Goal: Task Accomplishment & Management: Complete application form

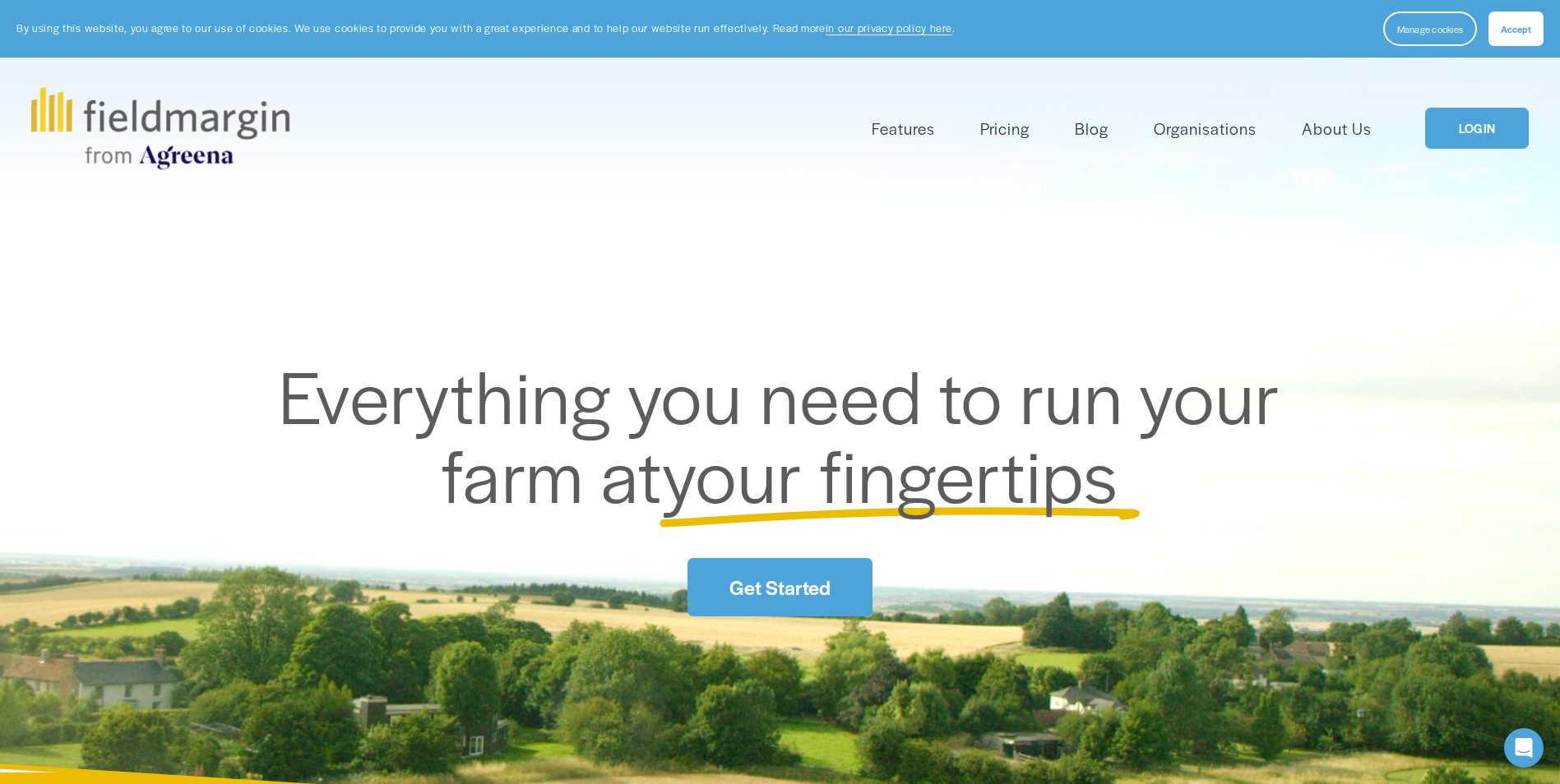
click at [1480, 131] on link "LOGIN" at bounding box center [1478, 128] width 104 height 42
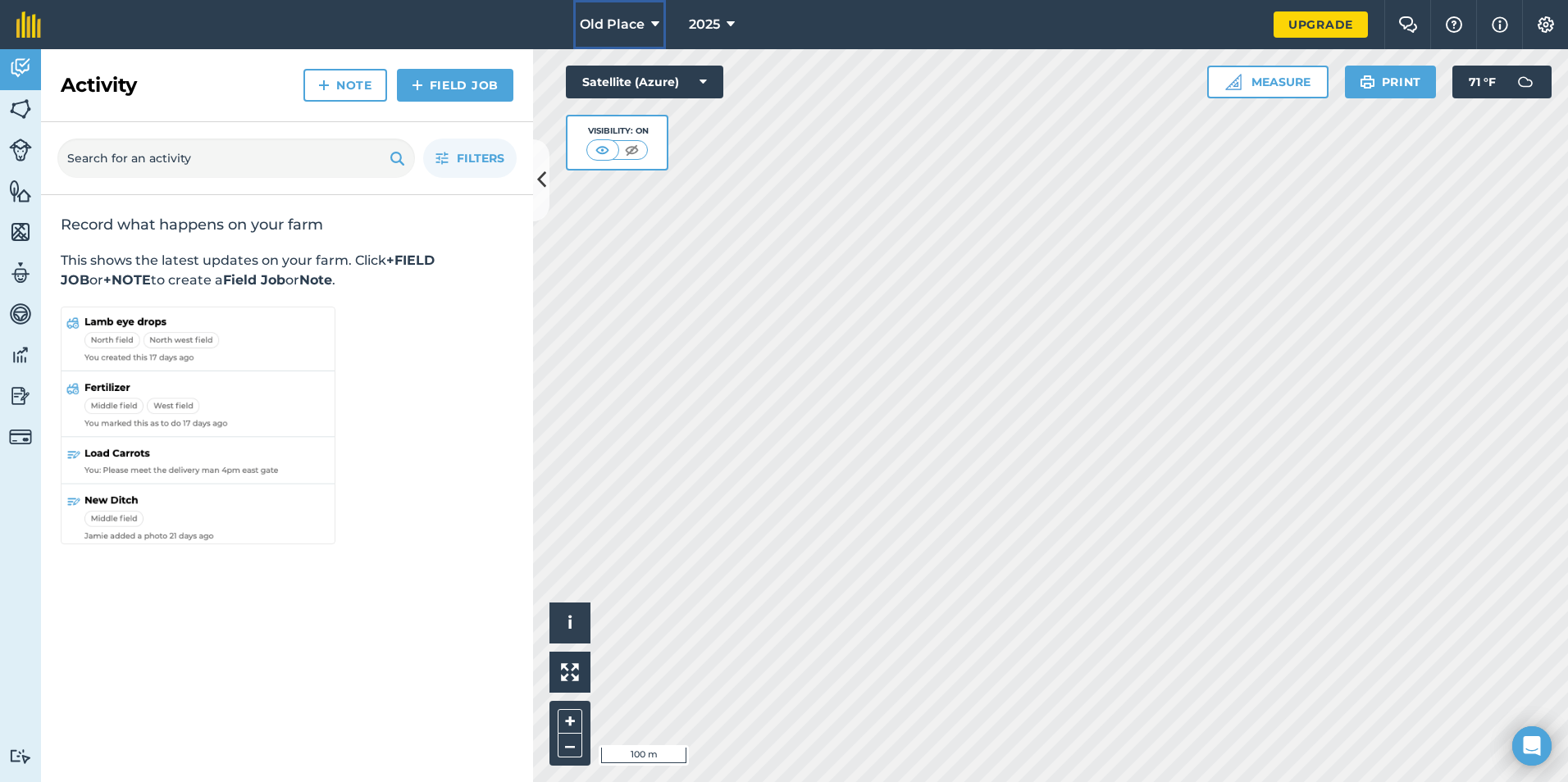
click at [651, 26] on icon at bounding box center [655, 24] width 8 height 19
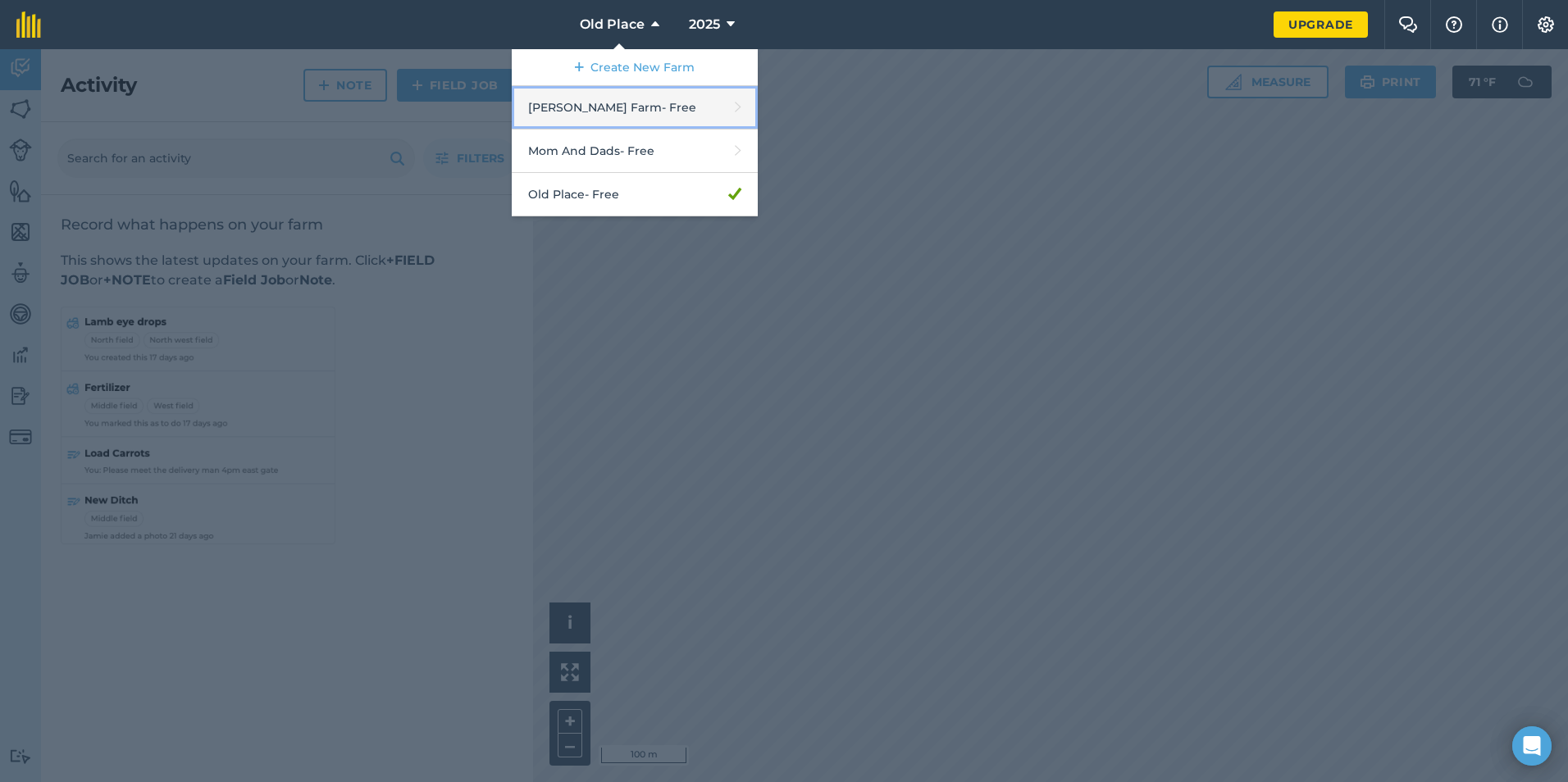
click at [597, 107] on link "[PERSON_NAME] Farm - Free" at bounding box center [635, 107] width 246 height 43
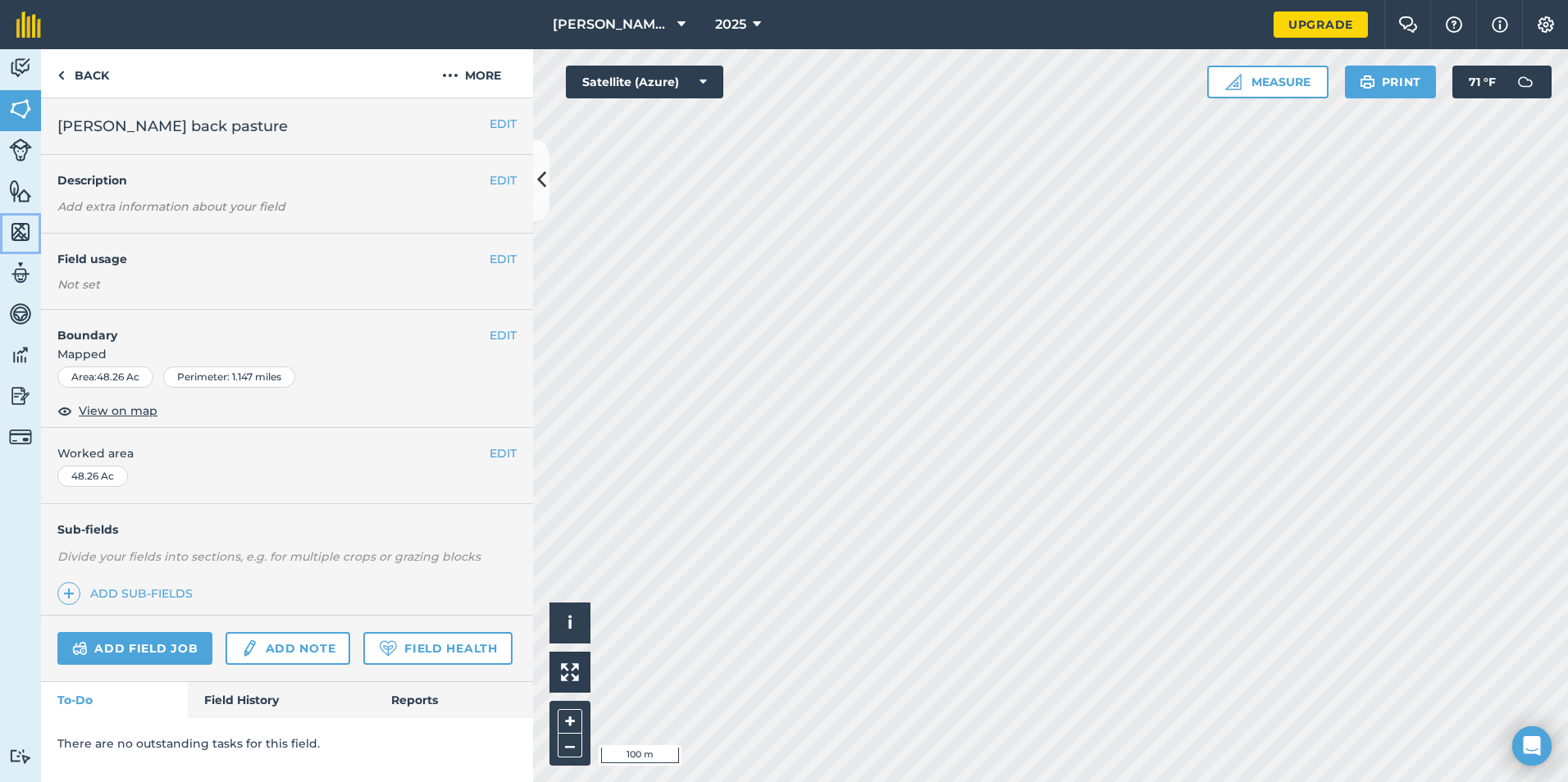
click at [22, 236] on img at bounding box center [20, 232] width 23 height 25
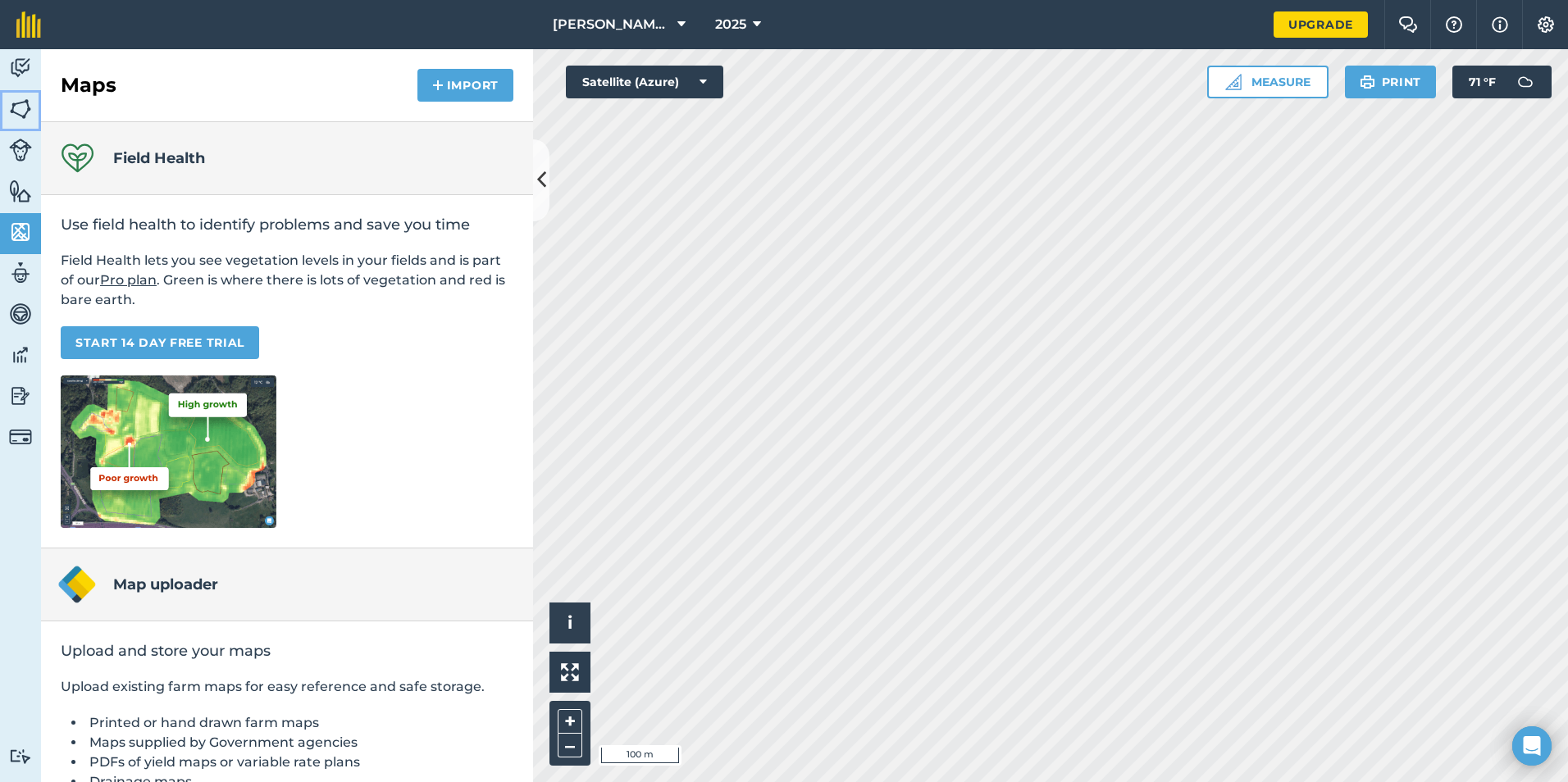
click at [15, 105] on img at bounding box center [20, 109] width 23 height 25
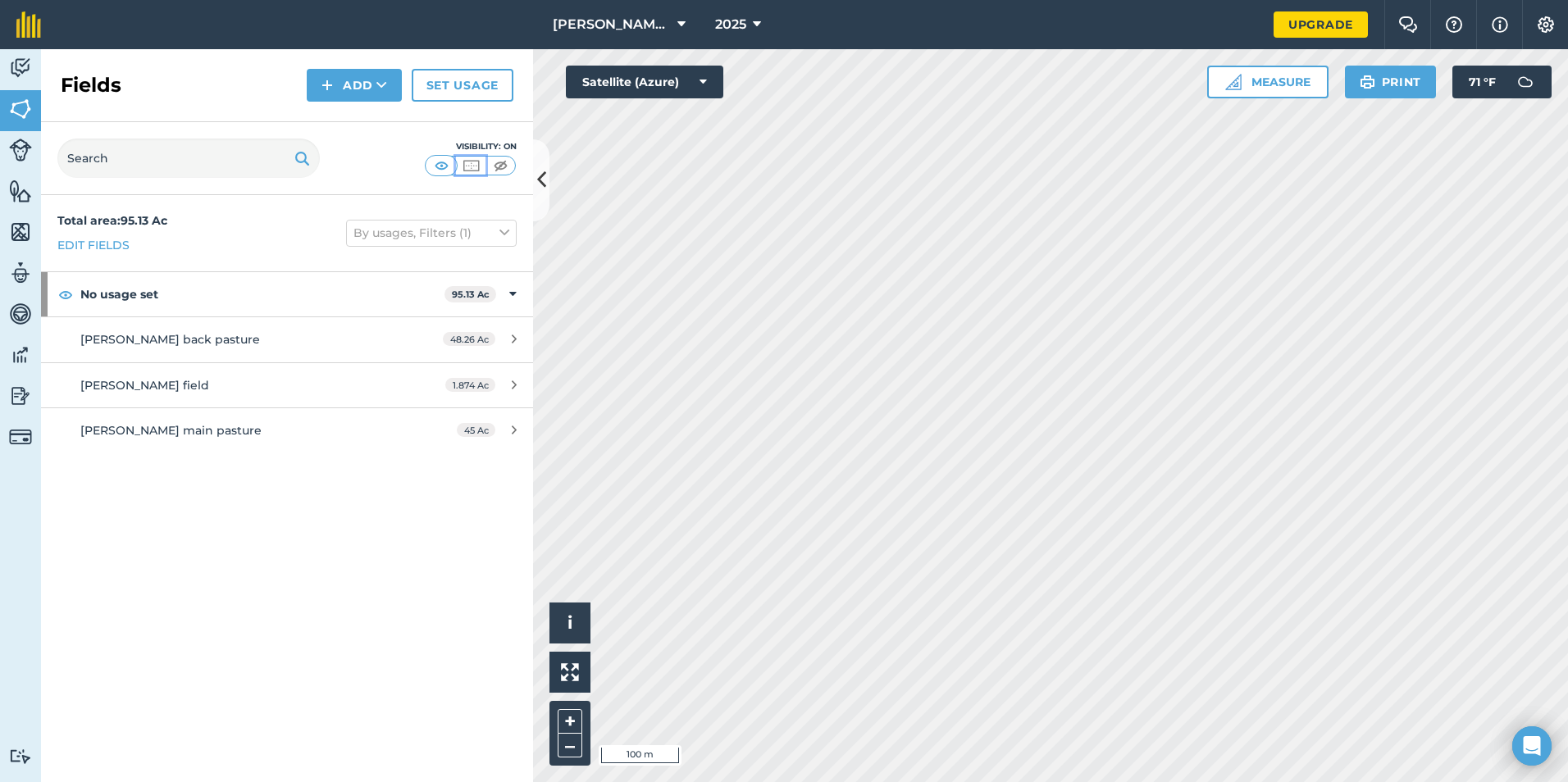
click at [472, 166] on img at bounding box center [472, 165] width 20 height 17
click at [544, 185] on icon at bounding box center [542, 179] width 9 height 29
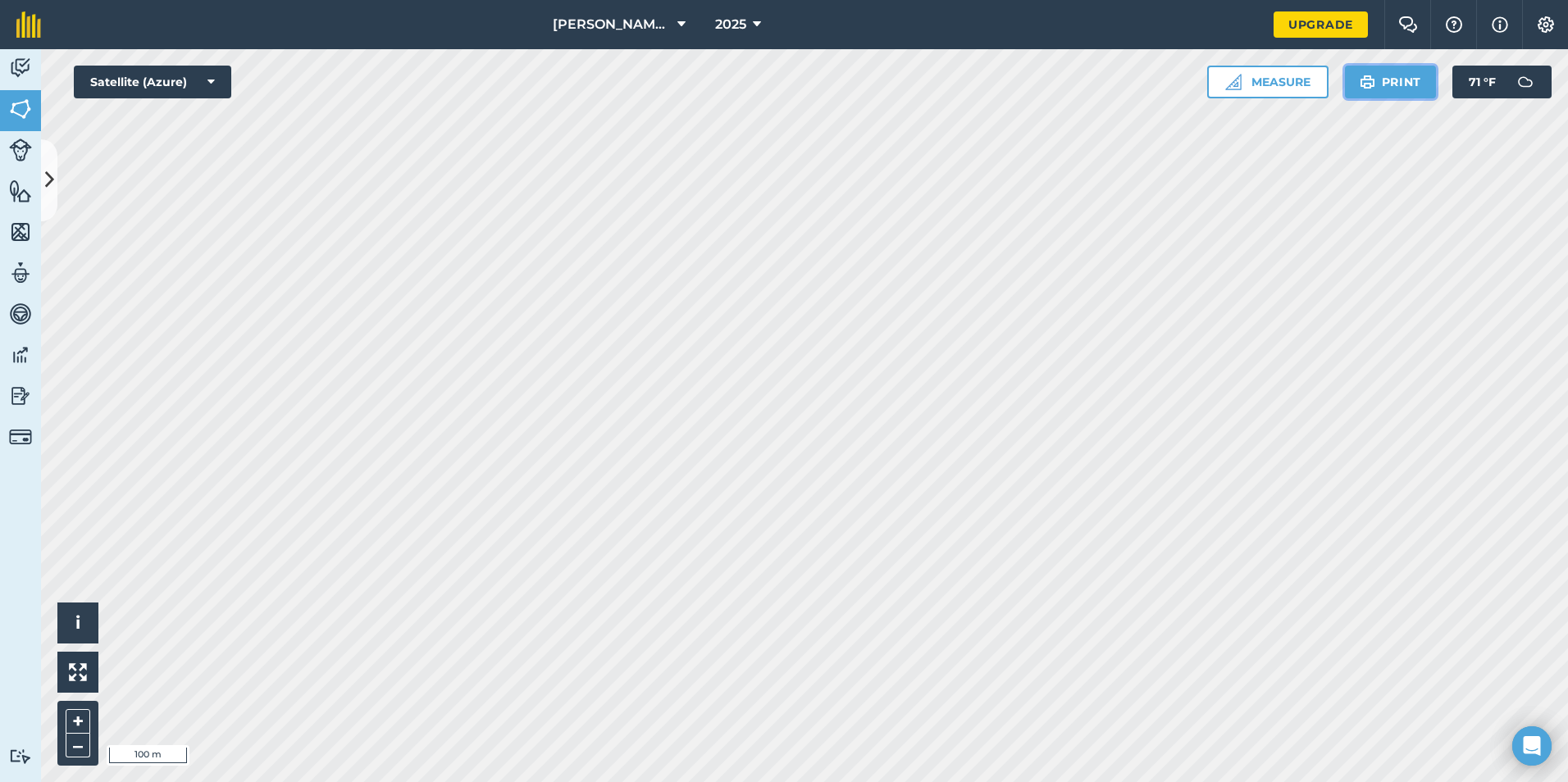
click at [1382, 84] on button "Print" at bounding box center [1390, 81] width 92 height 32
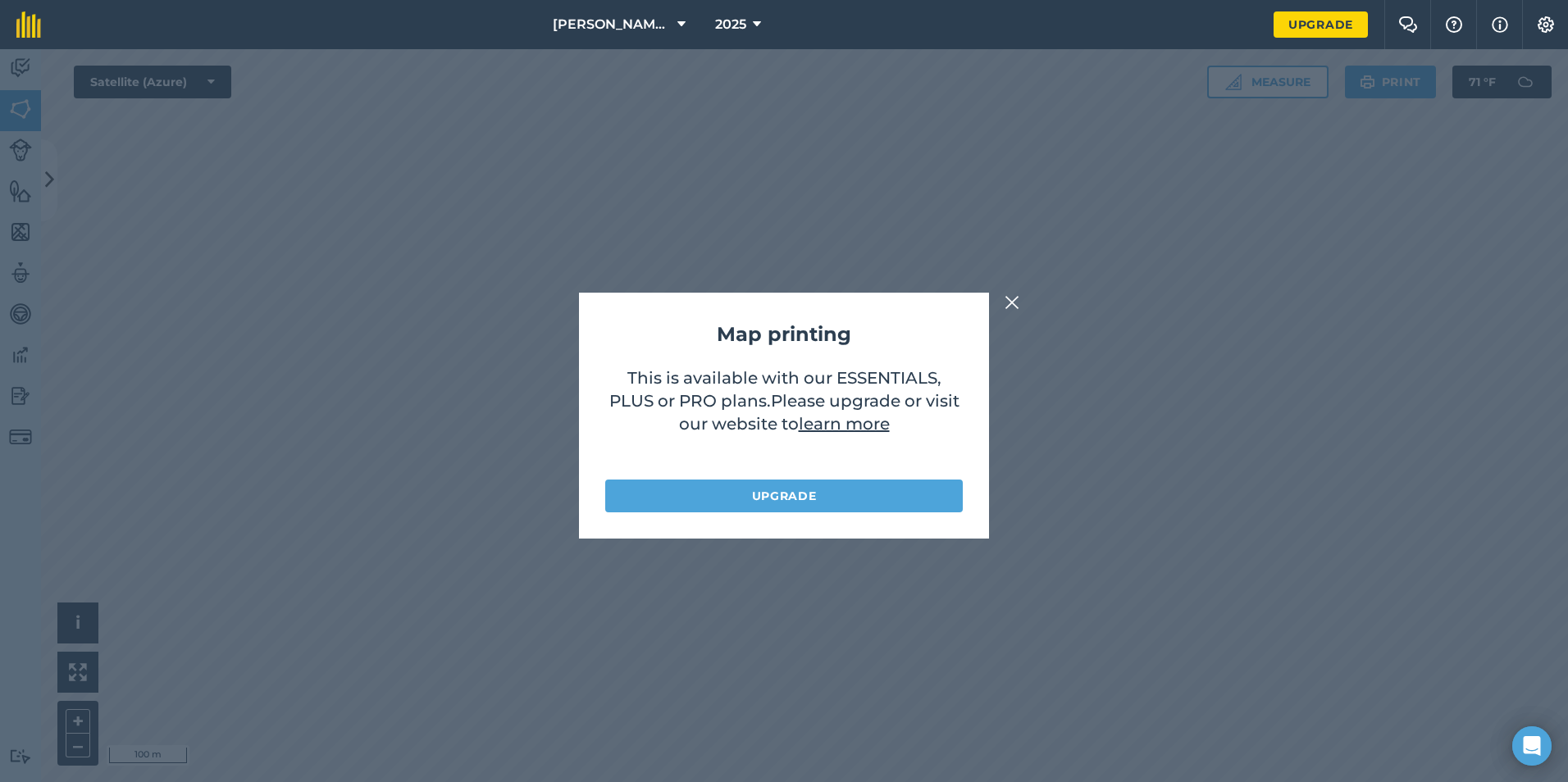
click at [1011, 302] on img at bounding box center [1012, 302] width 15 height 19
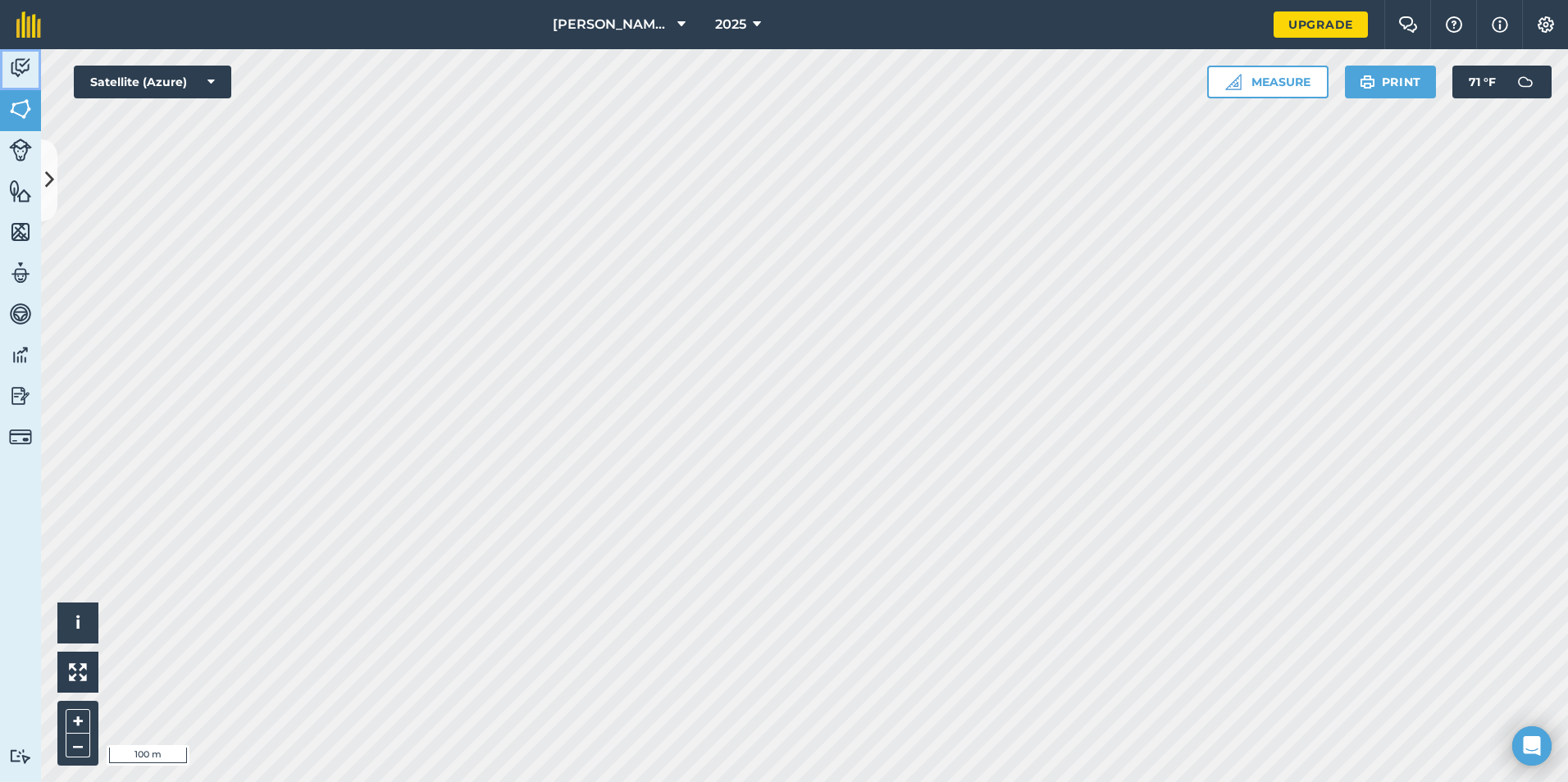
click at [21, 59] on img at bounding box center [20, 67] width 23 height 25
click at [51, 186] on icon at bounding box center [50, 179] width 9 height 29
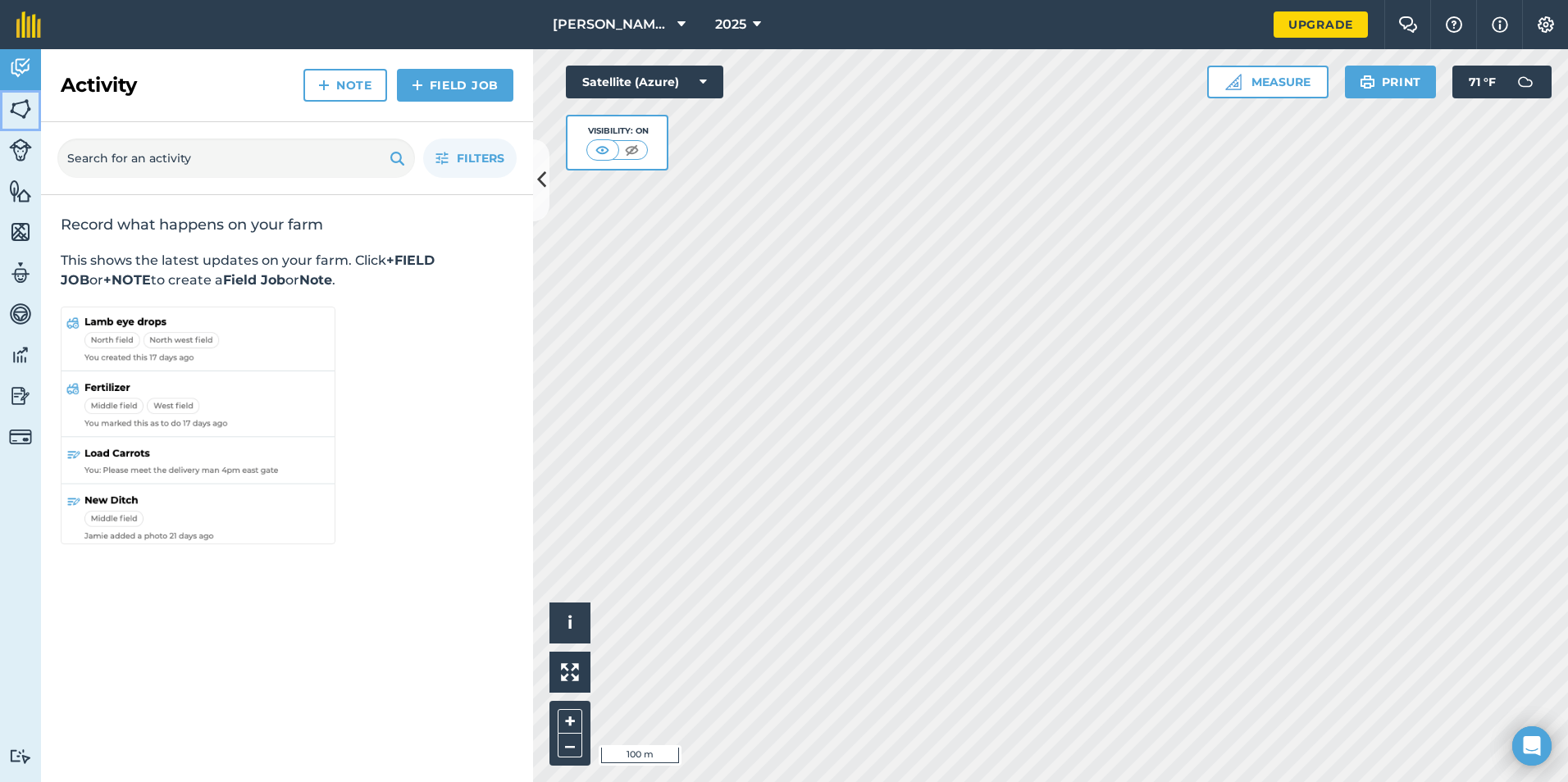
click at [24, 121] on link "Fields" at bounding box center [20, 111] width 41 height 41
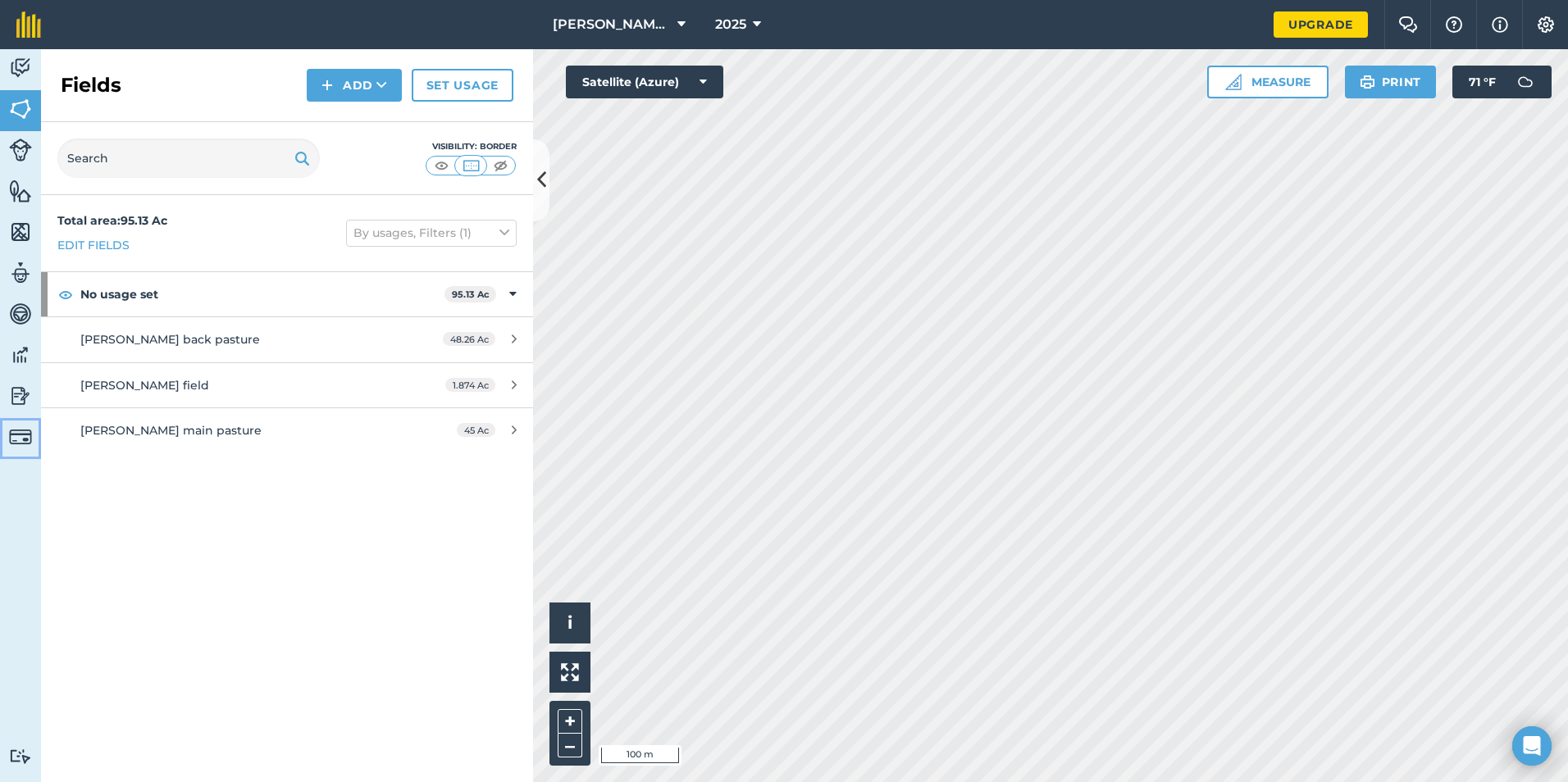
click at [23, 439] on img at bounding box center [20, 436] width 23 height 23
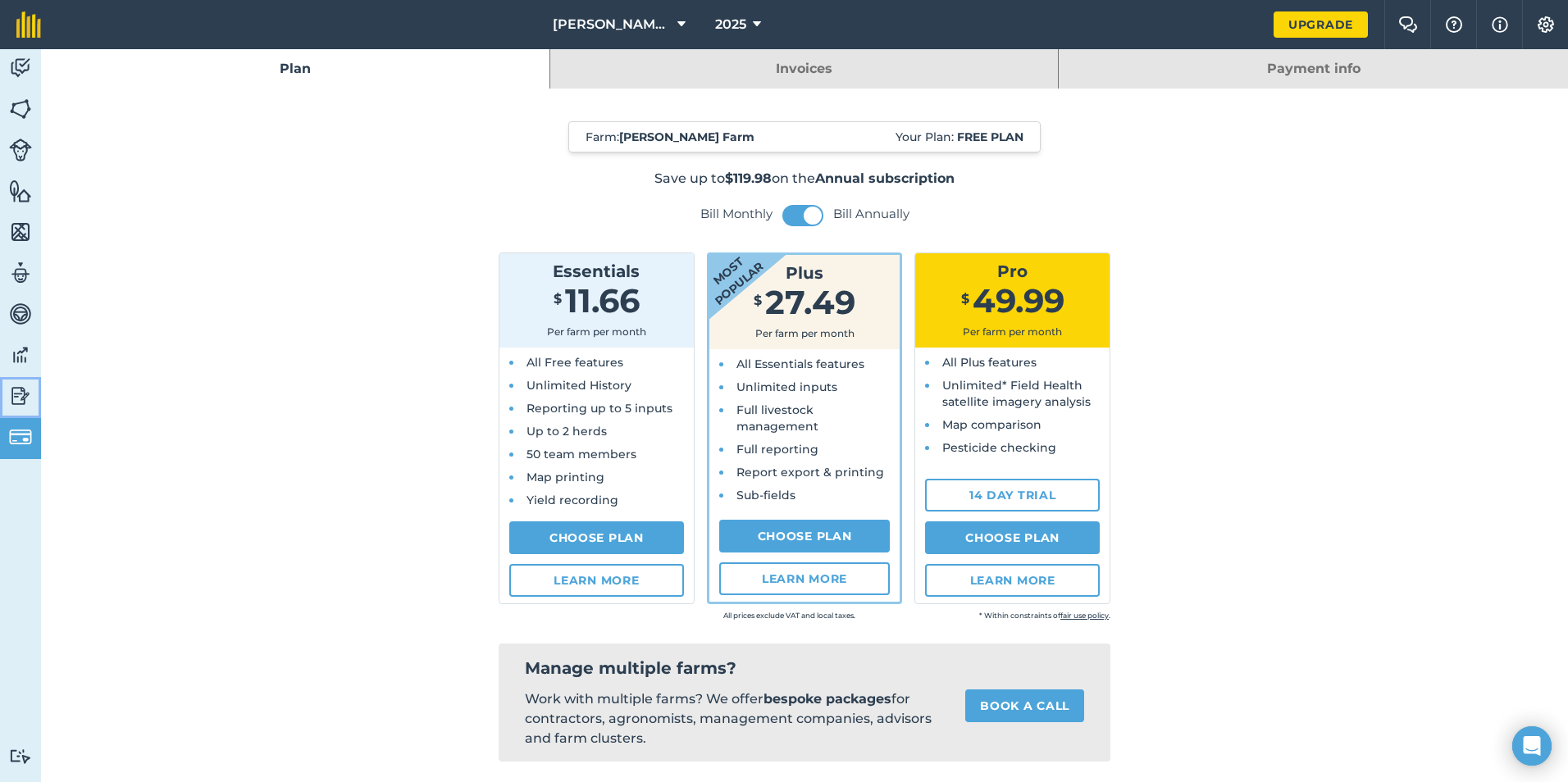
click at [21, 406] on img at bounding box center [20, 396] width 23 height 25
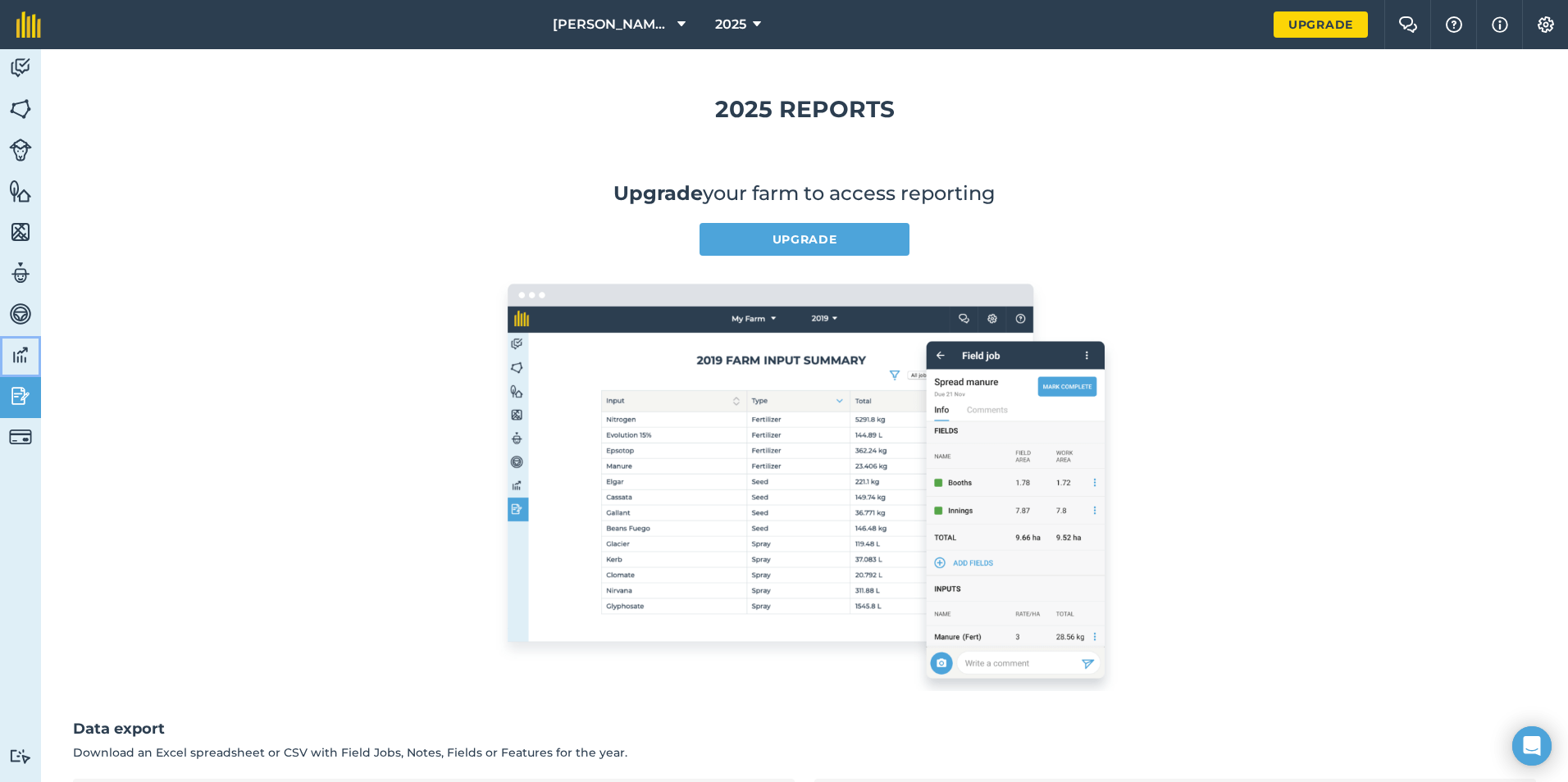
click at [21, 364] on img at bounding box center [20, 355] width 23 height 25
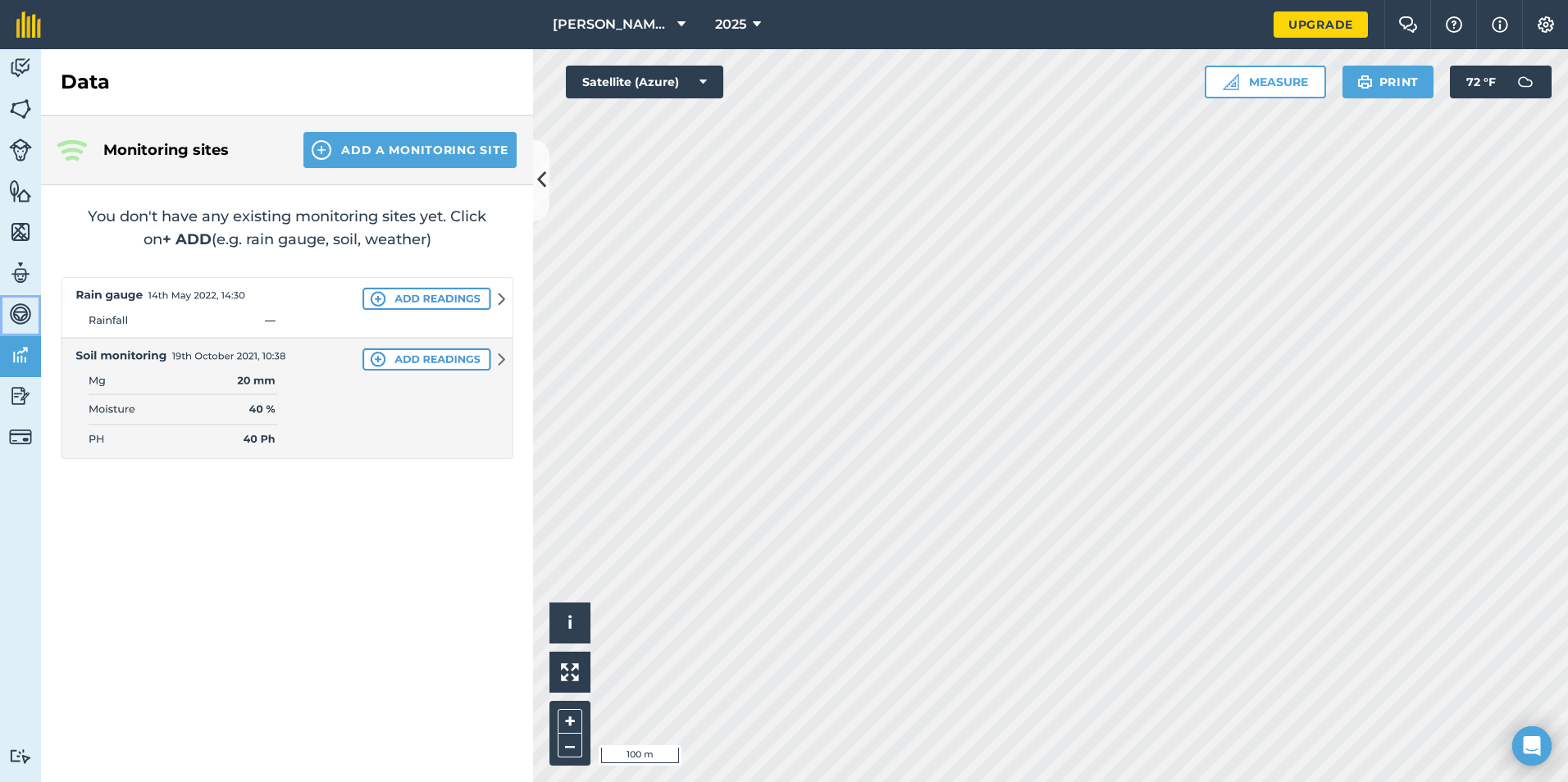
click at [22, 322] on img at bounding box center [20, 314] width 23 height 25
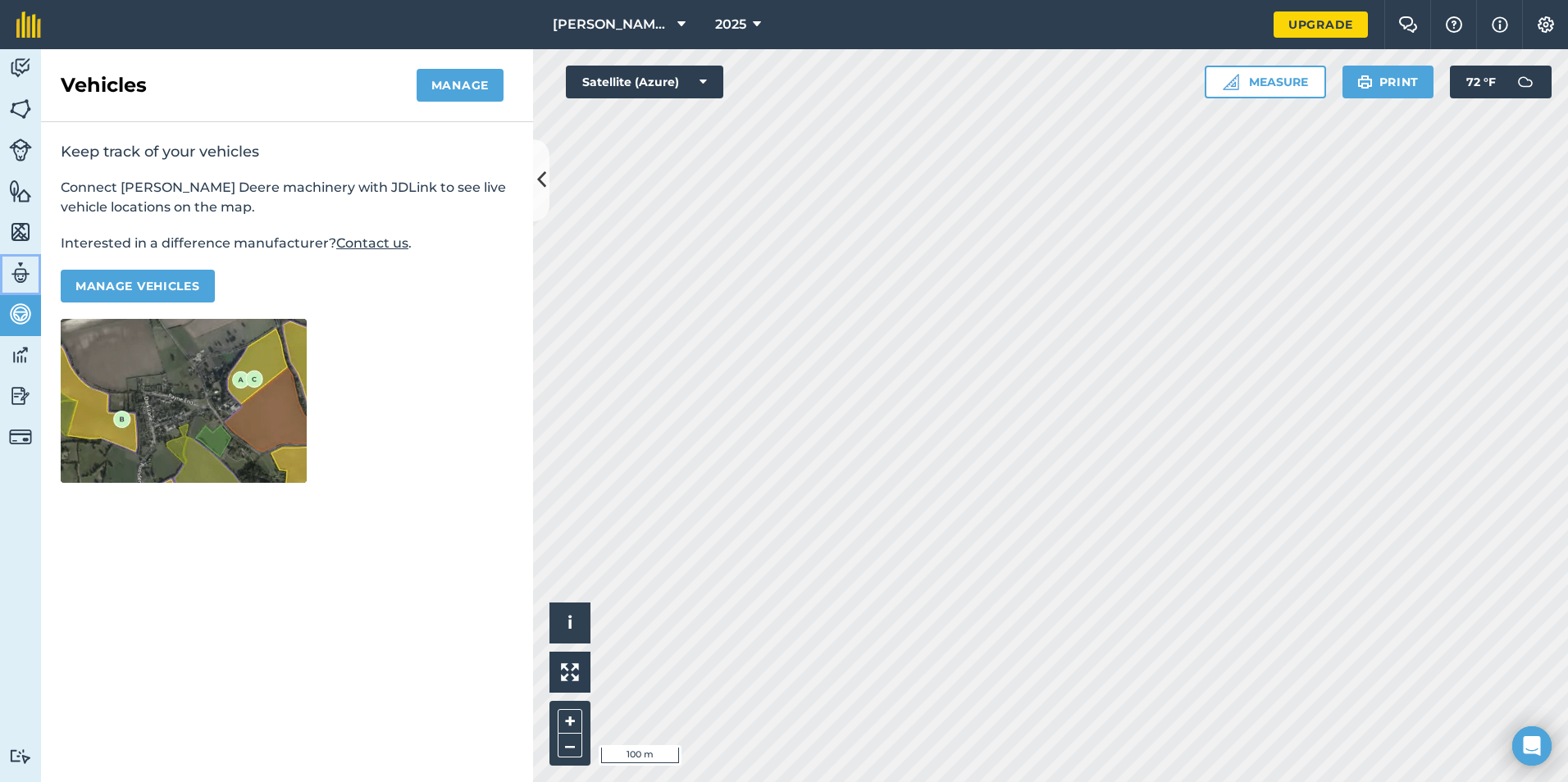
click at [19, 286] on link "Team" at bounding box center [20, 275] width 41 height 41
select select "MEMBER"
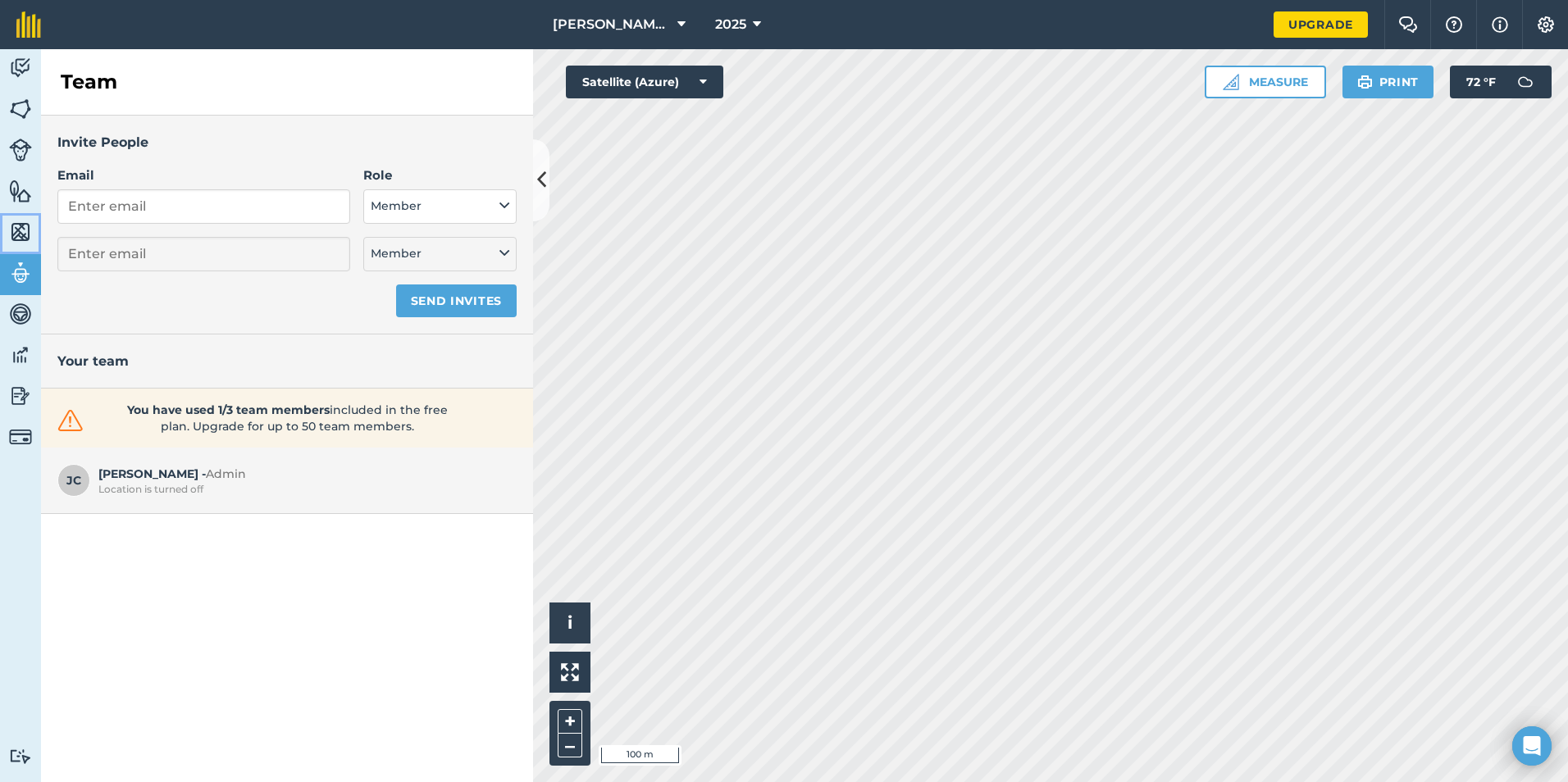
click at [18, 236] on img at bounding box center [20, 232] width 23 height 25
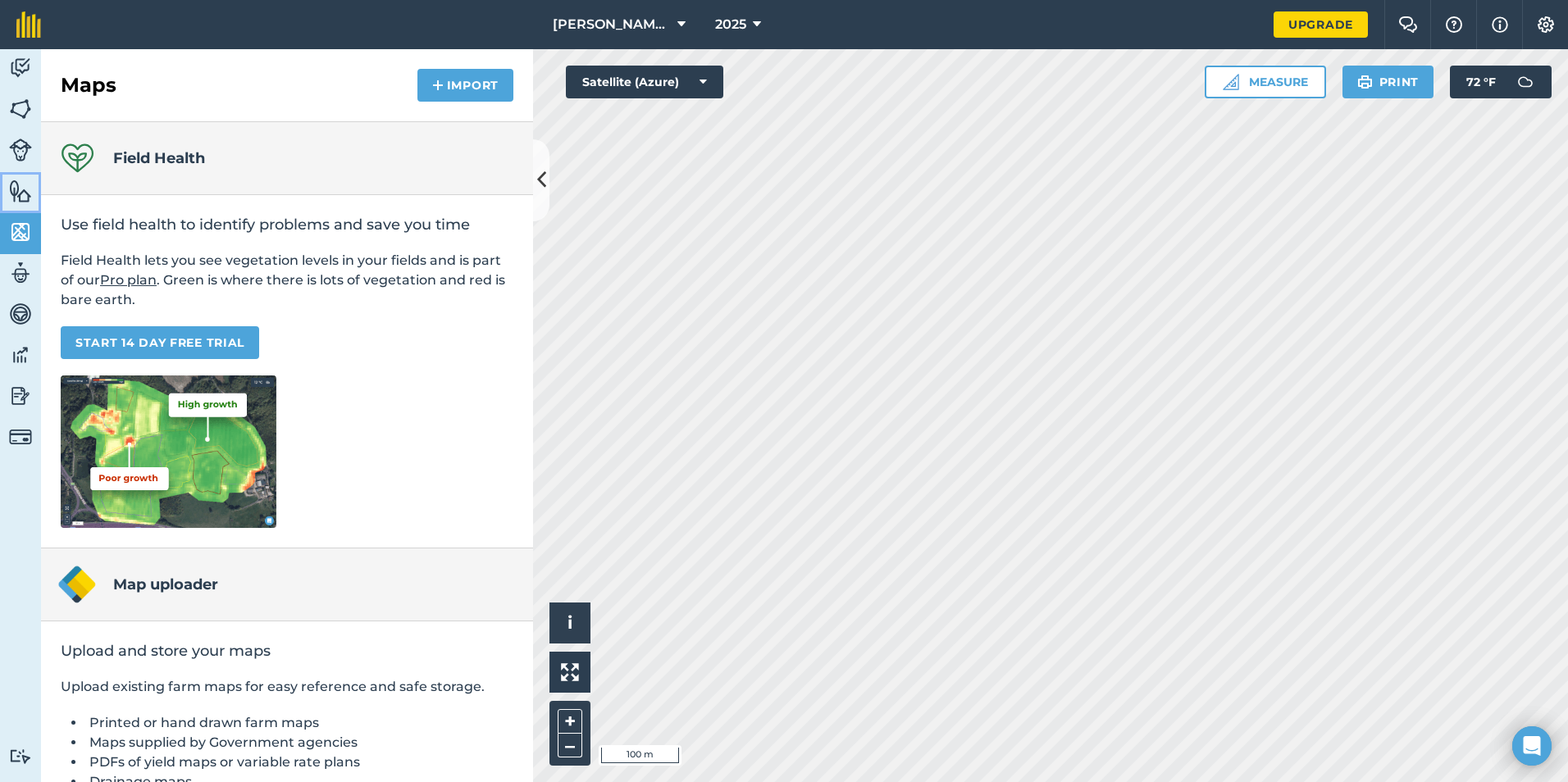
click at [20, 199] on img at bounding box center [20, 190] width 23 height 25
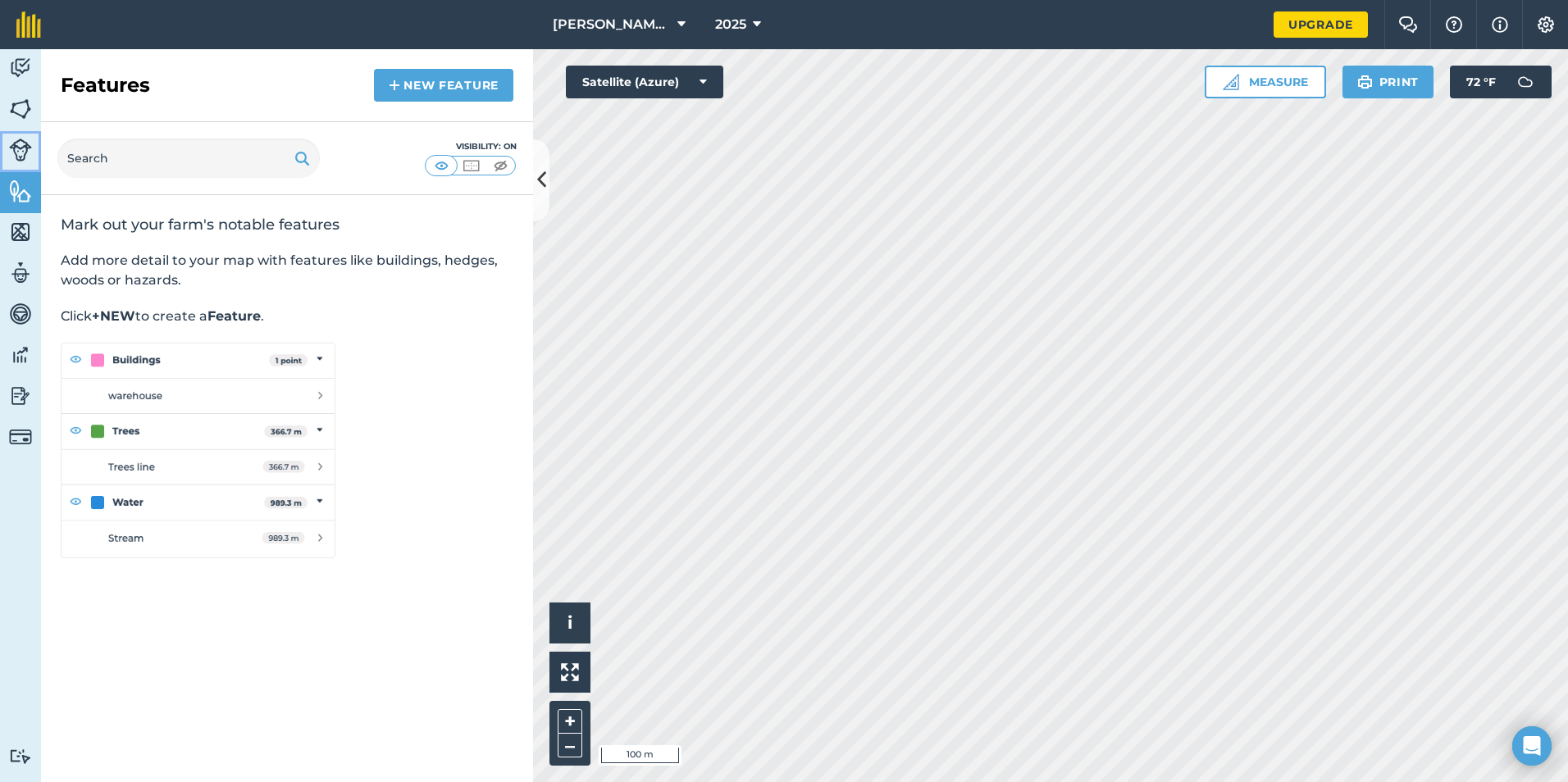
click at [24, 163] on link "Livestock" at bounding box center [20, 152] width 41 height 41
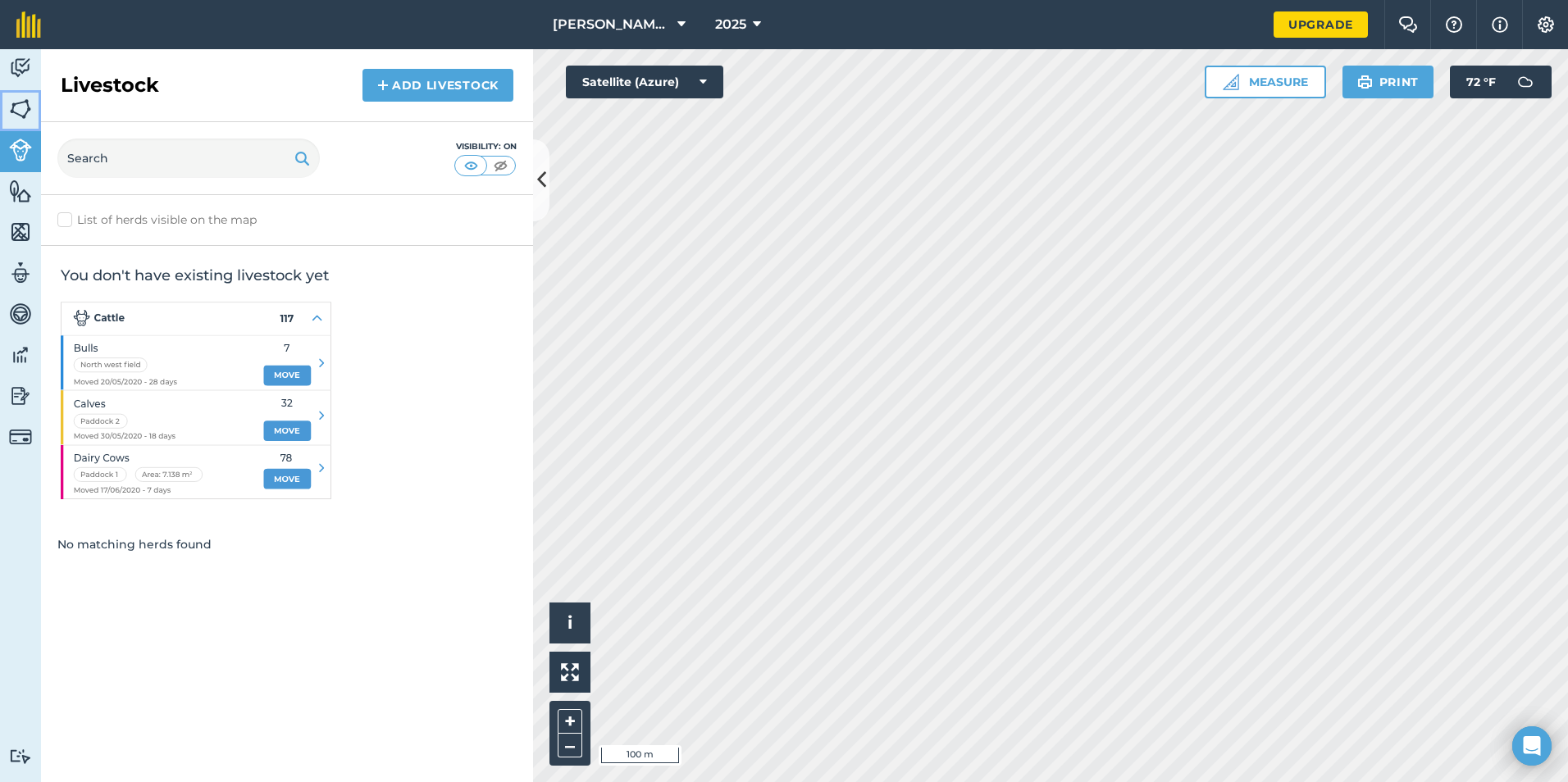
click at [23, 119] on img at bounding box center [20, 109] width 23 height 25
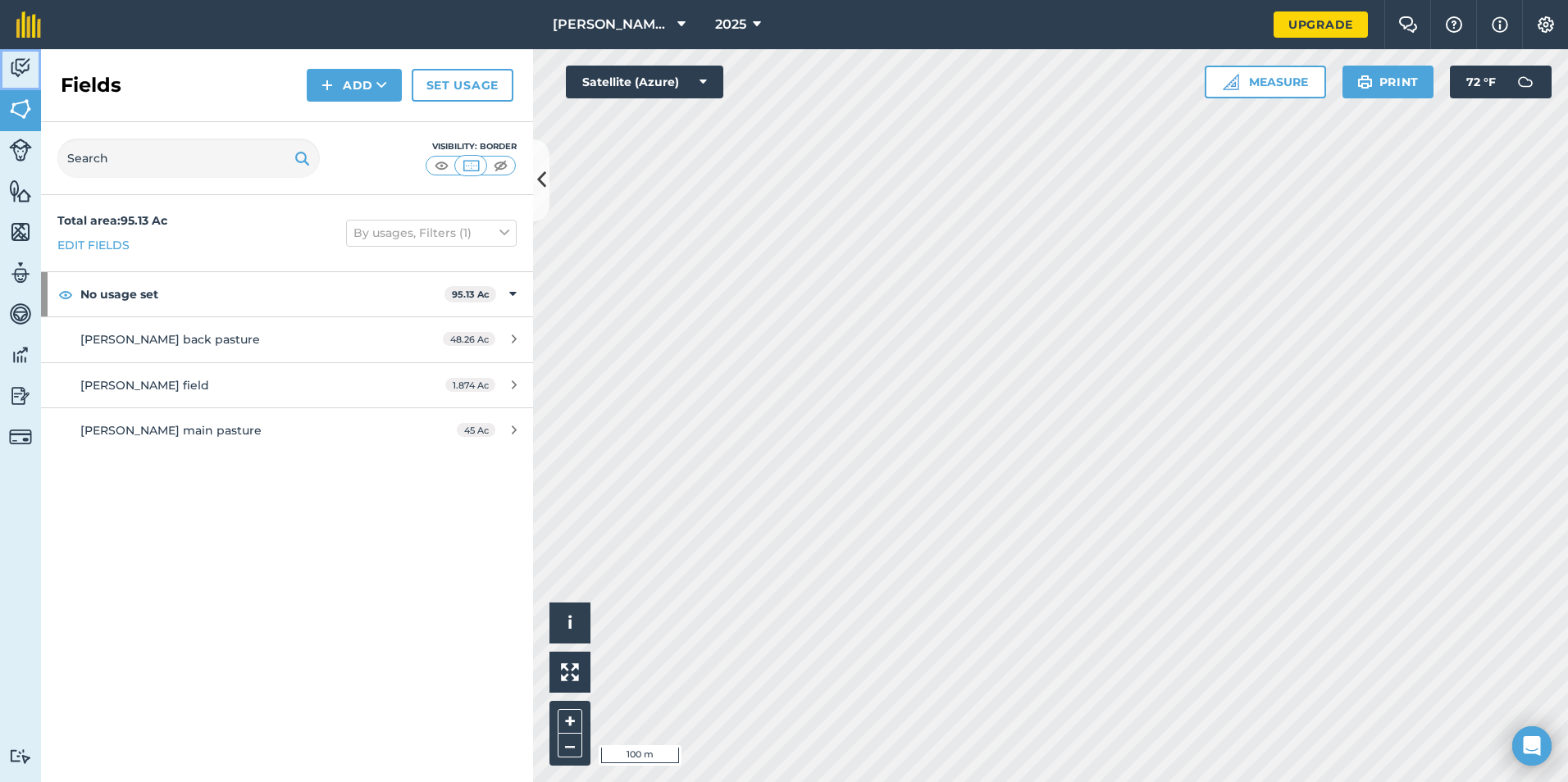
click at [20, 74] on img at bounding box center [20, 67] width 23 height 25
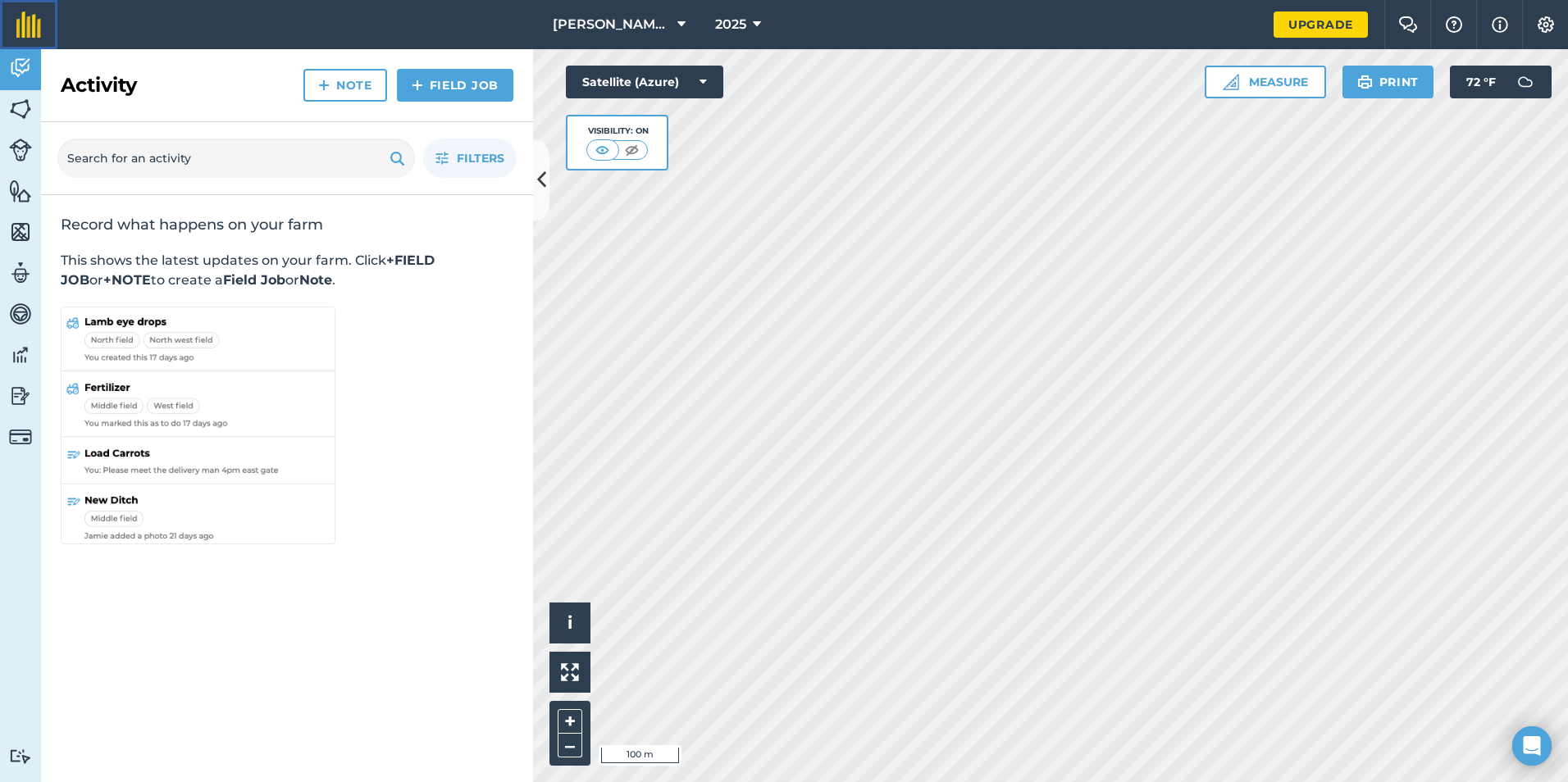
click at [20, 25] on img at bounding box center [29, 24] width 25 height 26
click at [678, 17] on icon at bounding box center [681, 24] width 8 height 19
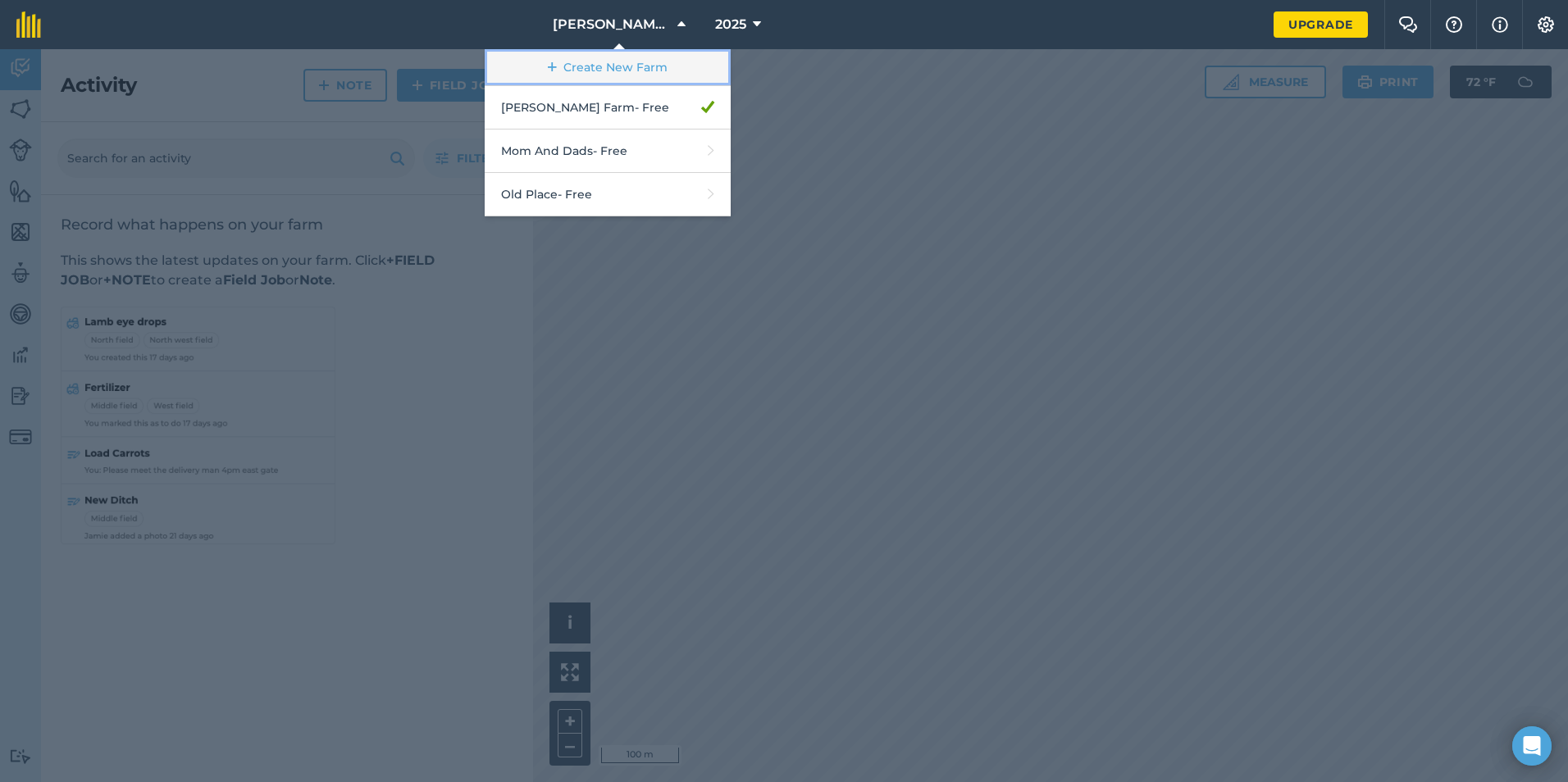
click at [607, 68] on link "Create New Farm" at bounding box center [607, 67] width 246 height 37
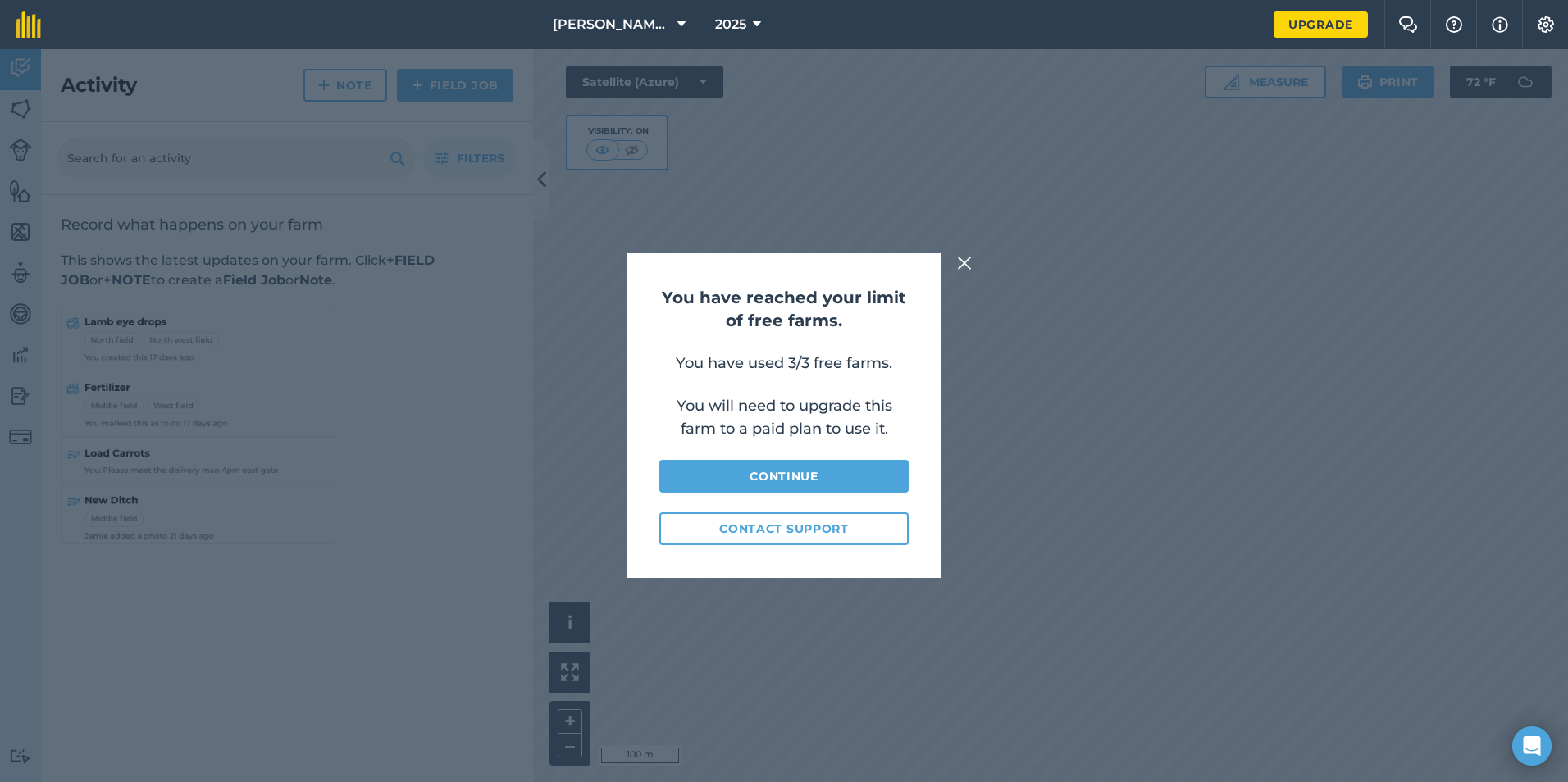
click at [962, 270] on img at bounding box center [964, 263] width 15 height 19
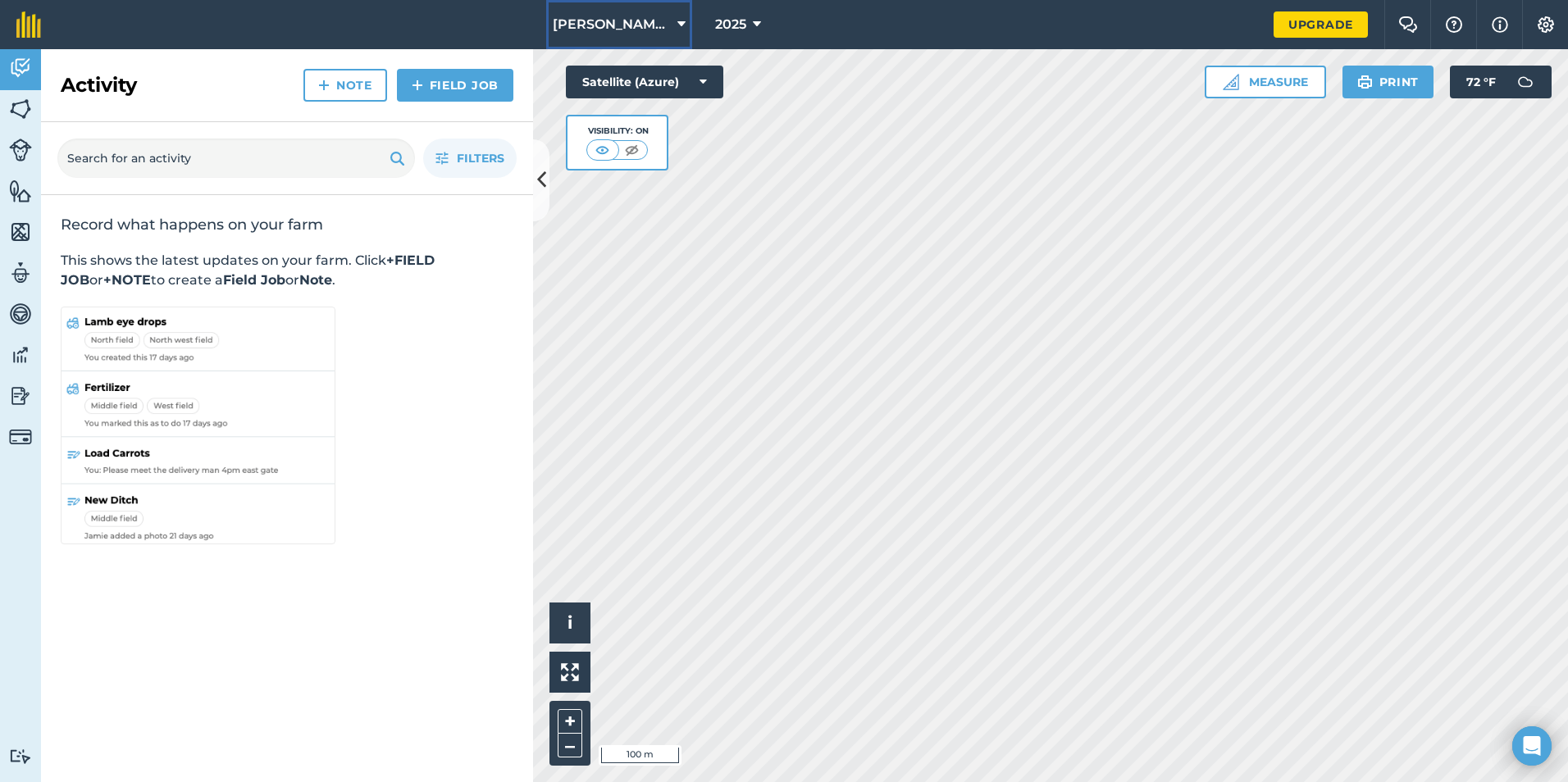
click at [647, 26] on button "[PERSON_NAME] Farm" at bounding box center [619, 24] width 146 height 49
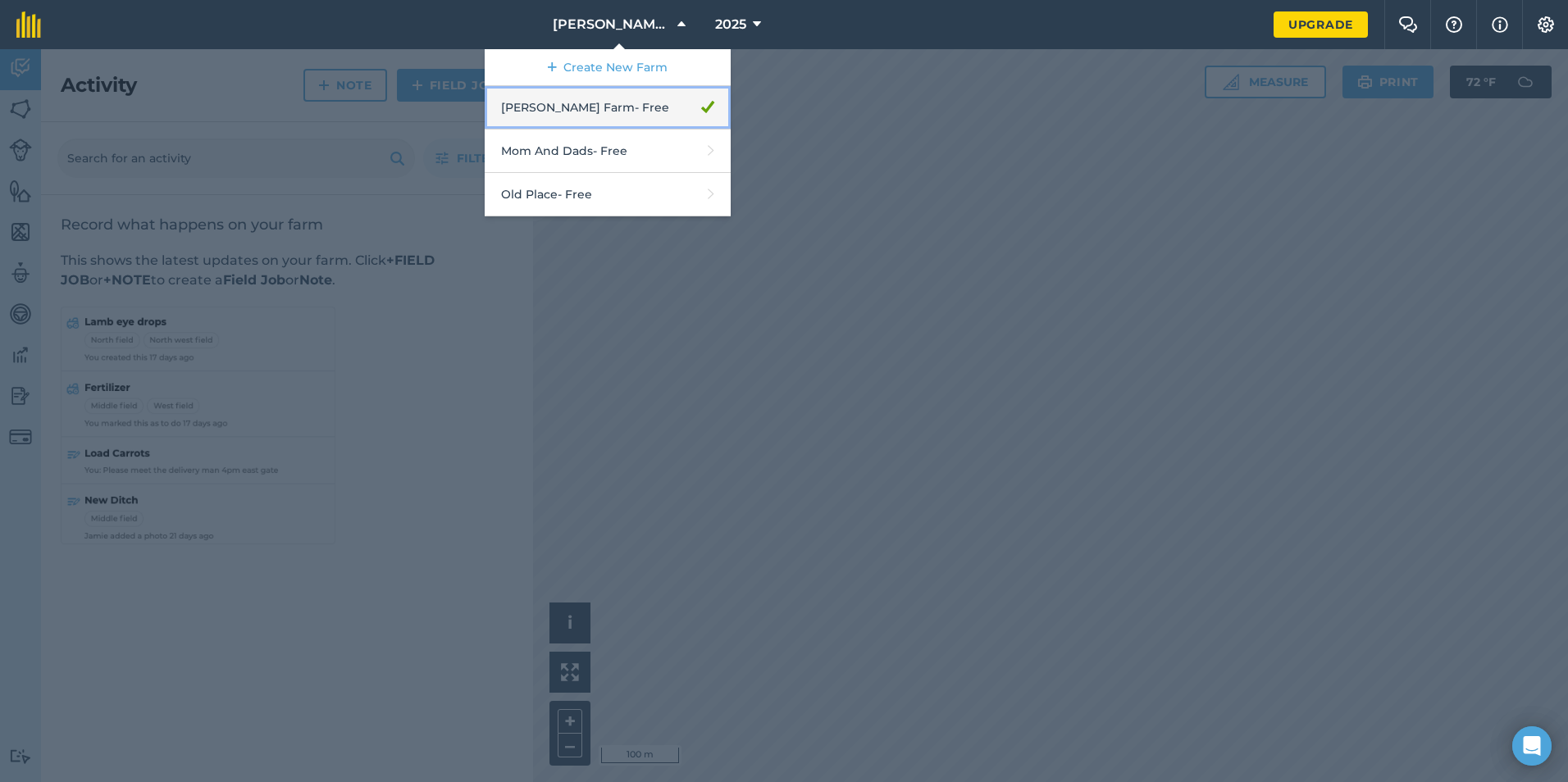
drag, startPoint x: 689, startPoint y: 107, endPoint x: 608, endPoint y: 118, distance: 81.7
click at [608, 118] on link "[PERSON_NAME] Farm - Free" at bounding box center [607, 107] width 246 height 43
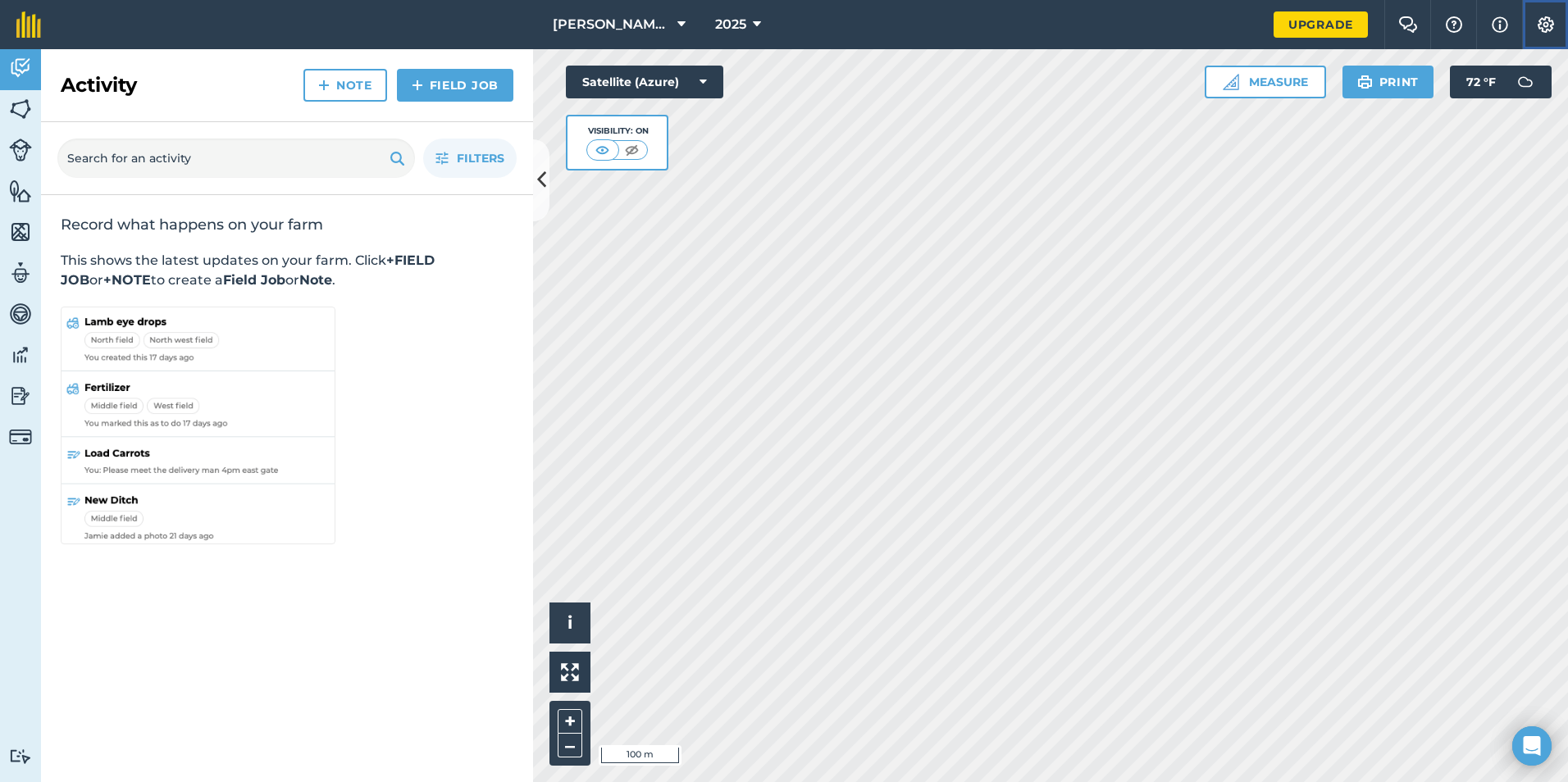
click at [1547, 21] on img at bounding box center [1546, 25] width 19 height 17
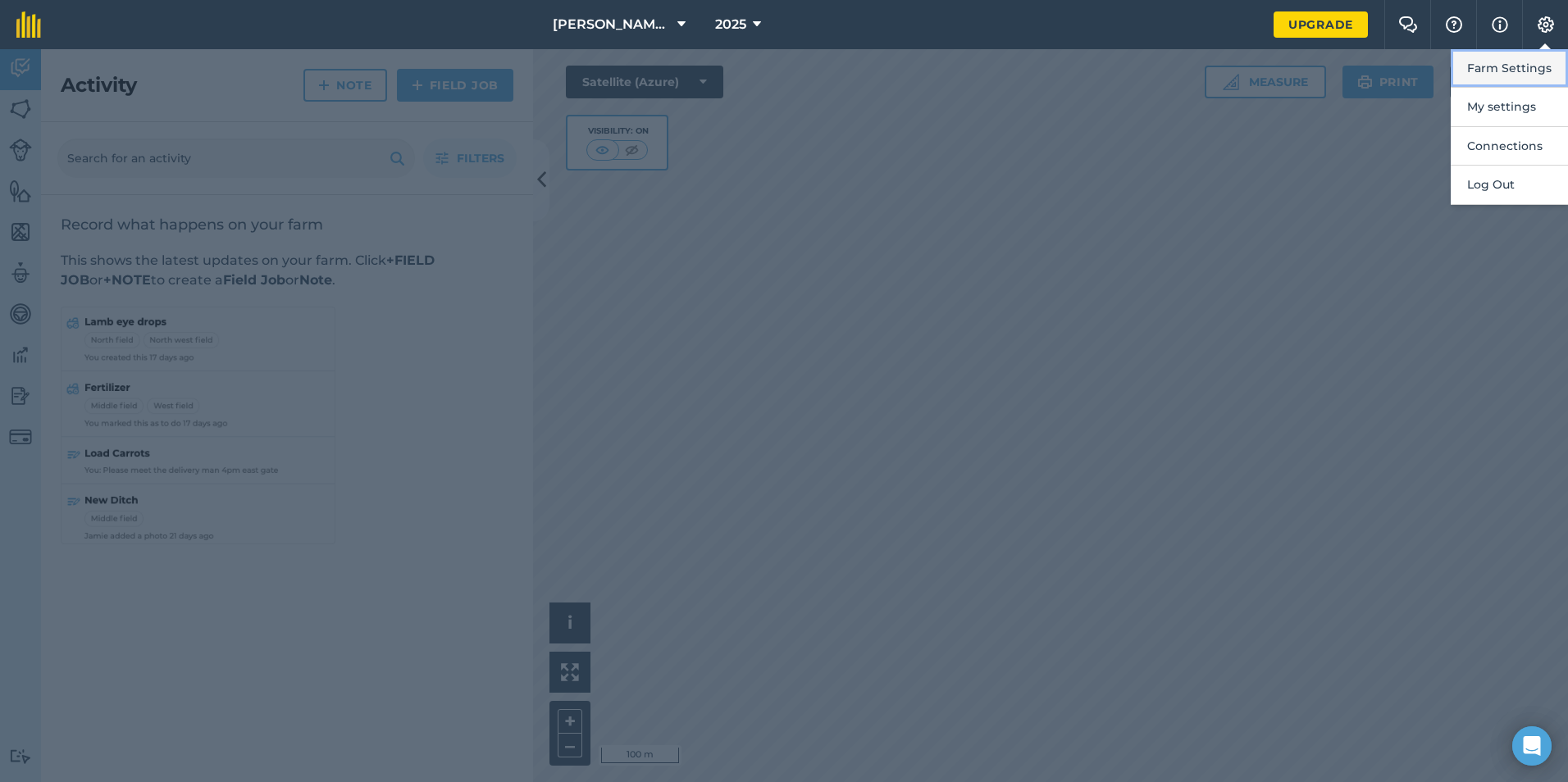
click at [1500, 76] on button "Farm Settings" at bounding box center [1510, 68] width 117 height 39
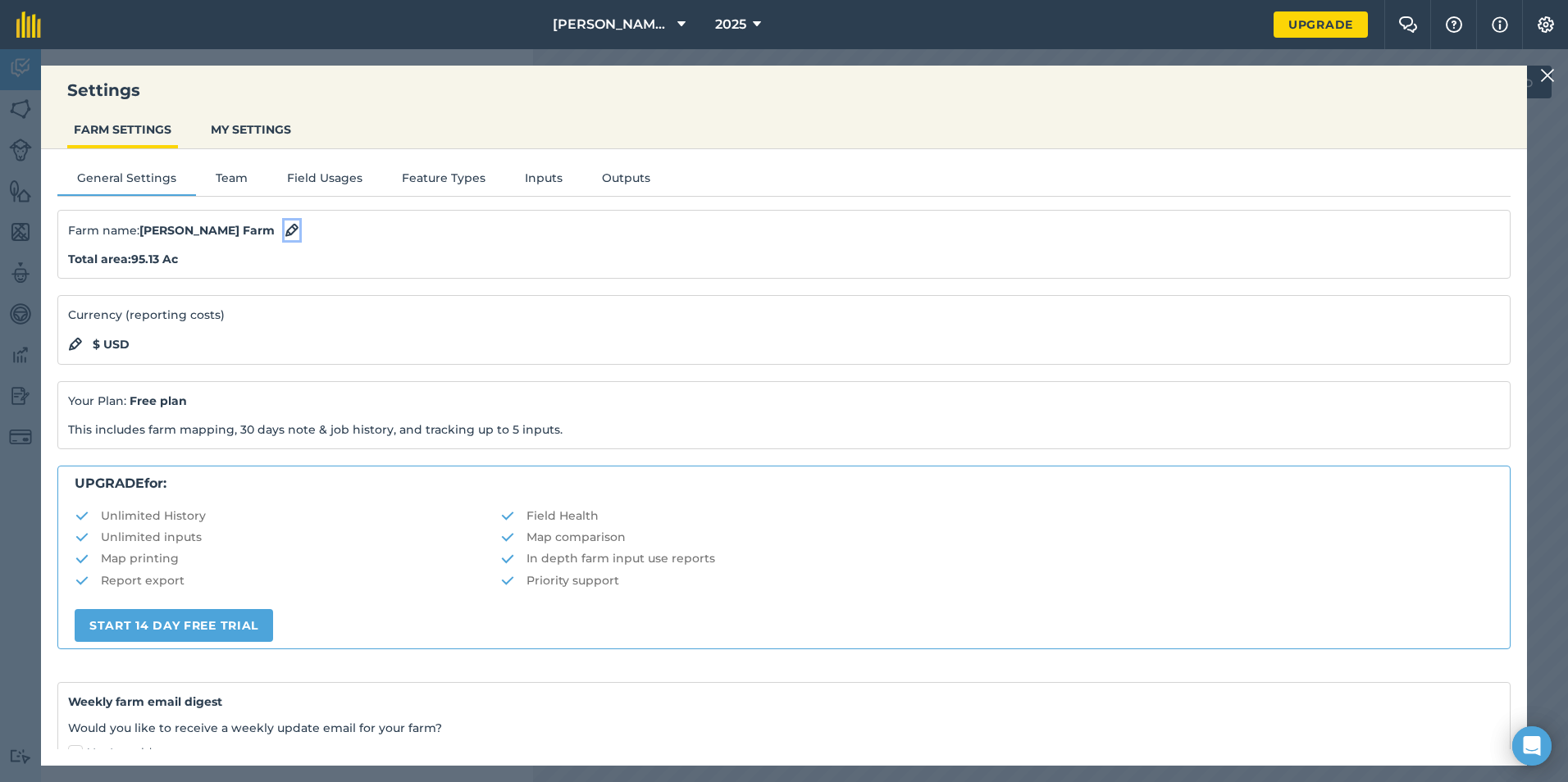
click at [285, 230] on img at bounding box center [292, 230] width 15 height 19
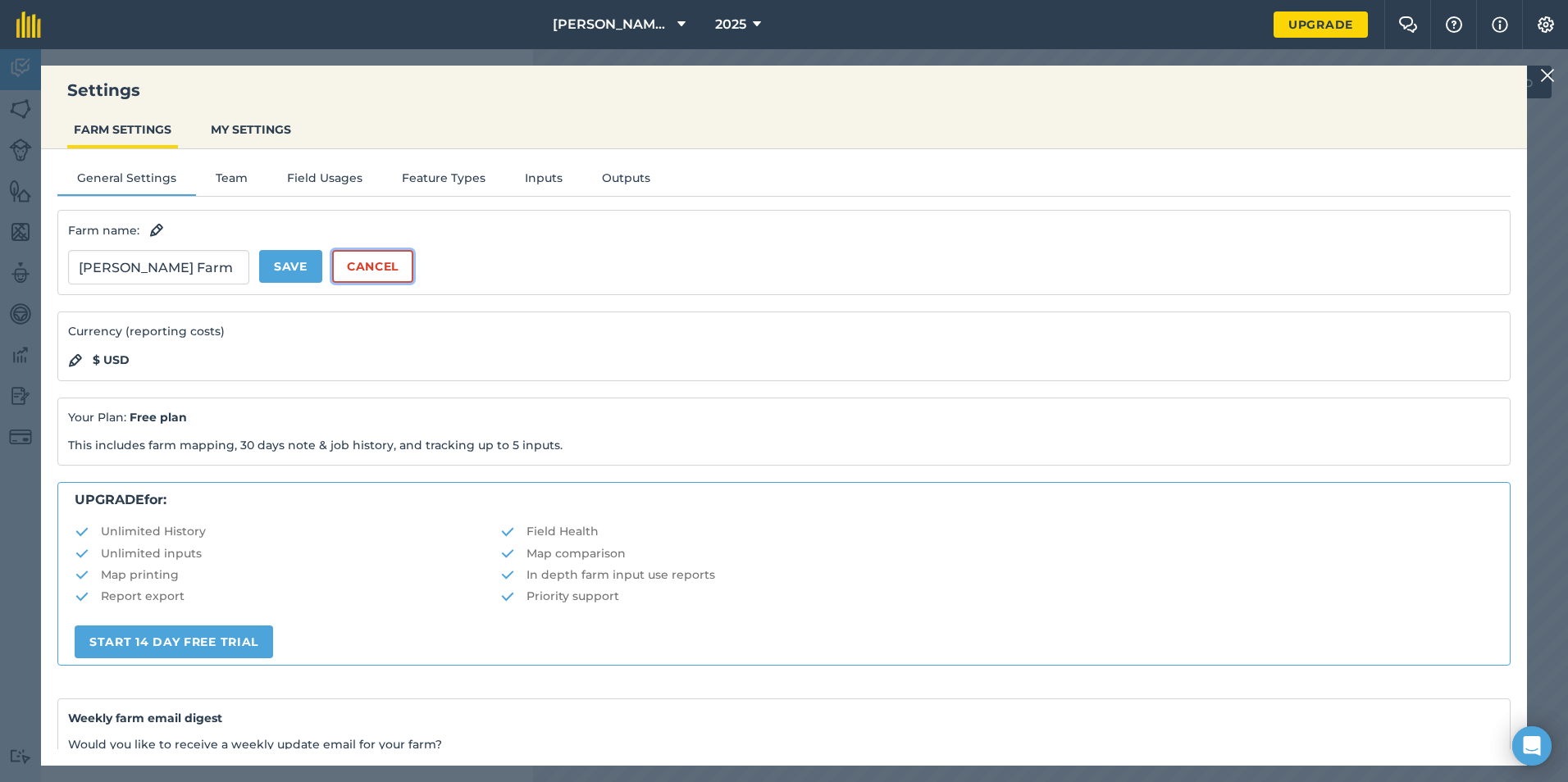
click at [391, 266] on button "Cancel" at bounding box center [373, 266] width 81 height 32
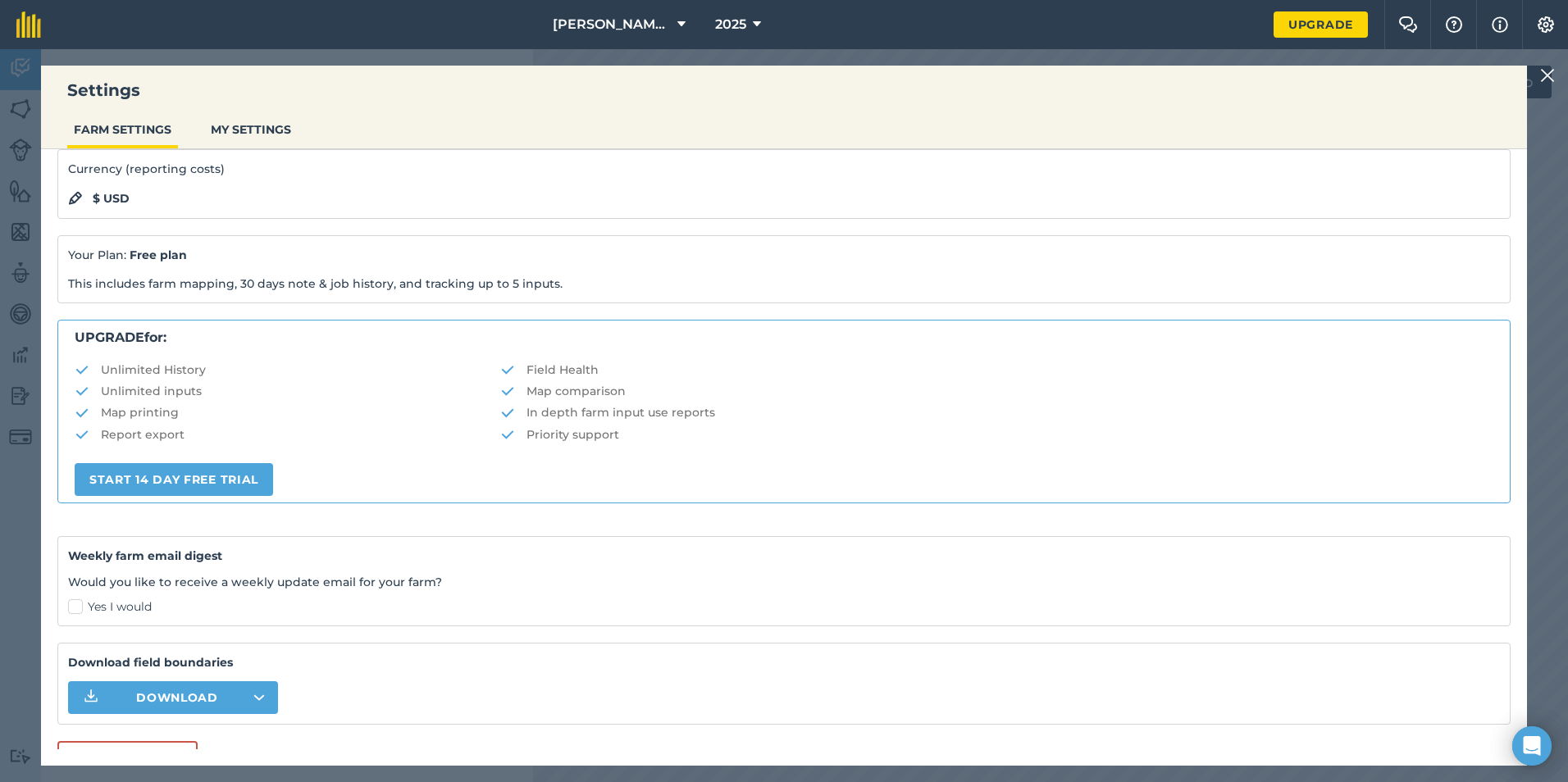
scroll to position [171, 0]
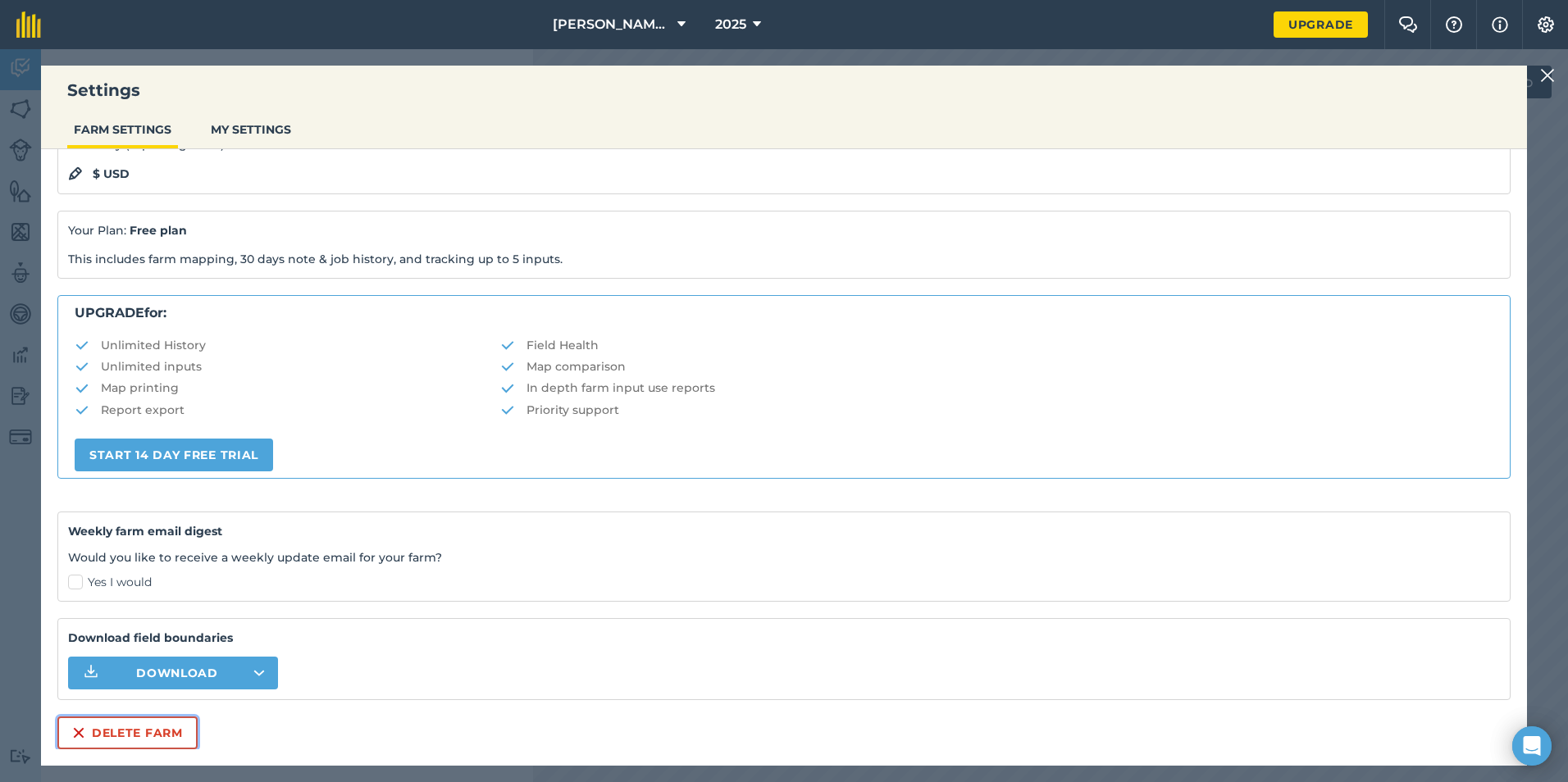
click at [132, 739] on button "Delete farm" at bounding box center [128, 732] width 141 height 32
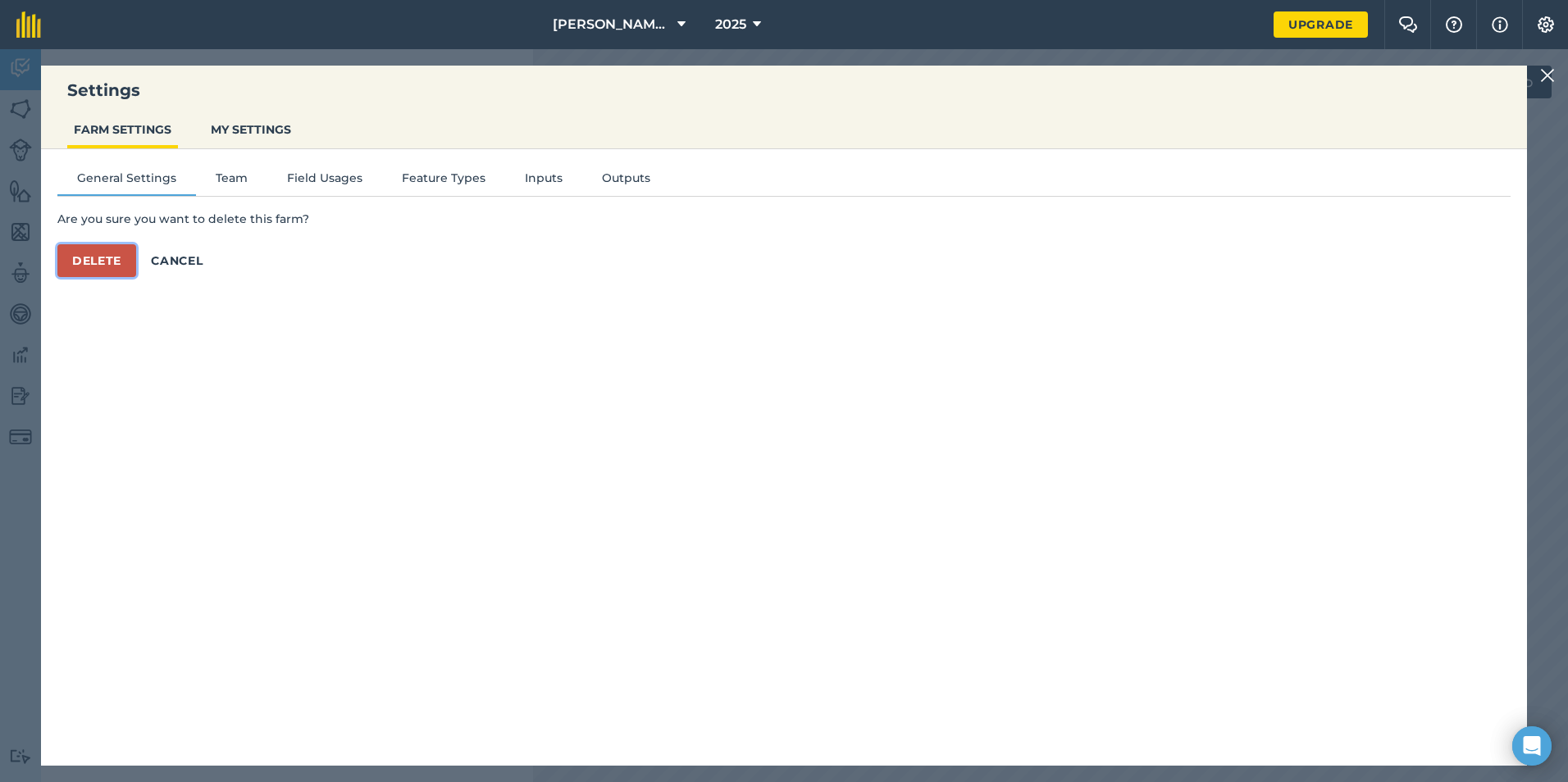
click at [85, 267] on button "Delete" at bounding box center [96, 260] width 79 height 32
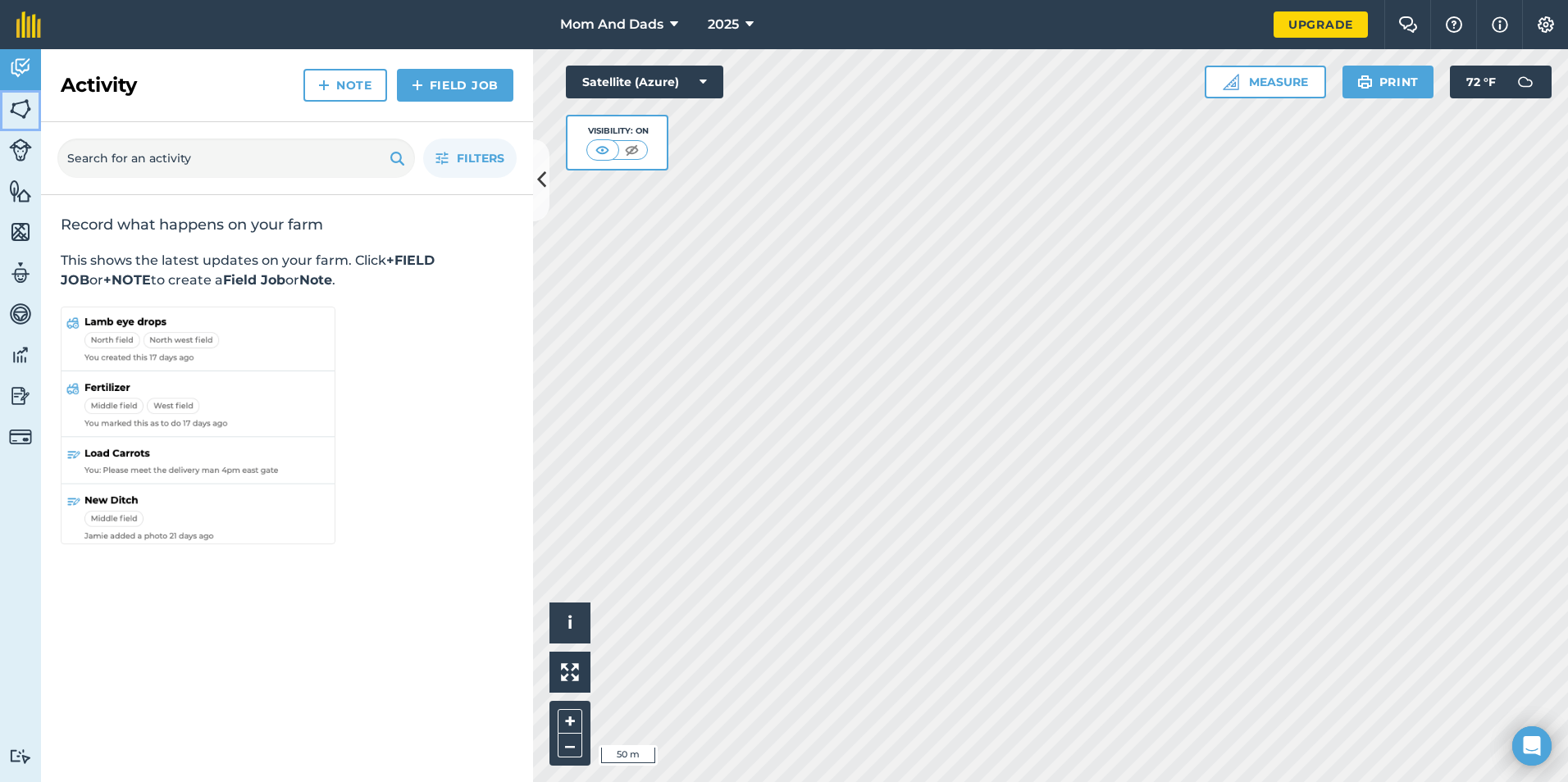
click at [17, 116] on img at bounding box center [20, 109] width 23 height 25
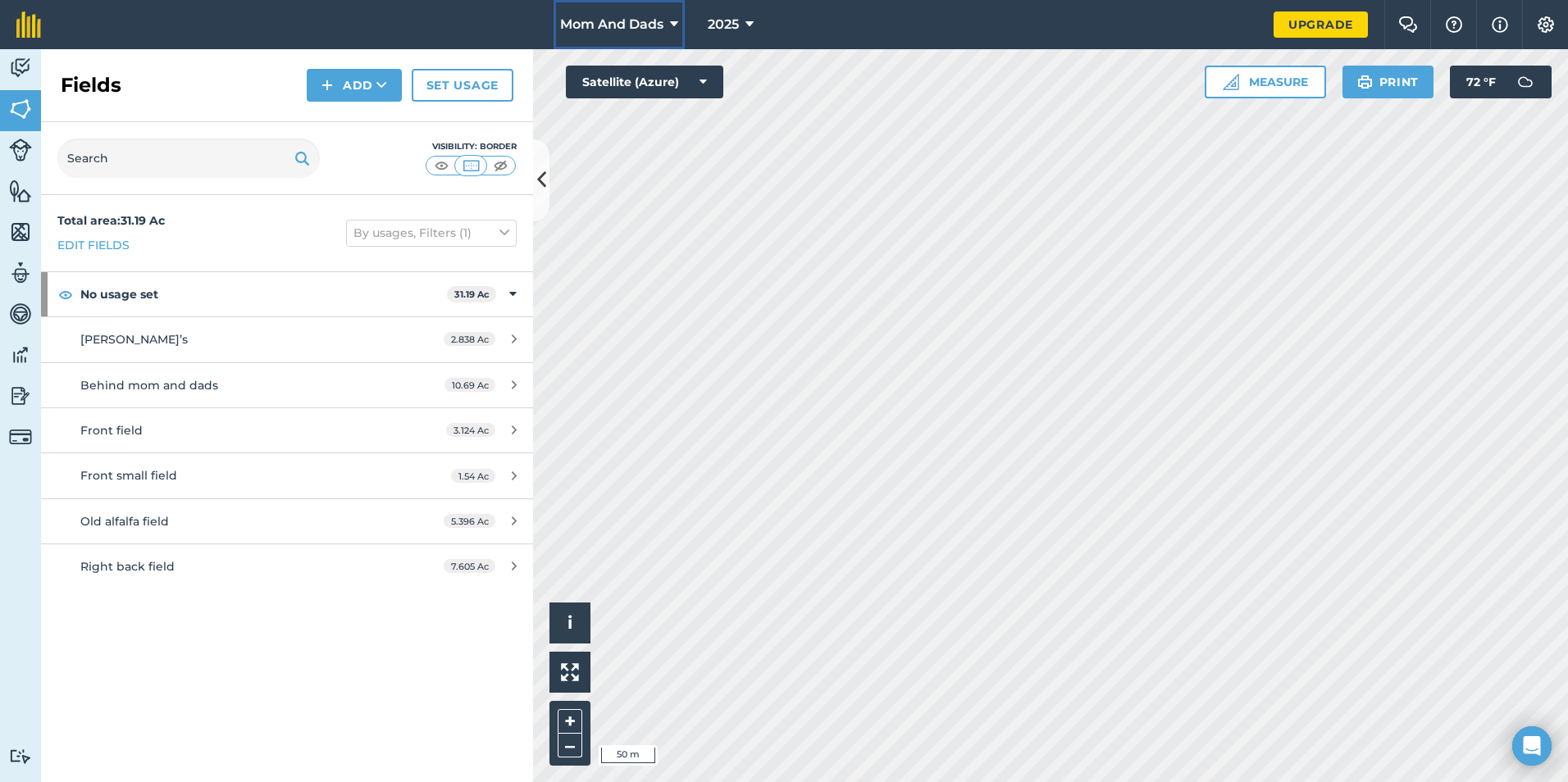
click at [625, 24] on span "Mom And Dads" at bounding box center [612, 24] width 104 height 19
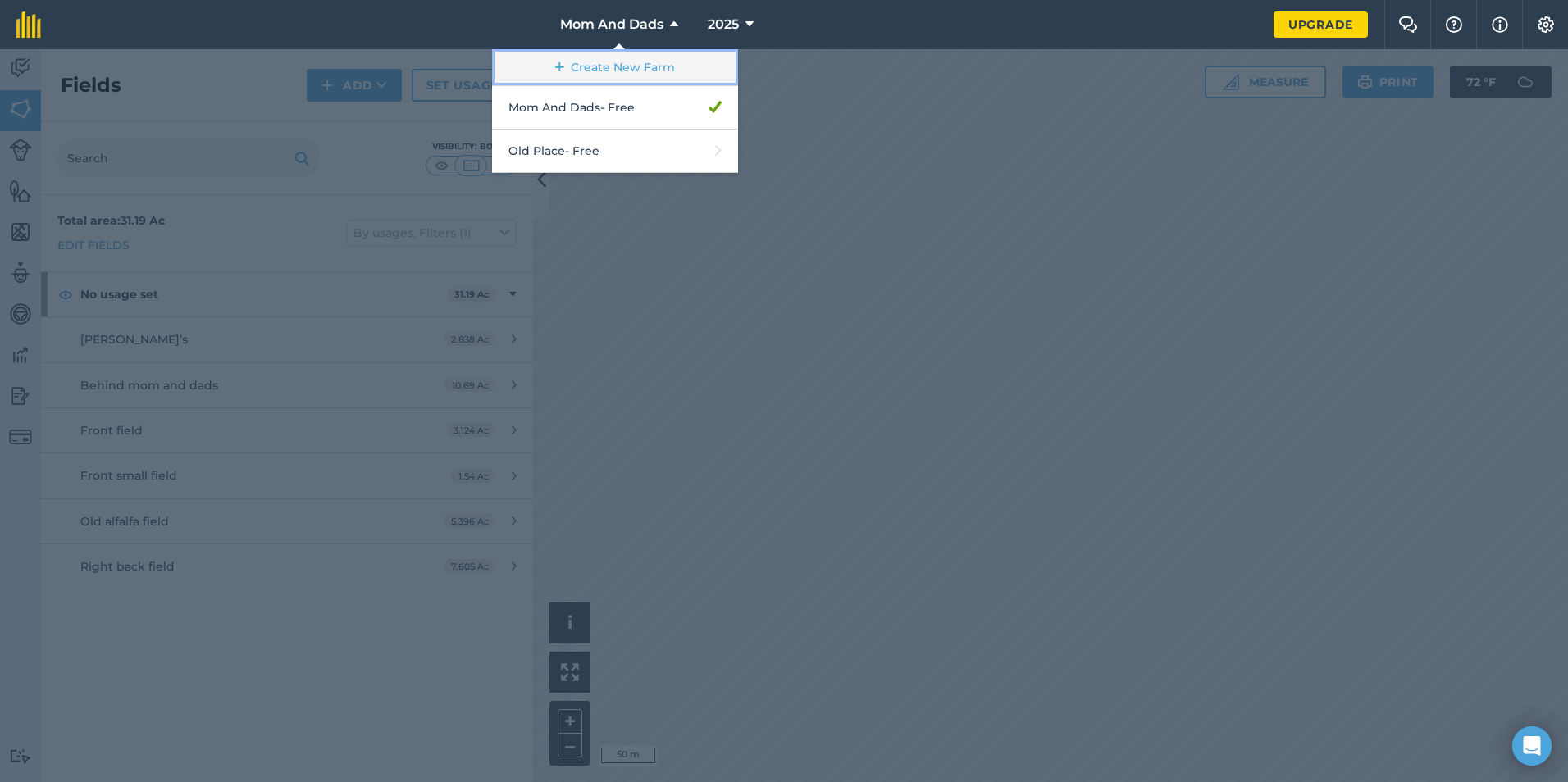
click at [614, 65] on link "Create New Farm" at bounding box center [615, 67] width 246 height 37
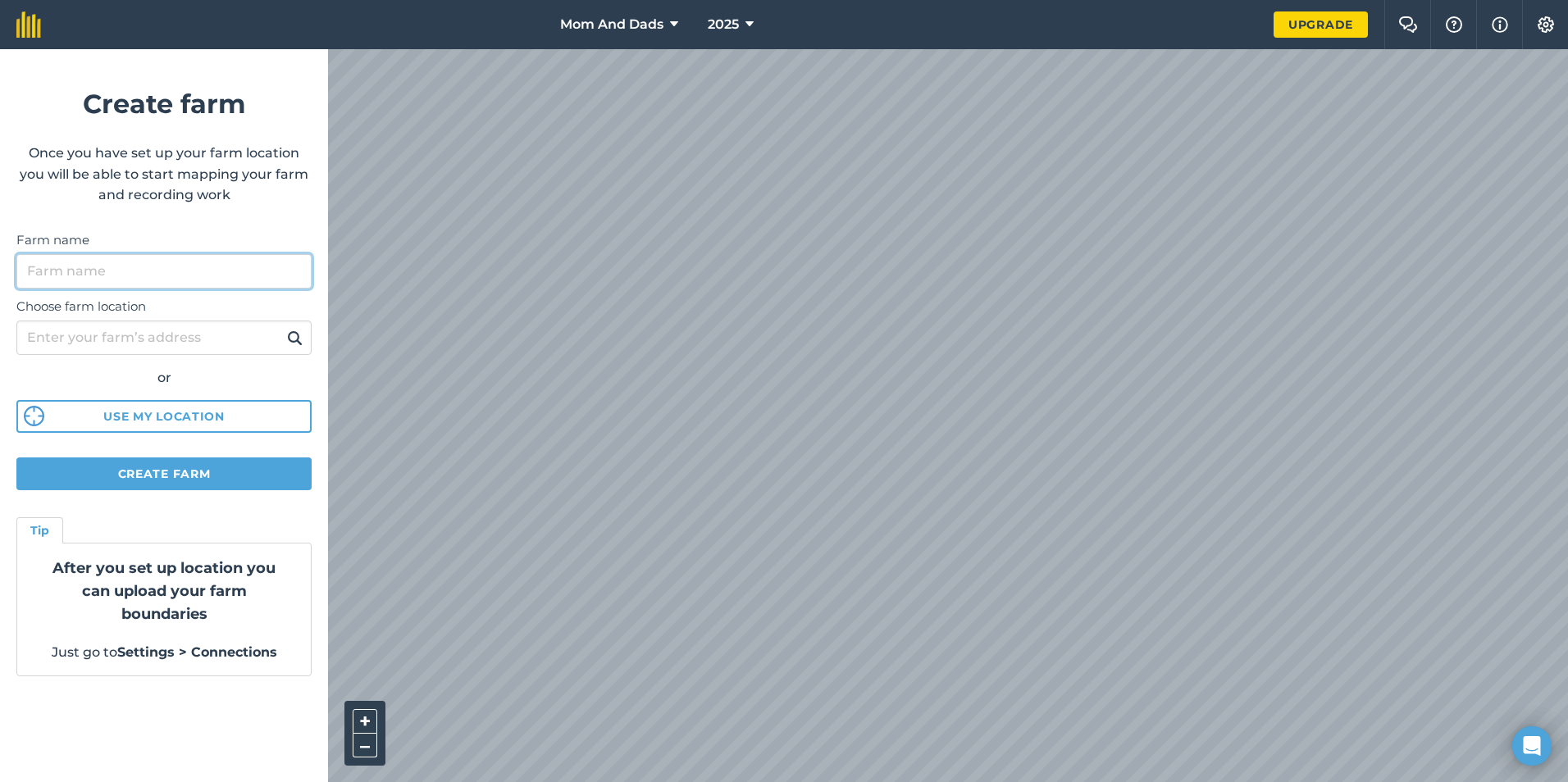
click at [70, 277] on input "Farm name" at bounding box center [164, 271] width 295 height 34
type input "[PERSON_NAME][GEOGRAPHIC_DATA]"
click at [67, 332] on input "Choose farm location" at bounding box center [164, 337] width 295 height 34
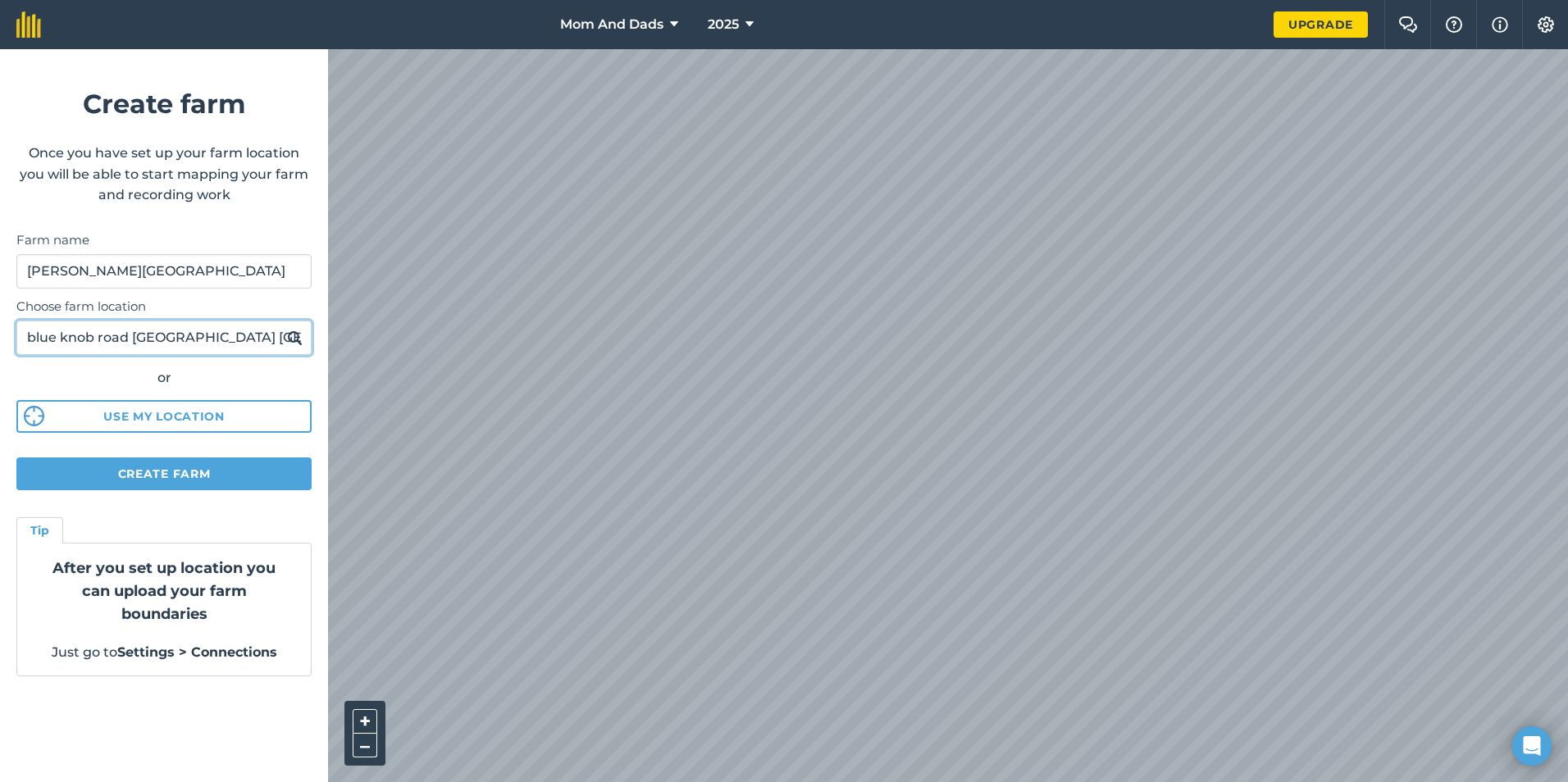
type input "blue knob road [GEOGRAPHIC_DATA] [GEOGRAPHIC_DATA]"
click at [294, 338] on img at bounding box center [295, 337] width 16 height 19
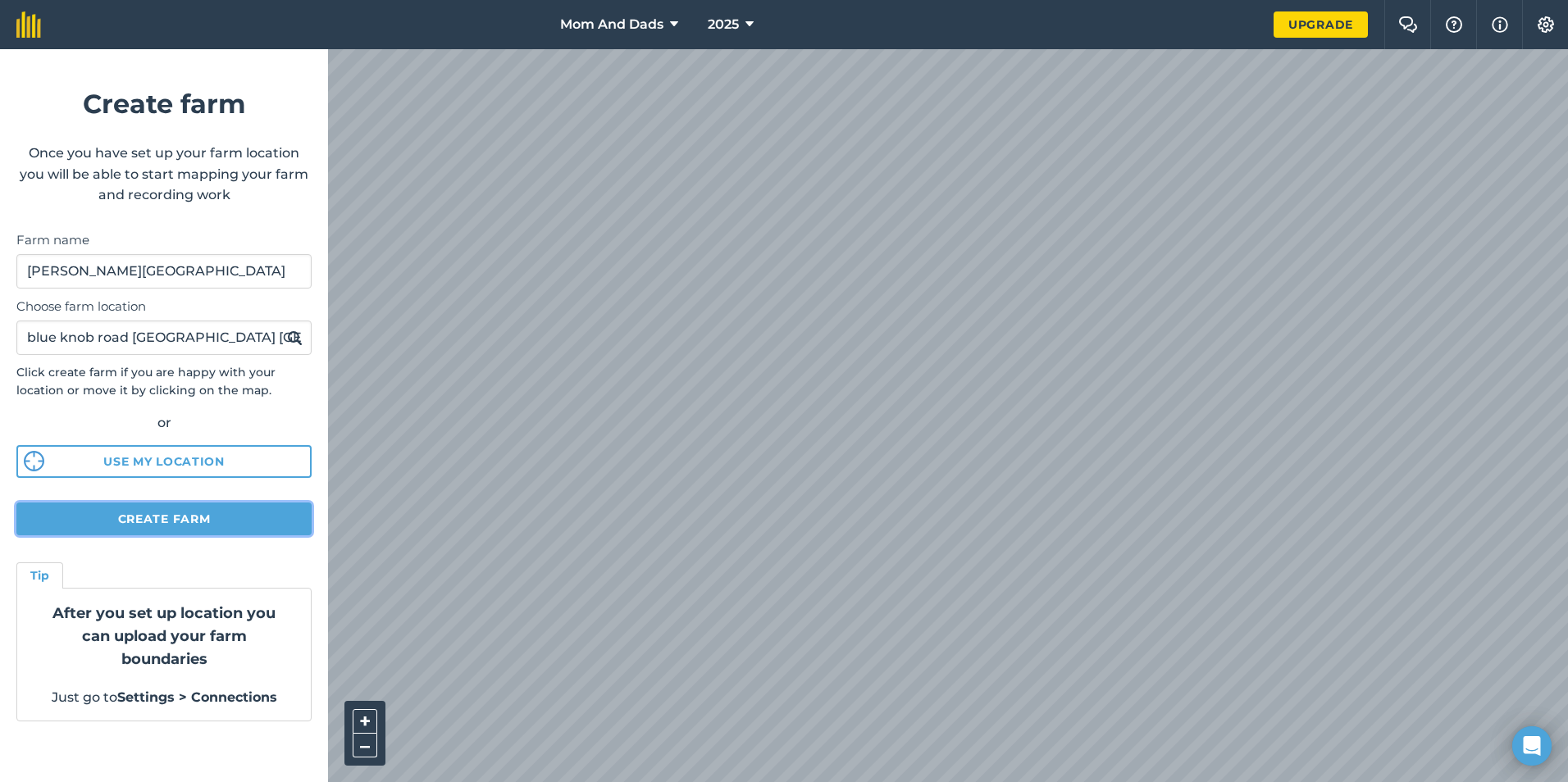
click at [142, 520] on button "Create farm" at bounding box center [164, 519] width 295 height 32
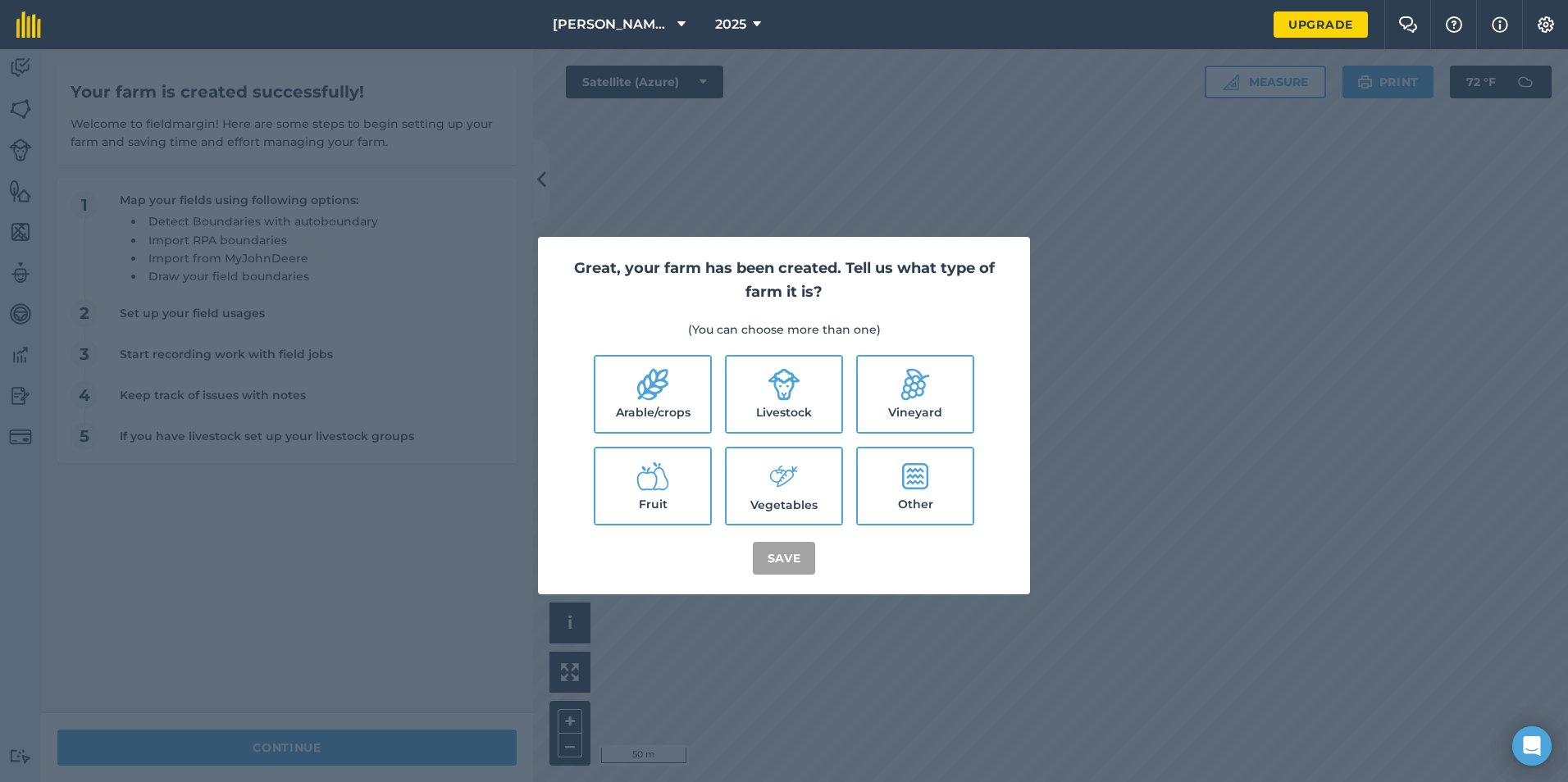
click at [685, 389] on label "Arable/crops" at bounding box center [653, 395] width 115 height 76
checkbox input "true"
click at [768, 380] on icon at bounding box center [783, 384] width 32 height 32
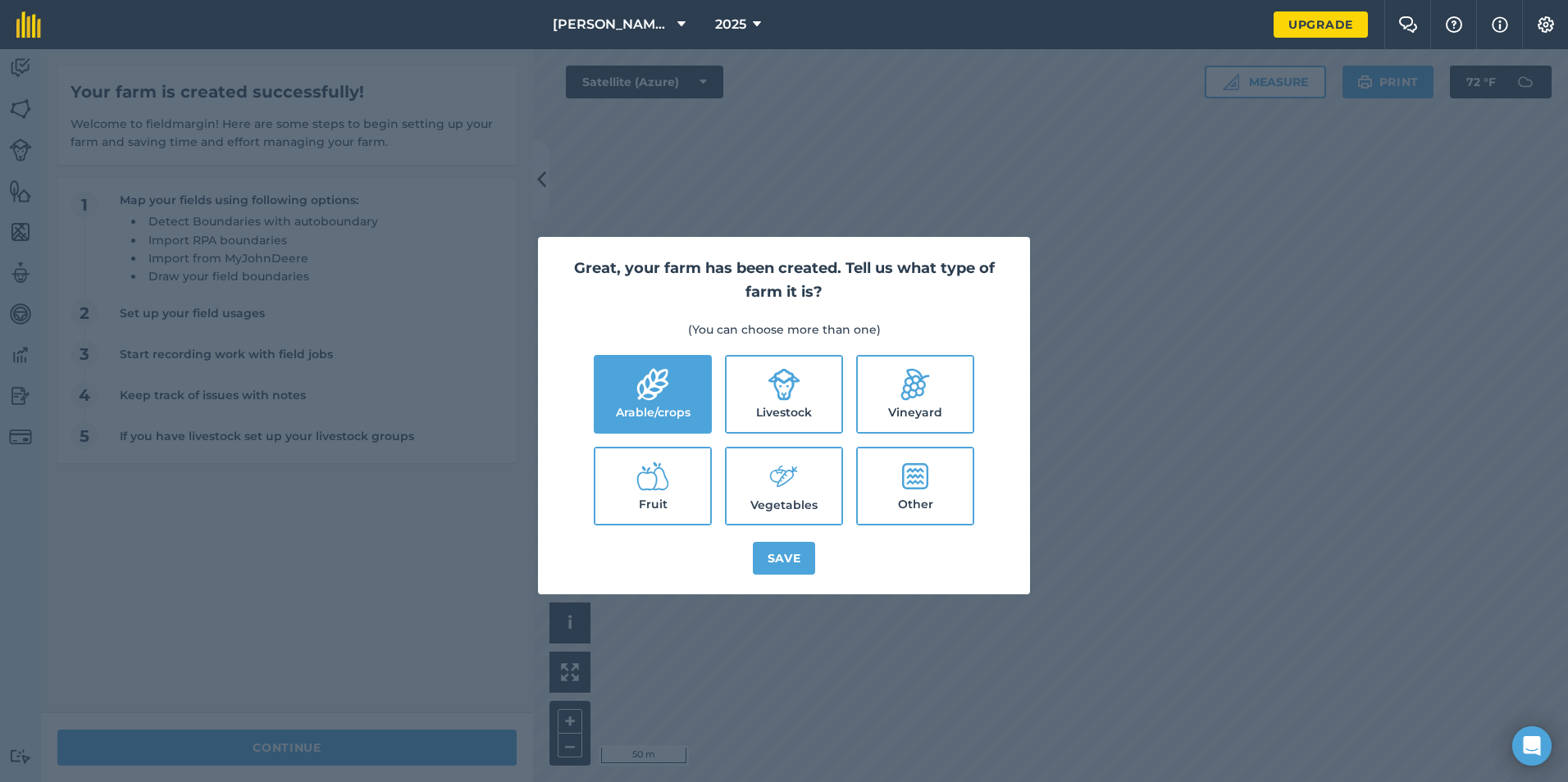
checkbox input "true"
click at [777, 556] on button "Save" at bounding box center [784, 557] width 63 height 32
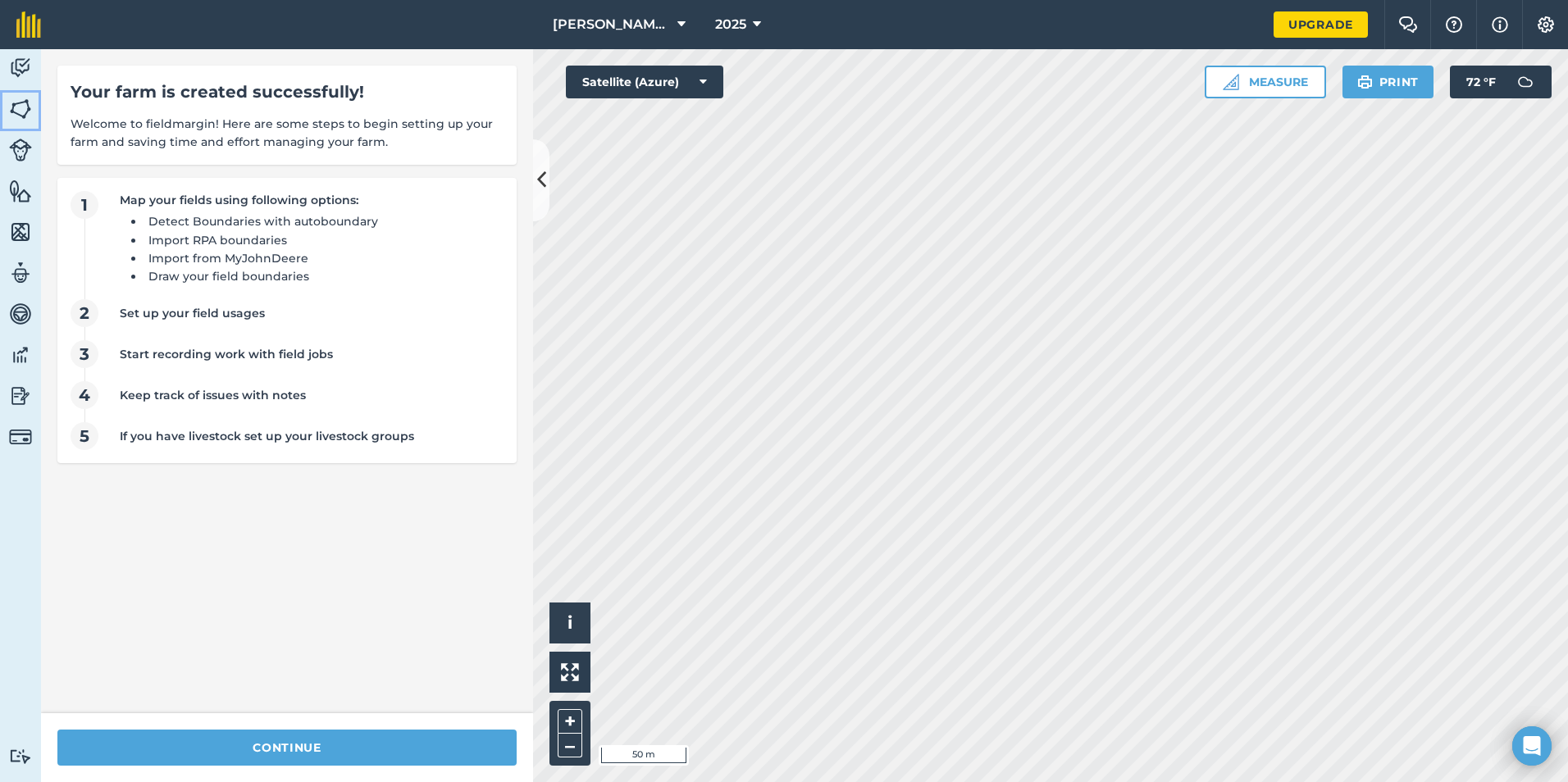
click at [19, 115] on img at bounding box center [20, 109] width 23 height 25
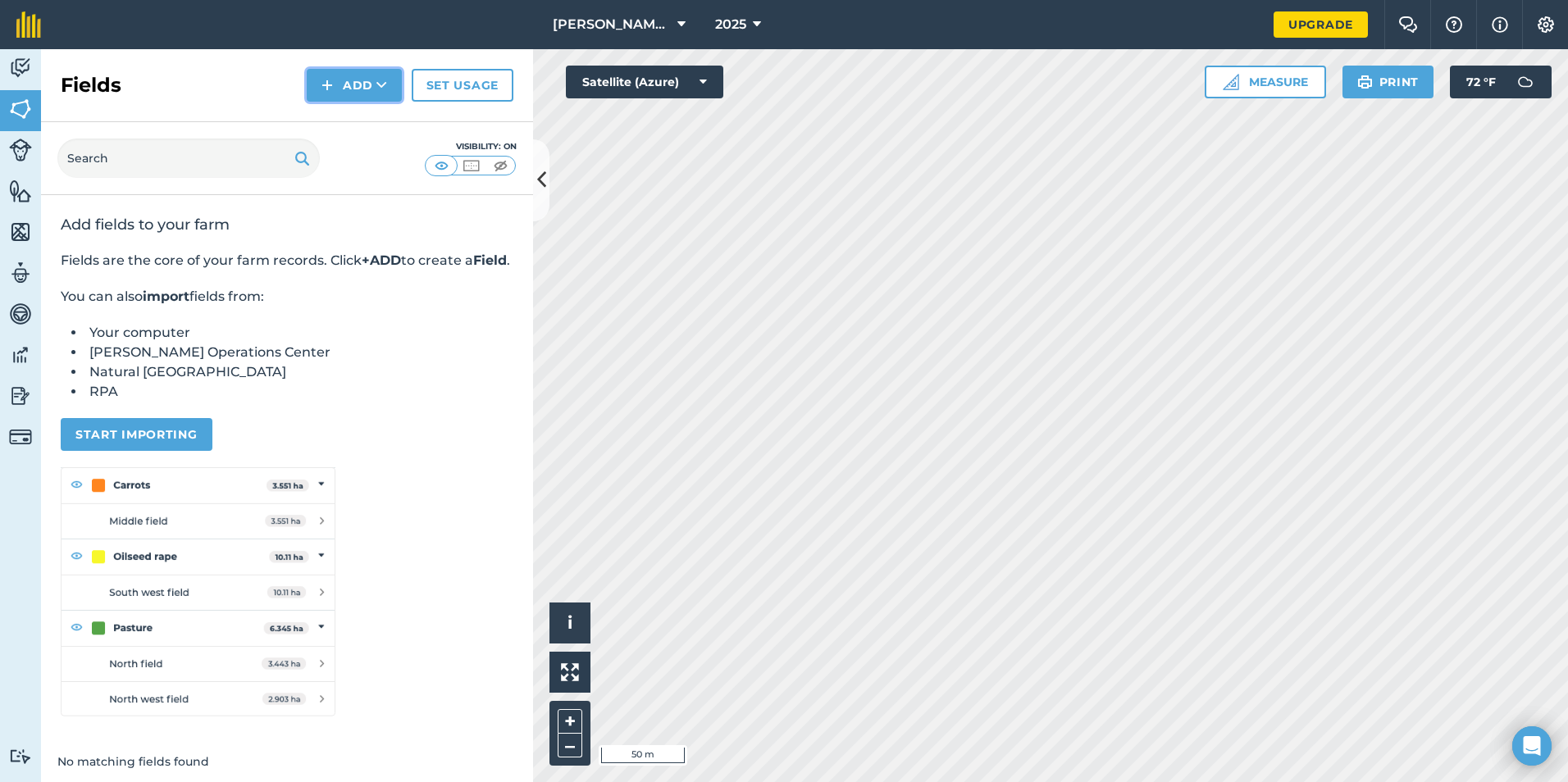
click at [352, 86] on button "Add" at bounding box center [354, 85] width 95 height 32
click at [352, 124] on link "Draw" at bounding box center [354, 122] width 91 height 36
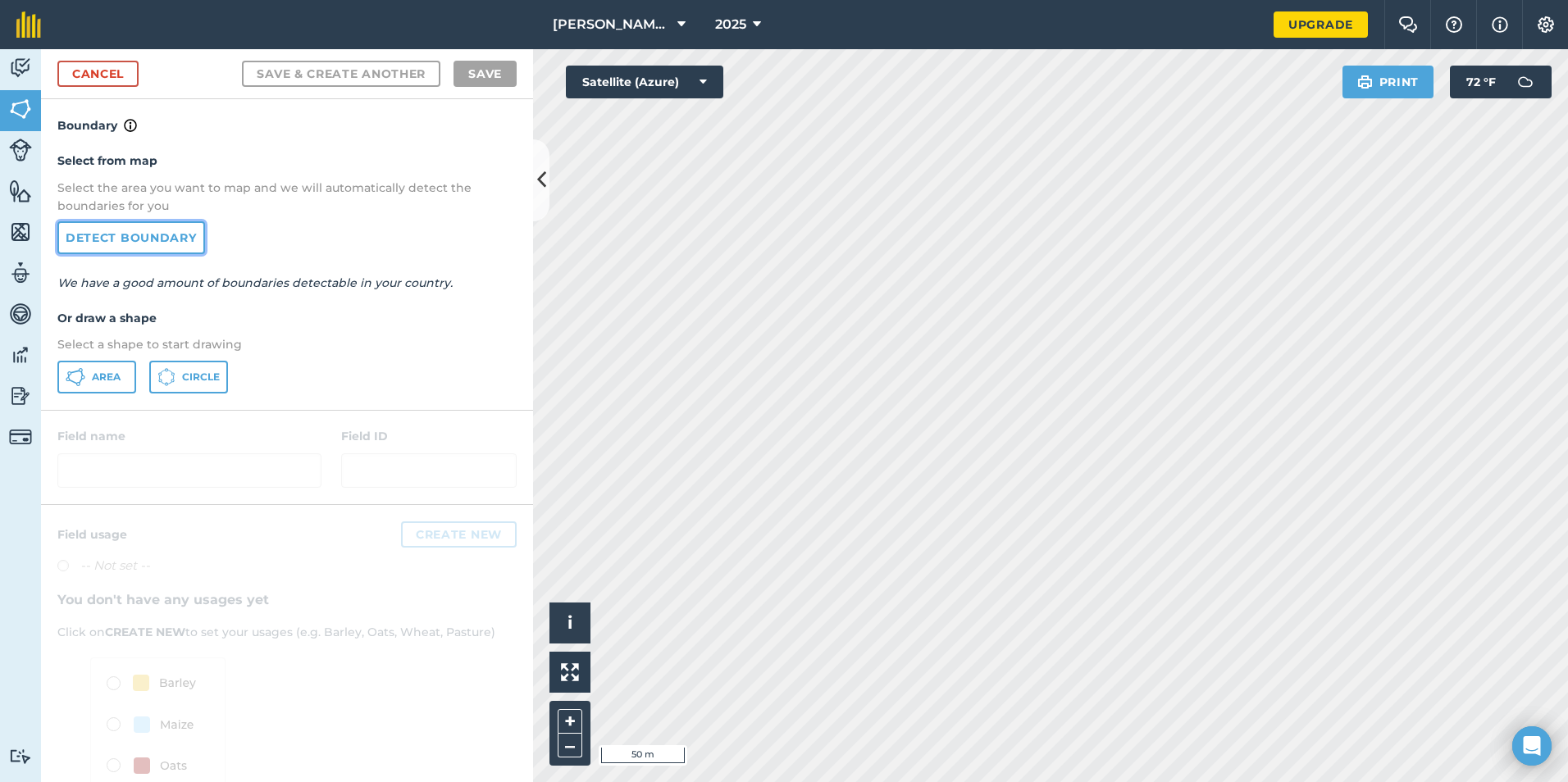
click at [92, 244] on link "Detect boundary" at bounding box center [131, 238] width 148 height 32
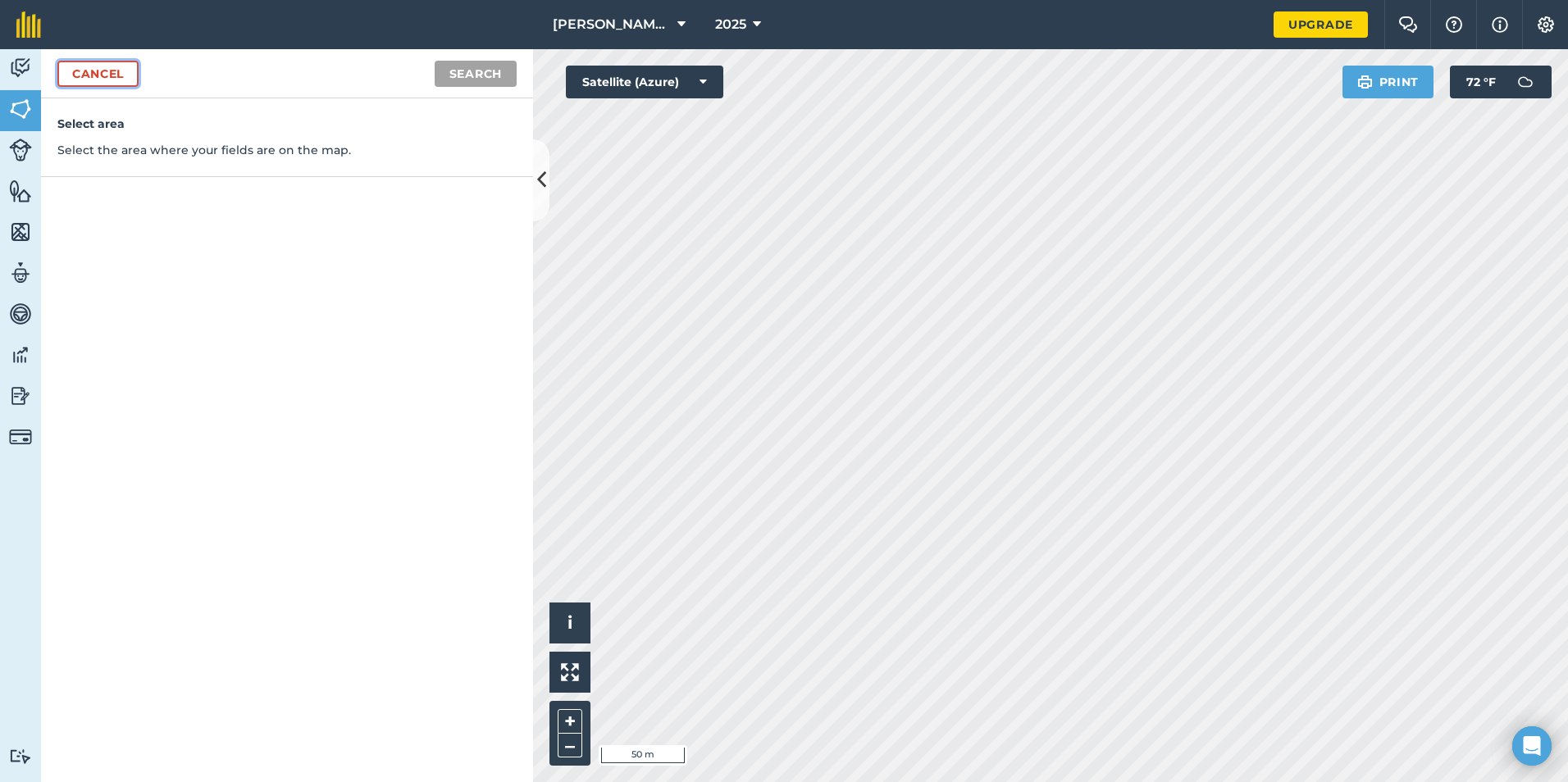
click at [97, 77] on link "Cancel" at bounding box center [98, 74] width 81 height 26
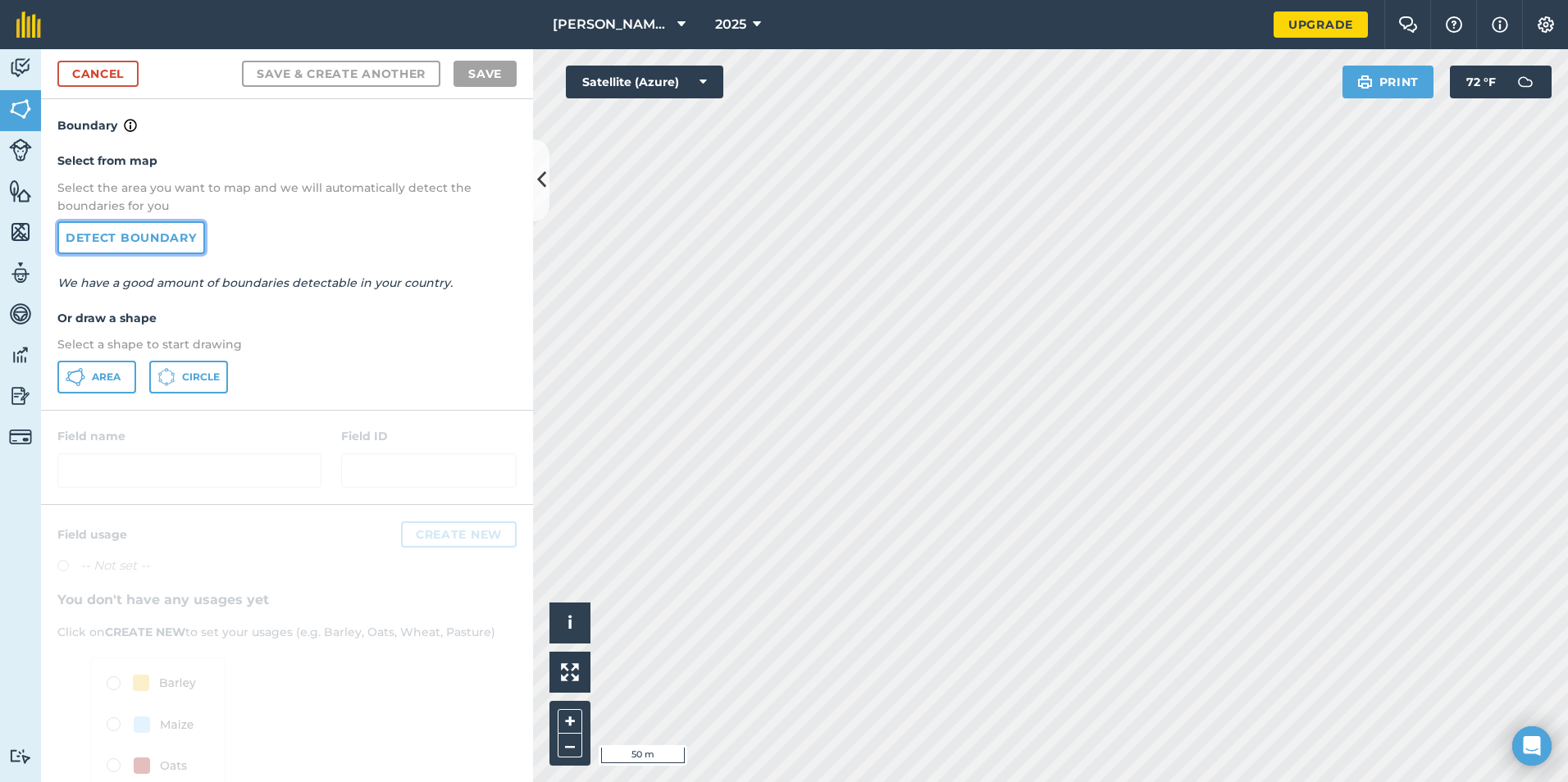
click at [133, 237] on link "Detect boundary" at bounding box center [131, 238] width 148 height 32
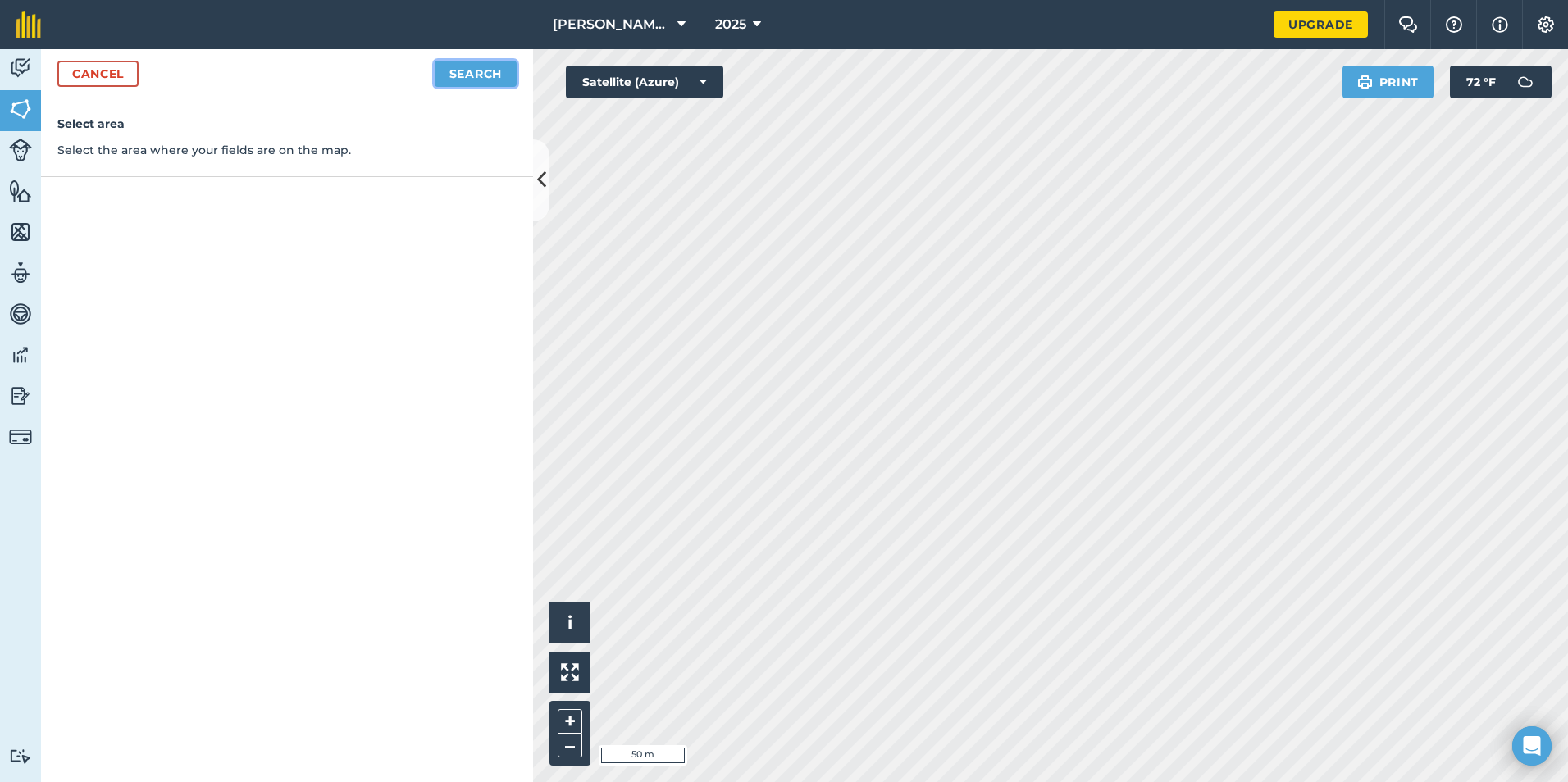
click at [463, 70] on button "Search" at bounding box center [475, 74] width 82 height 26
click at [403, 77] on button "Continue to edit boundaries" at bounding box center [393, 74] width 248 height 26
click at [409, 72] on button "Continue to name fields" at bounding box center [410, 74] width 213 height 26
type input "Mex trailer Feilds"
click at [488, 72] on button "Save" at bounding box center [485, 74] width 63 height 26
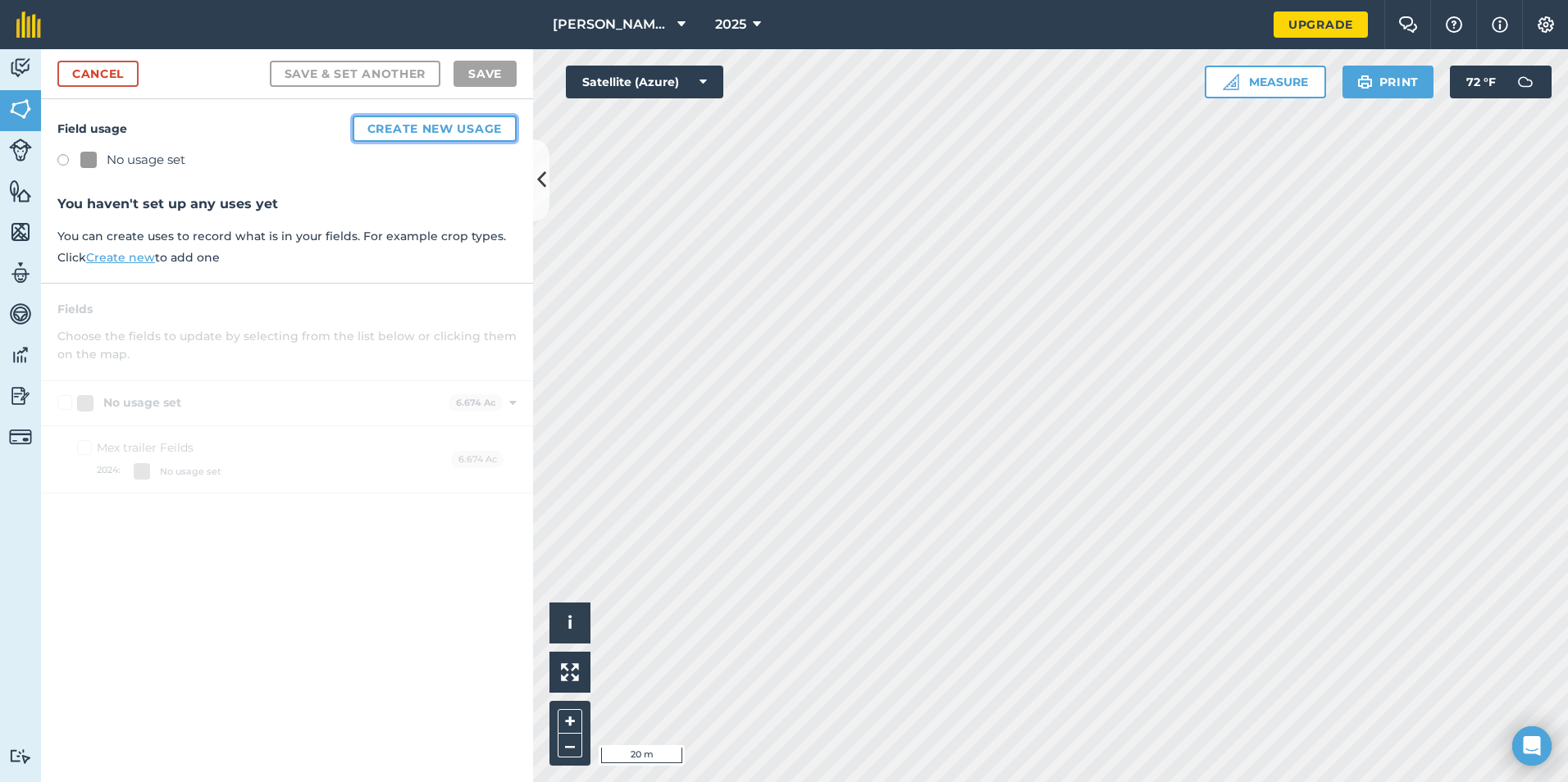
click at [426, 133] on button "Create new usage" at bounding box center [435, 128] width 164 height 26
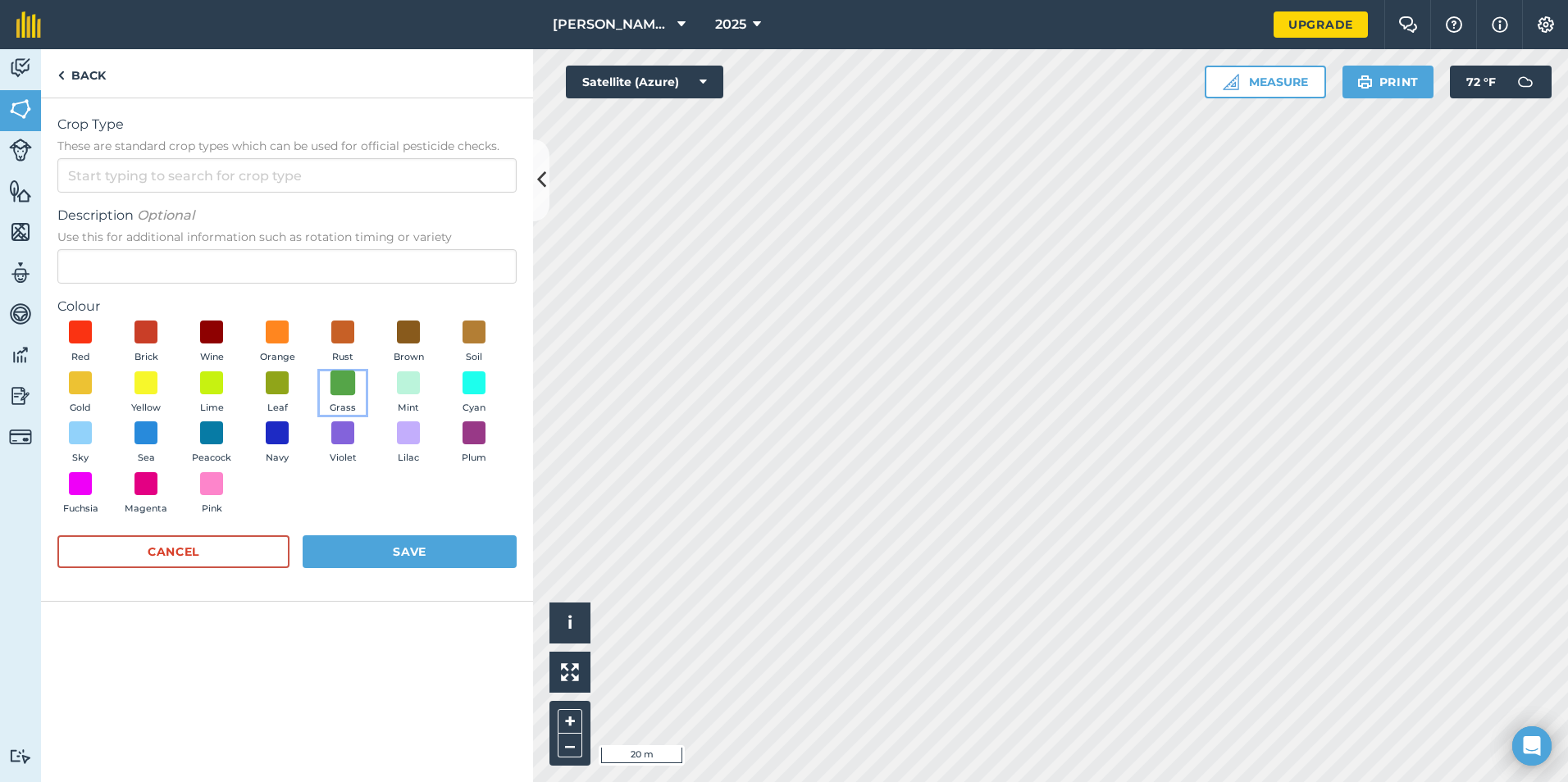
click at [342, 389] on span at bounding box center [344, 383] width 26 height 26
click at [86, 175] on input "Crop Type These are standard crop types which can be used for official pesticid…" at bounding box center [287, 175] width 459 height 34
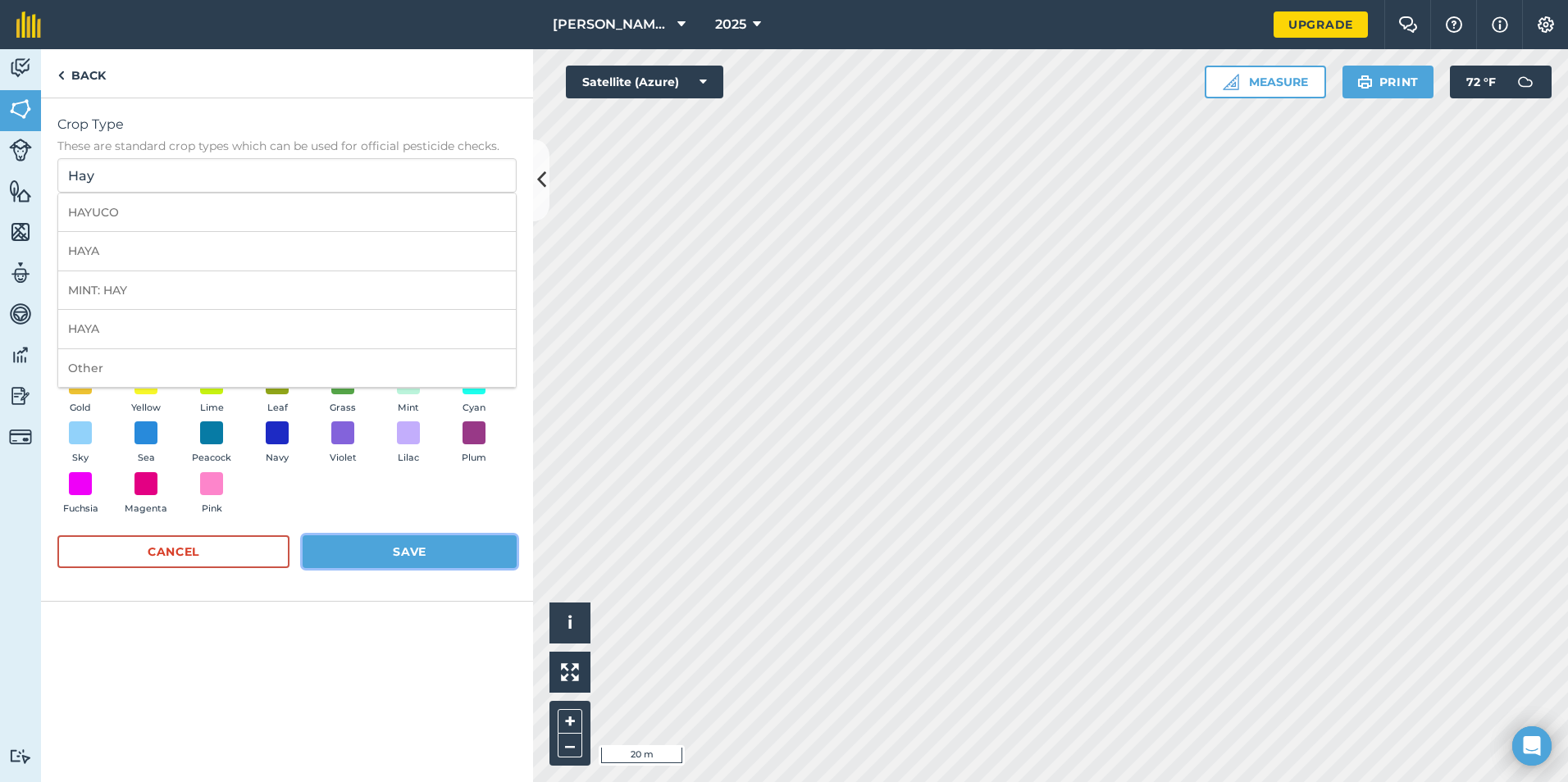
click at [367, 551] on button "Save" at bounding box center [410, 551] width 214 height 32
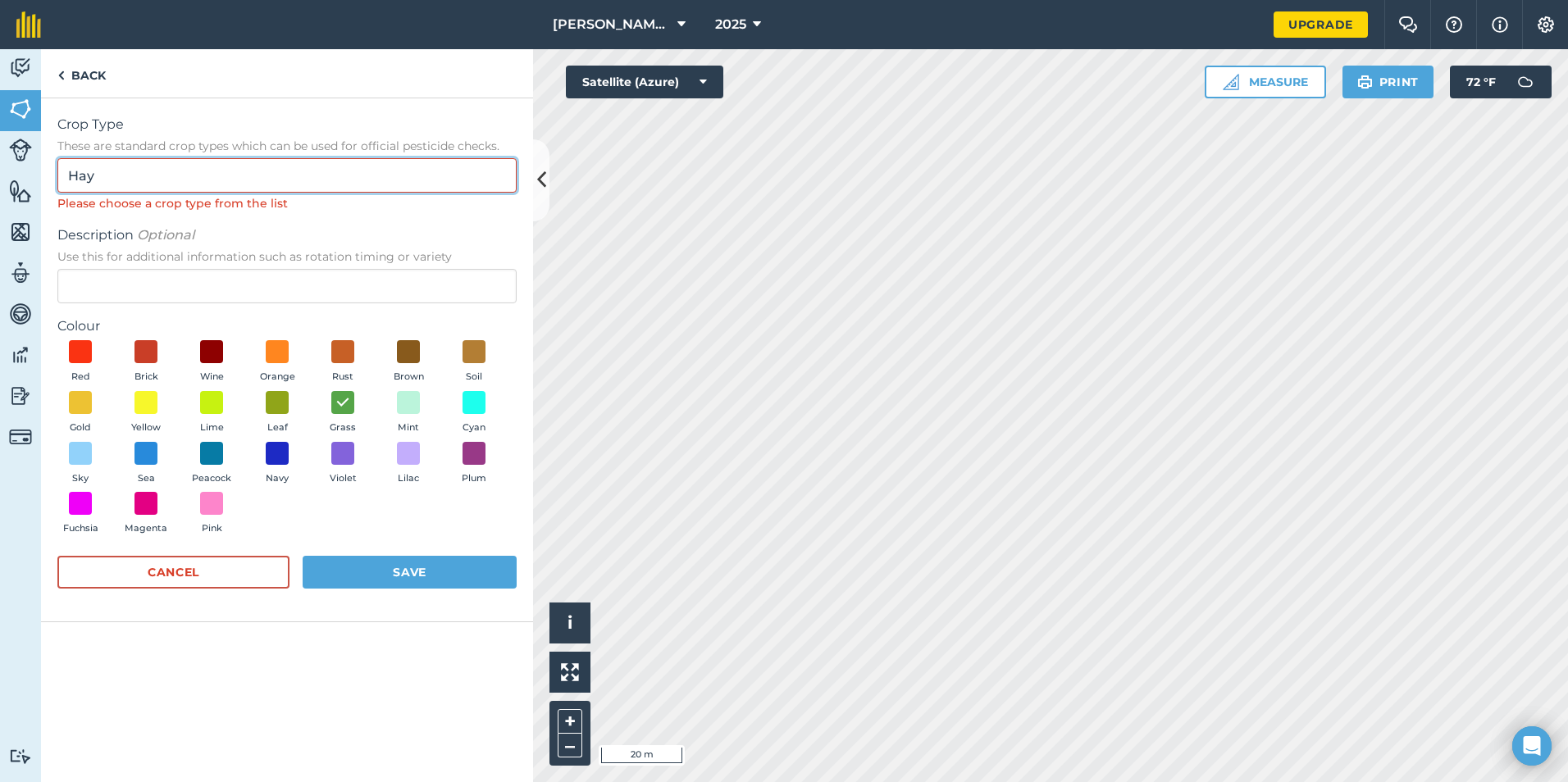
click at [93, 177] on input "Hay" at bounding box center [287, 175] width 459 height 34
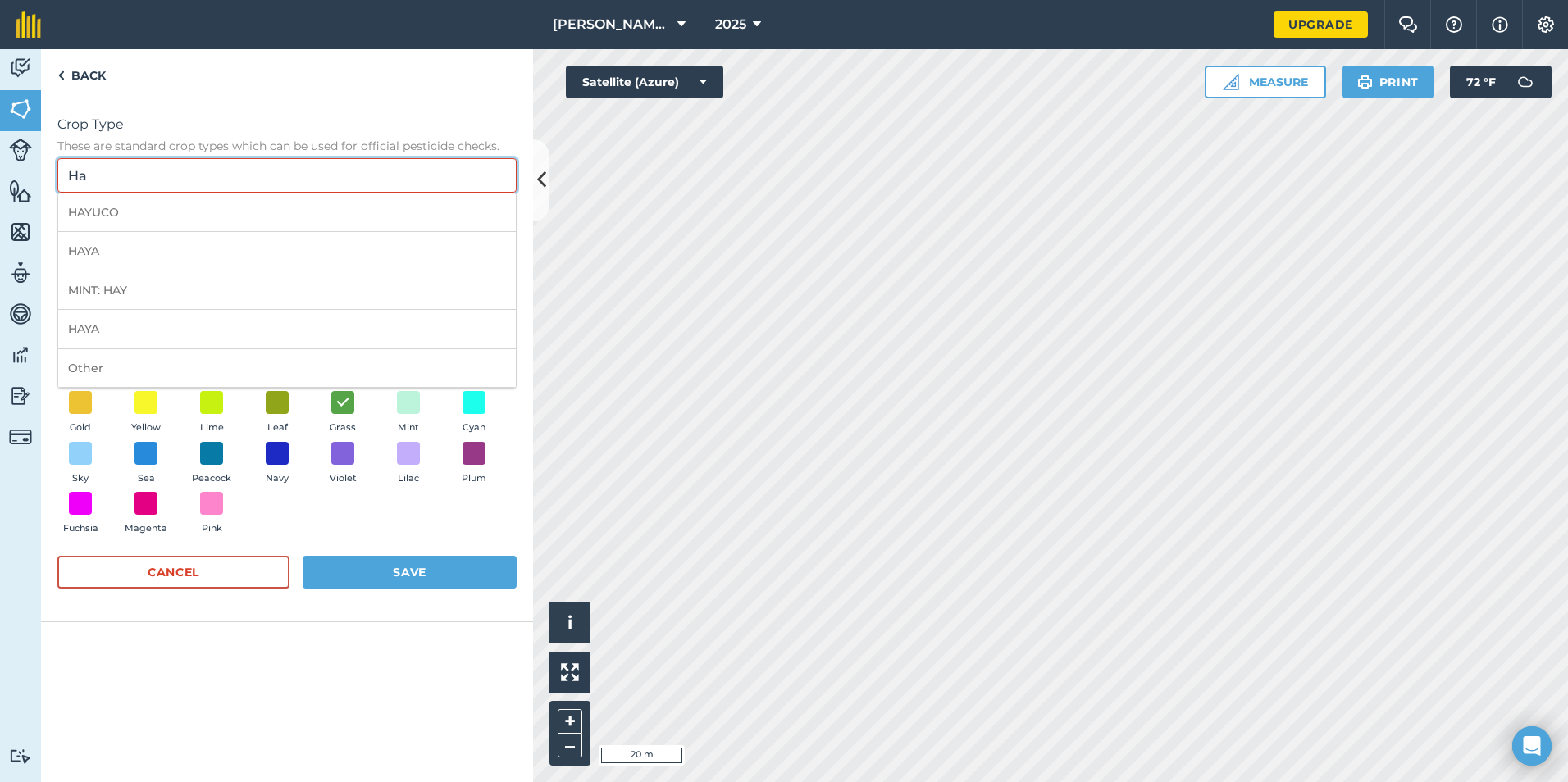
type input "H"
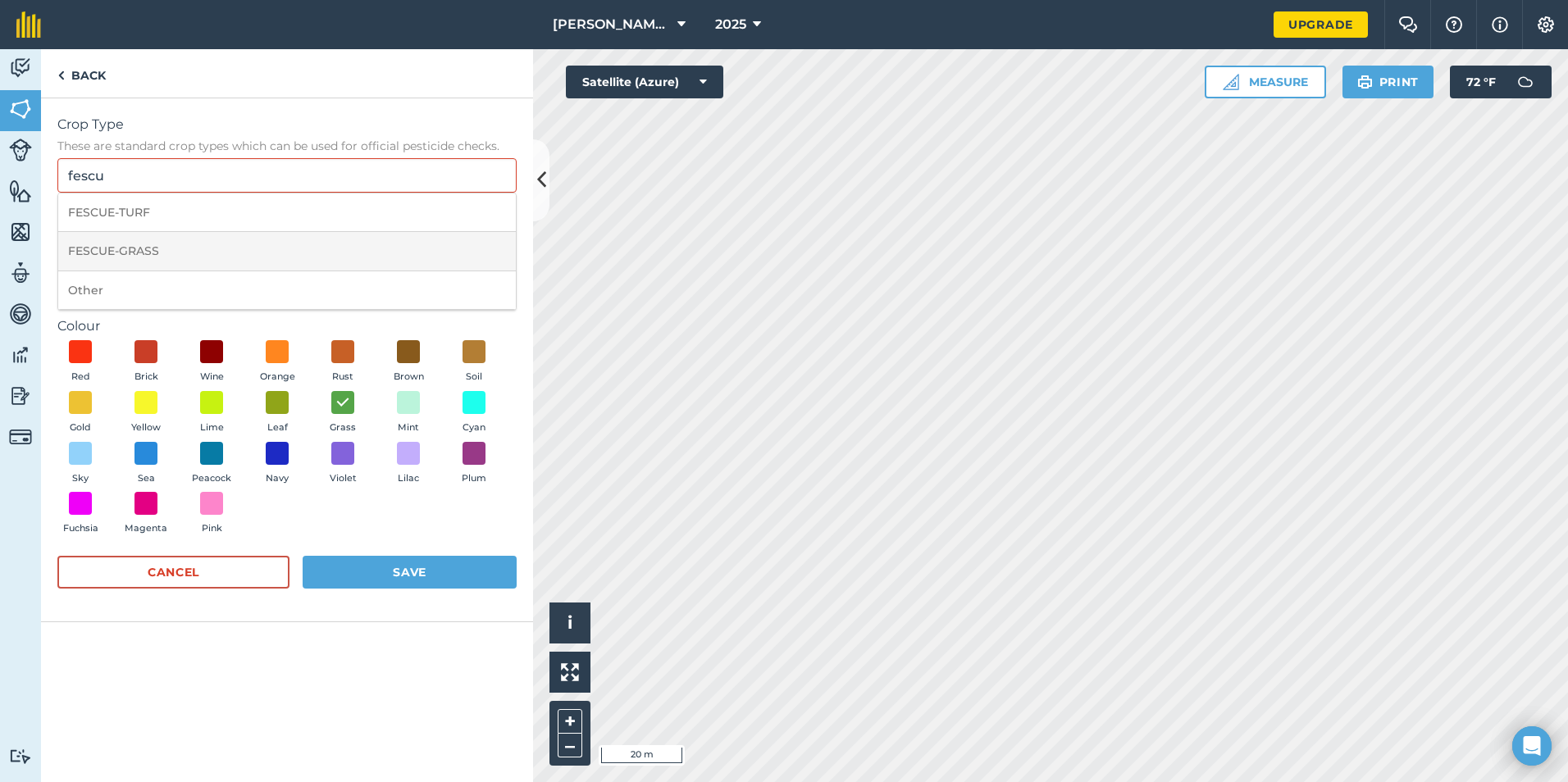
click at [130, 250] on li "FESCUE-GRASS" at bounding box center [287, 251] width 458 height 39
type input "FESCUE-GRASS"
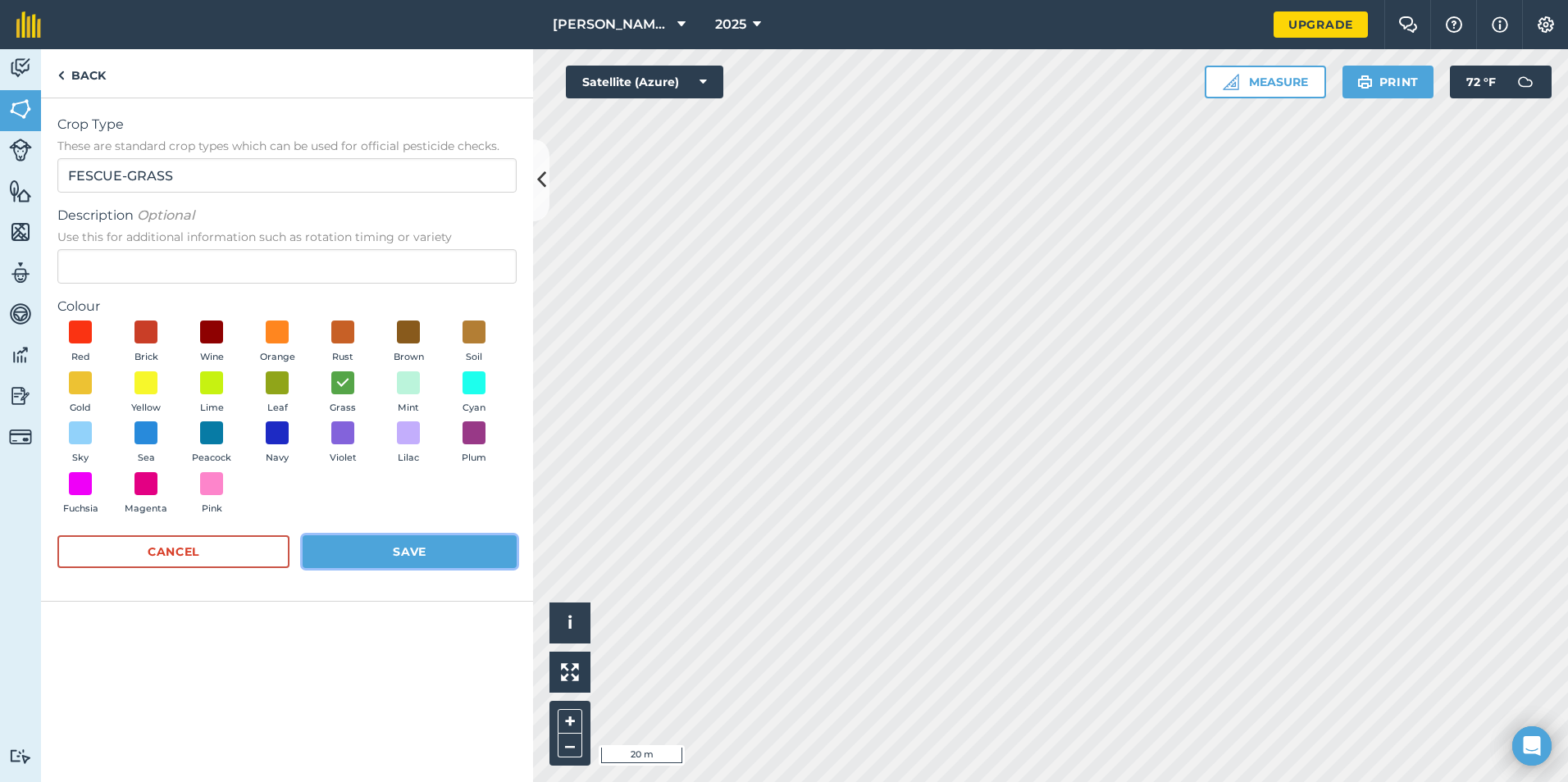
click at [376, 556] on button "Save" at bounding box center [410, 551] width 214 height 32
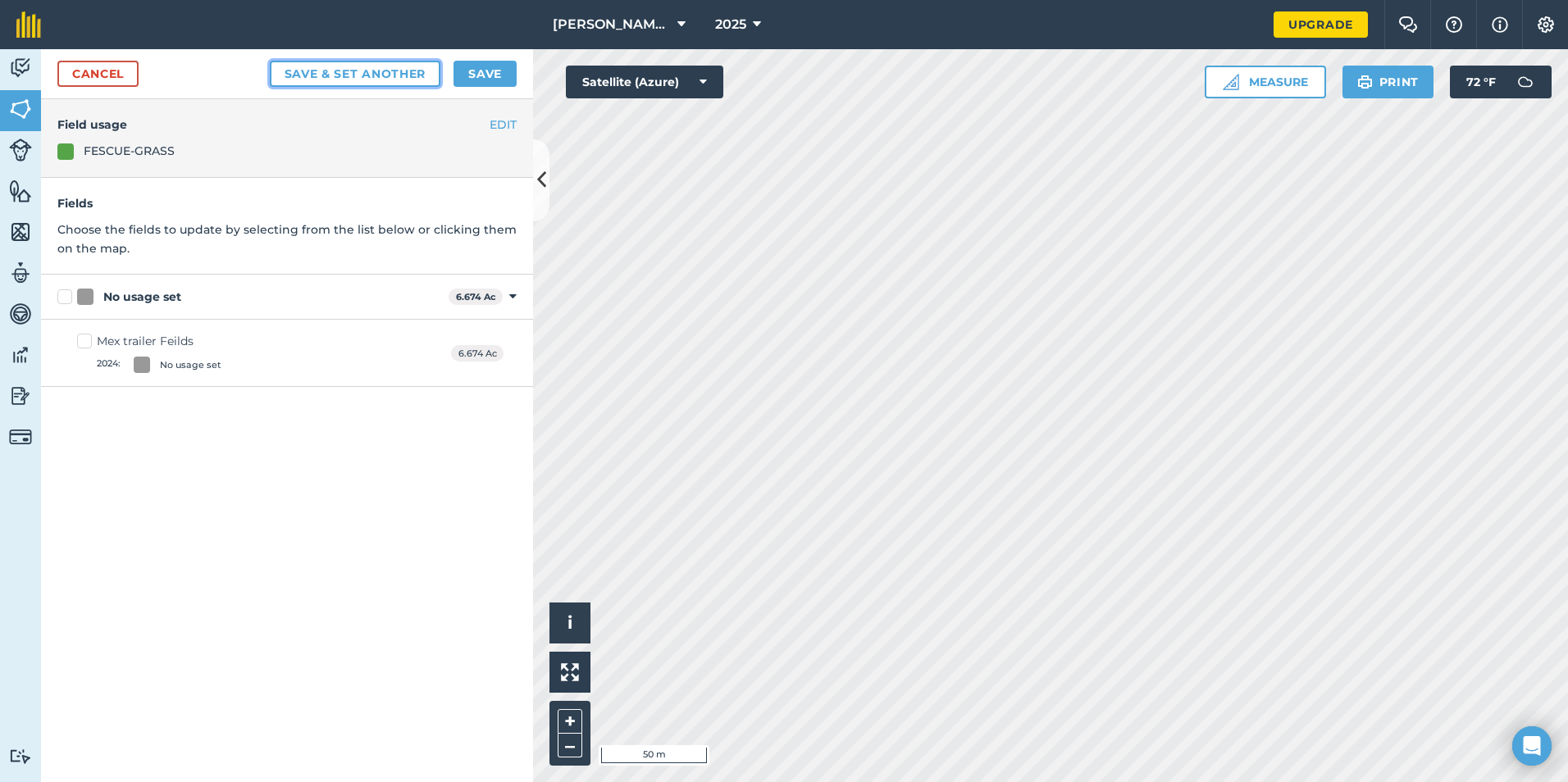
click at [377, 73] on button "Save & set another" at bounding box center [355, 74] width 171 height 26
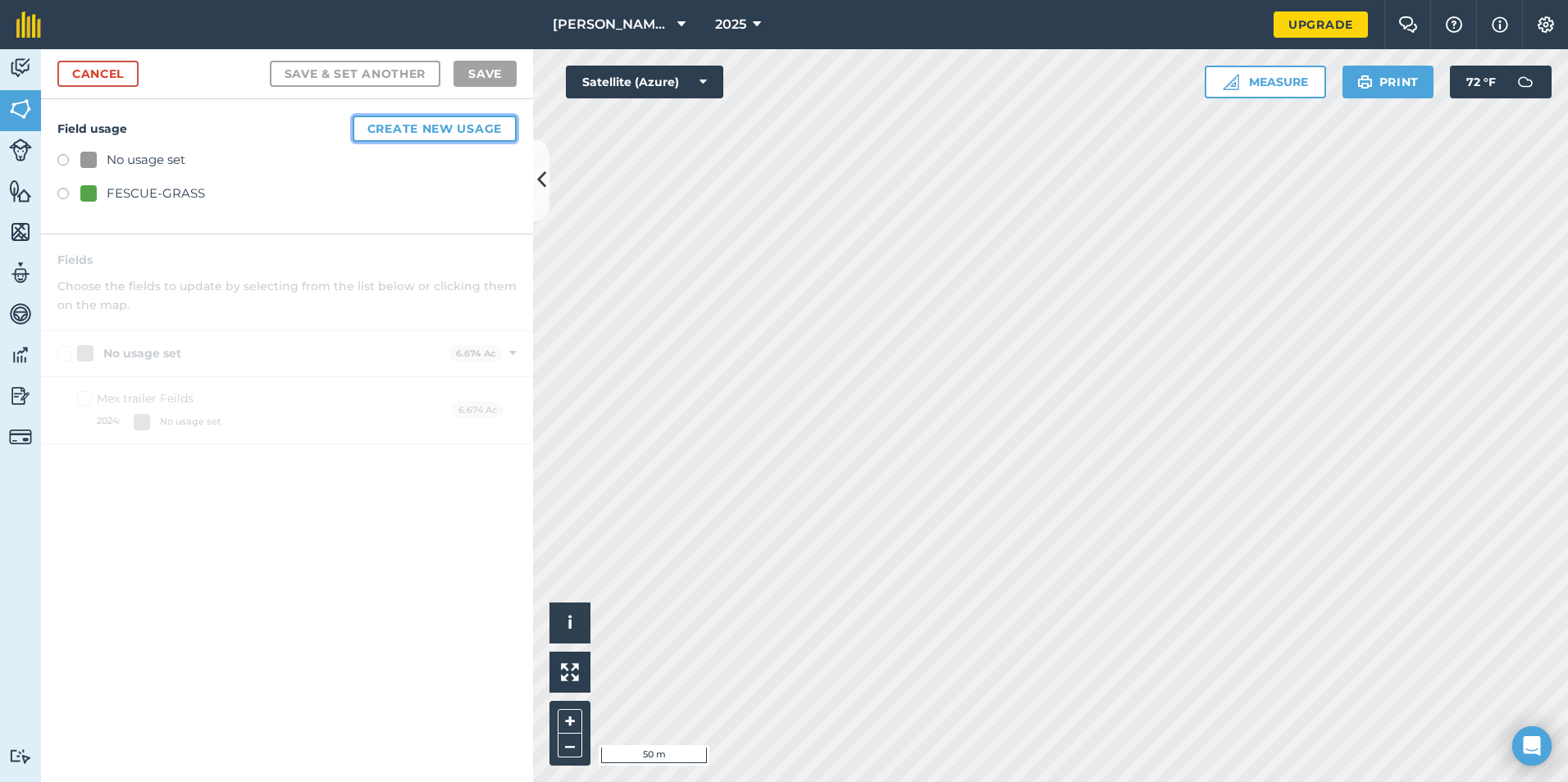
click at [453, 129] on button "Create new usage" at bounding box center [435, 128] width 164 height 26
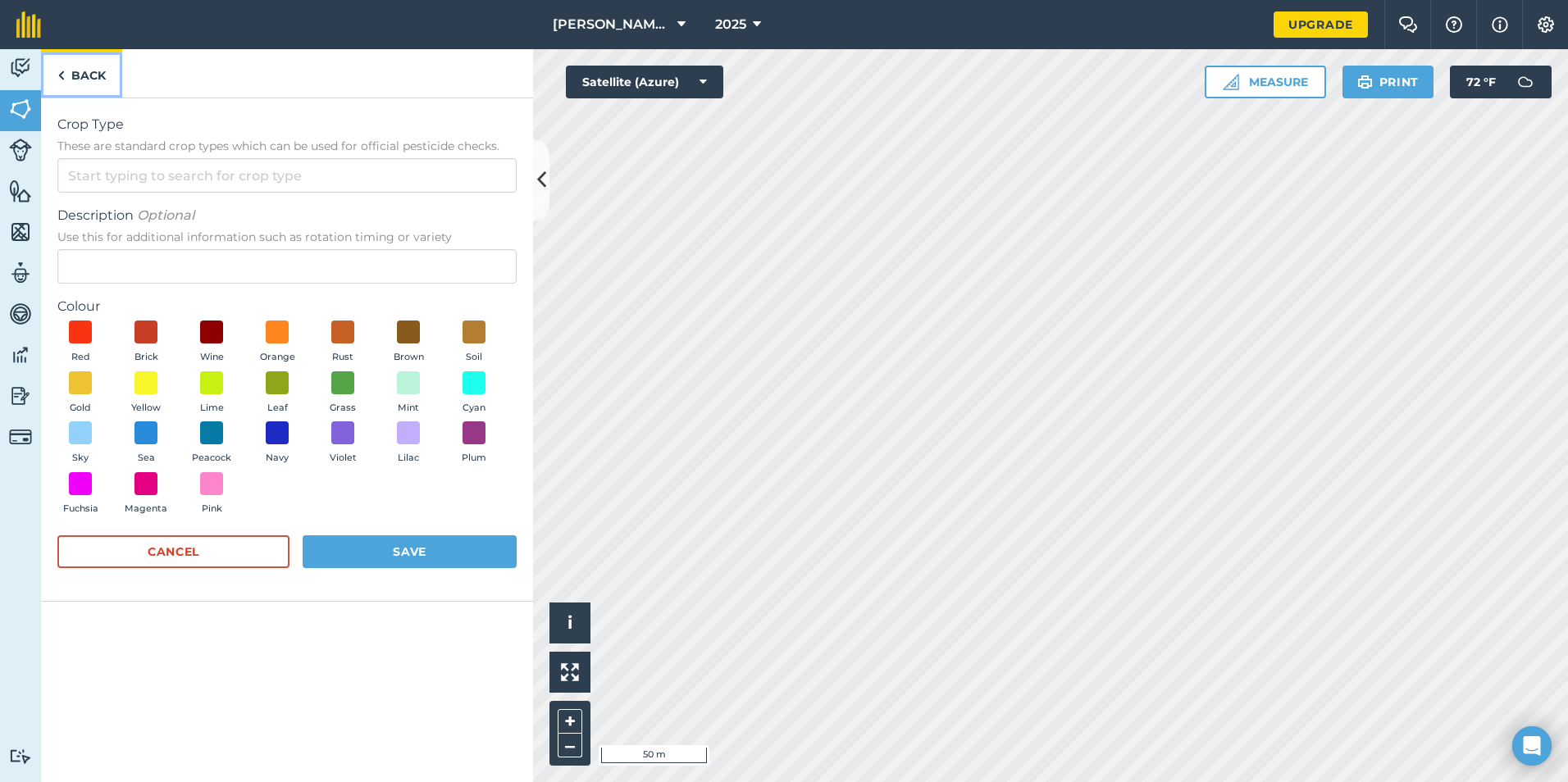
click at [59, 71] on img at bounding box center [61, 75] width 7 height 19
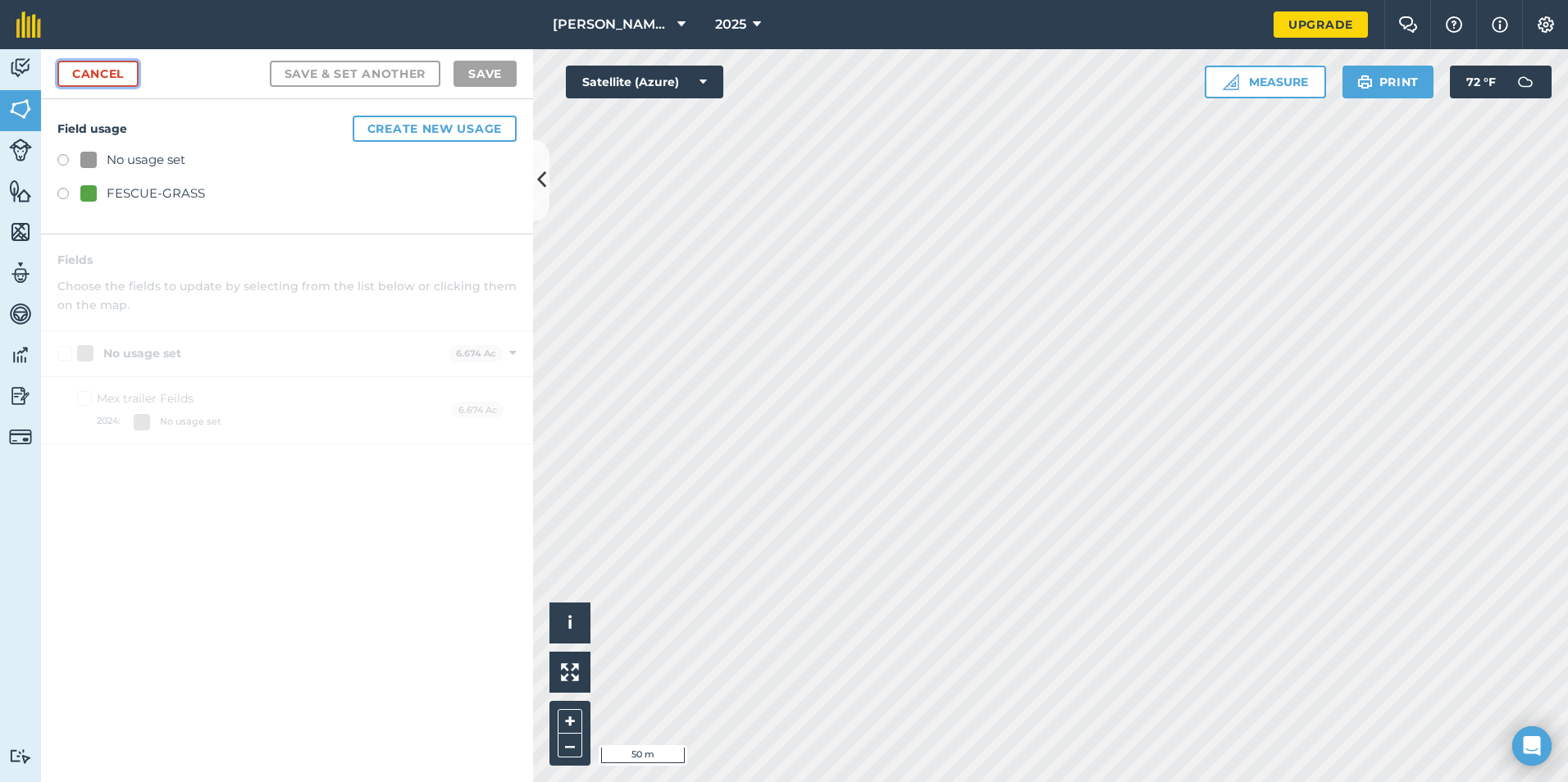
click at [95, 79] on link "Cancel" at bounding box center [98, 74] width 81 height 26
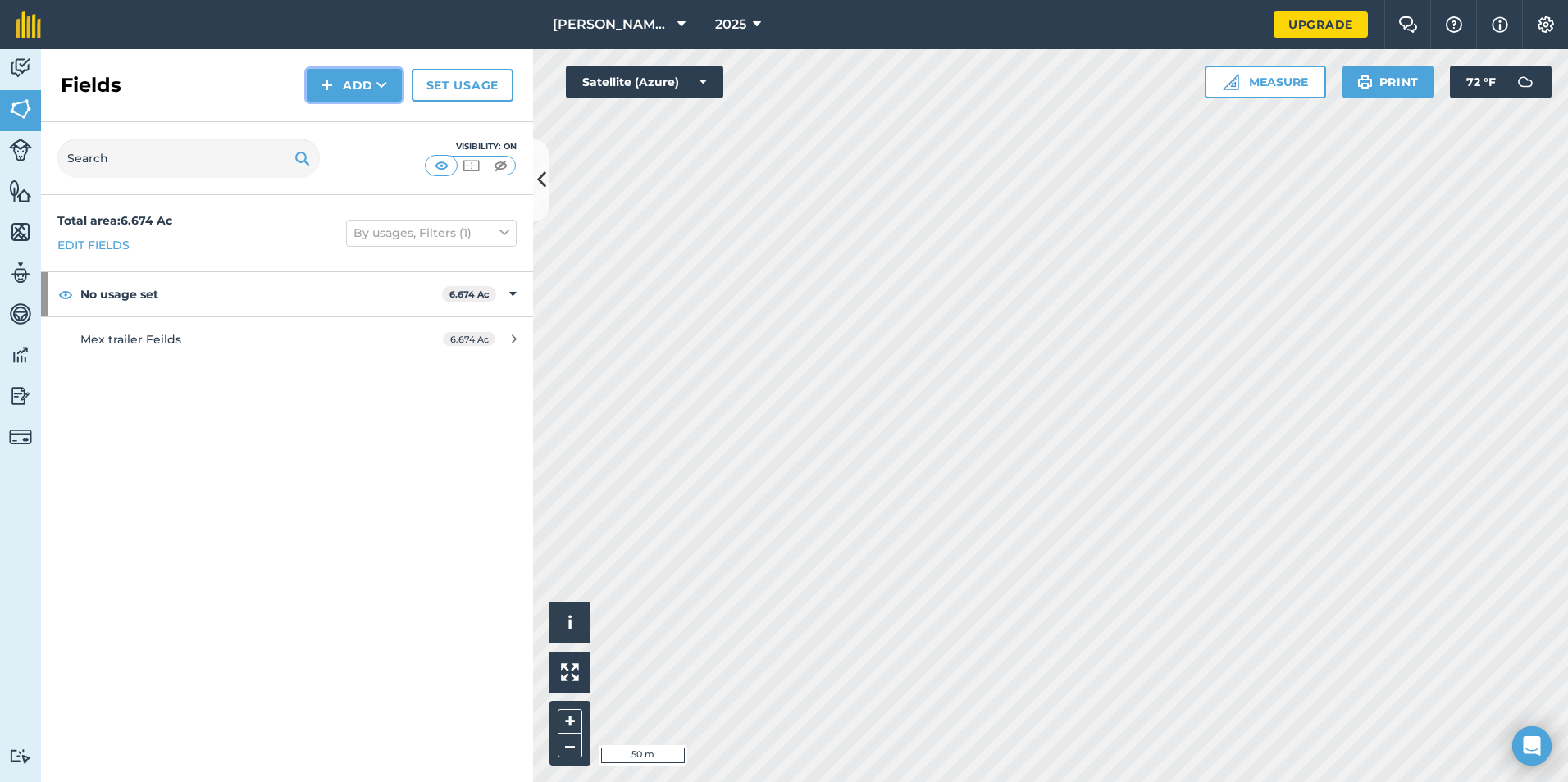
click at [367, 88] on button "Add" at bounding box center [354, 85] width 95 height 32
click at [354, 121] on link "Draw" at bounding box center [354, 122] width 91 height 36
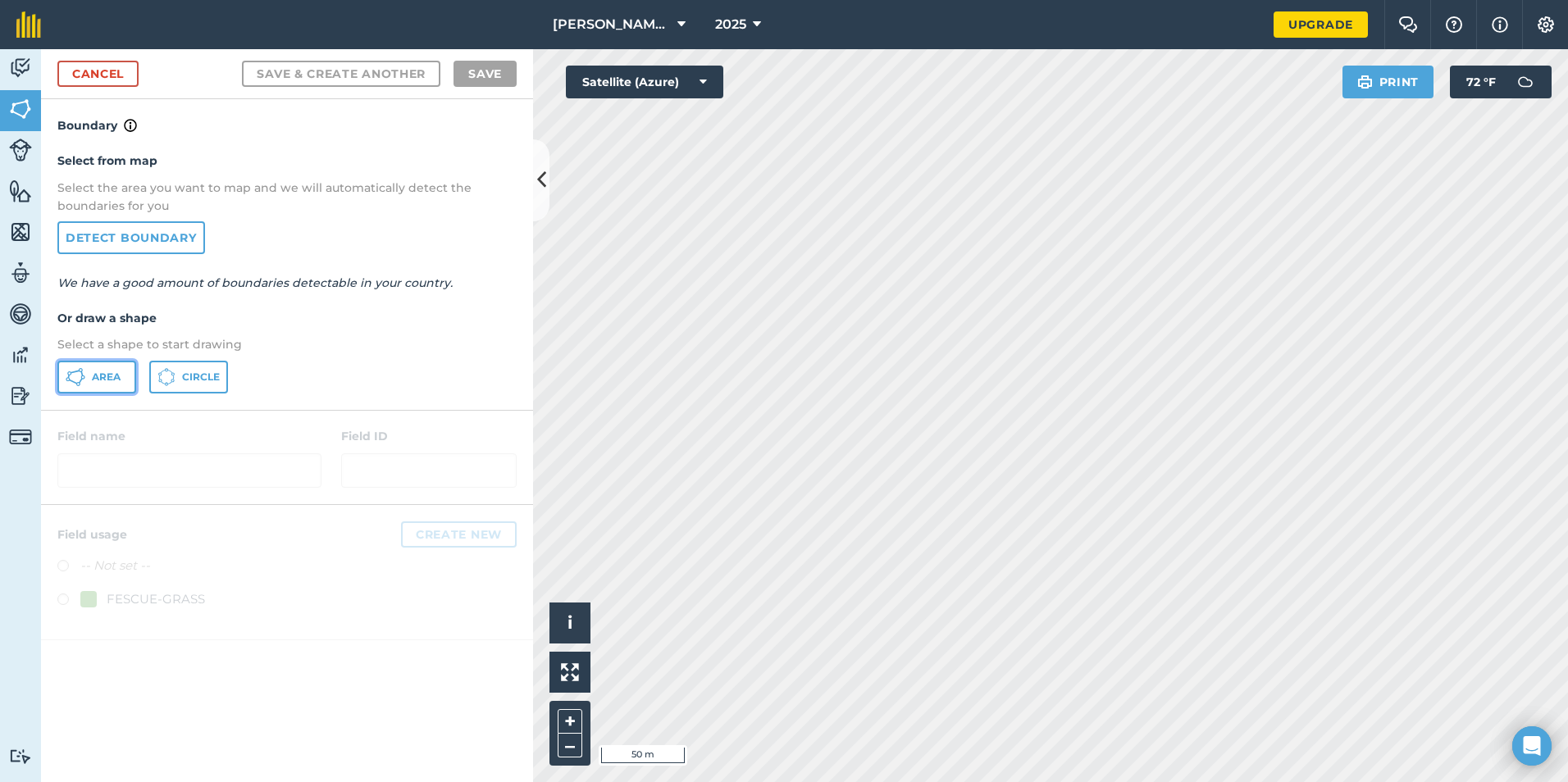
click at [116, 382] on span "Area" at bounding box center [105, 377] width 29 height 13
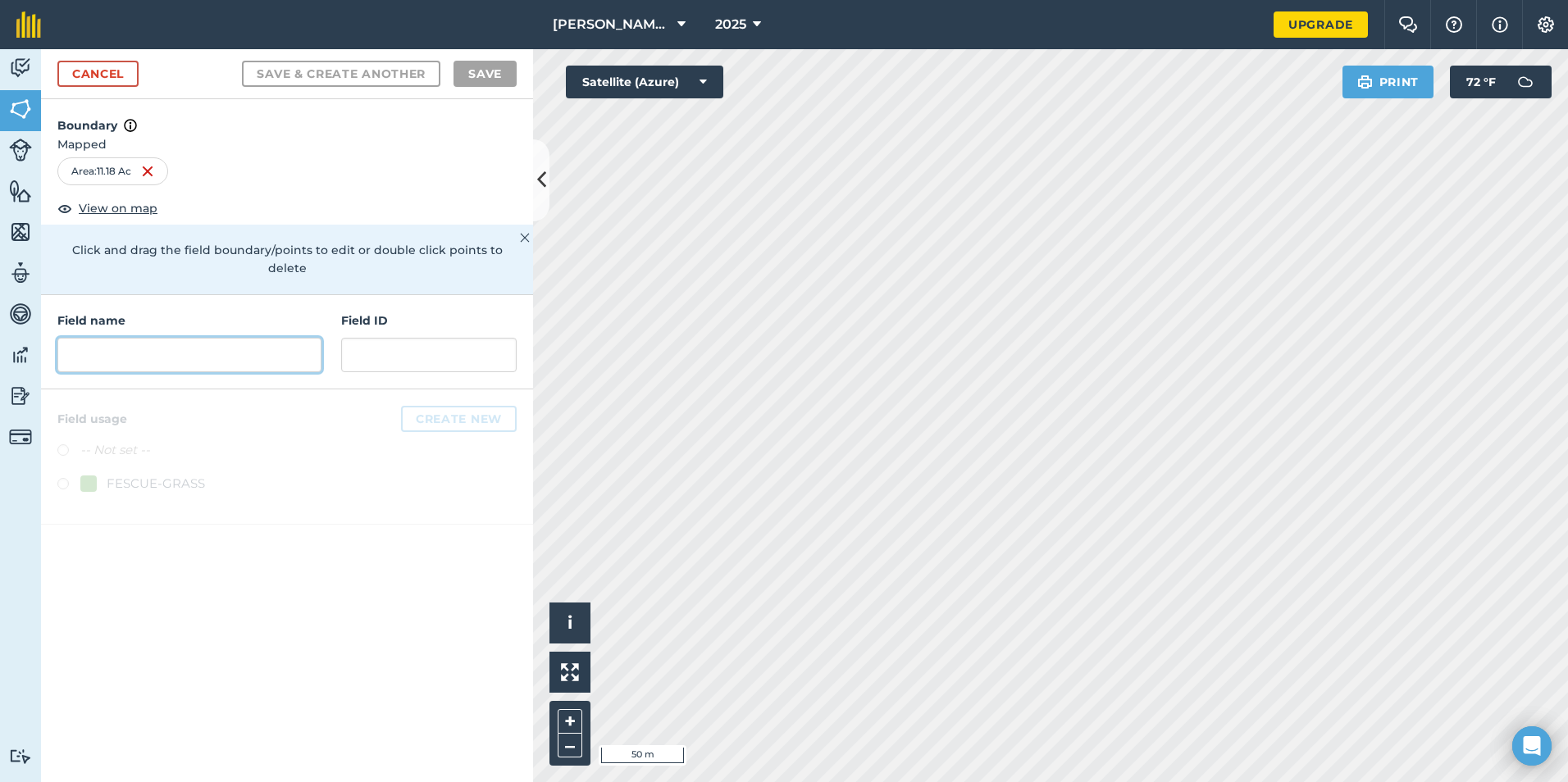
click at [132, 341] on input "text" at bounding box center [190, 355] width 264 height 34
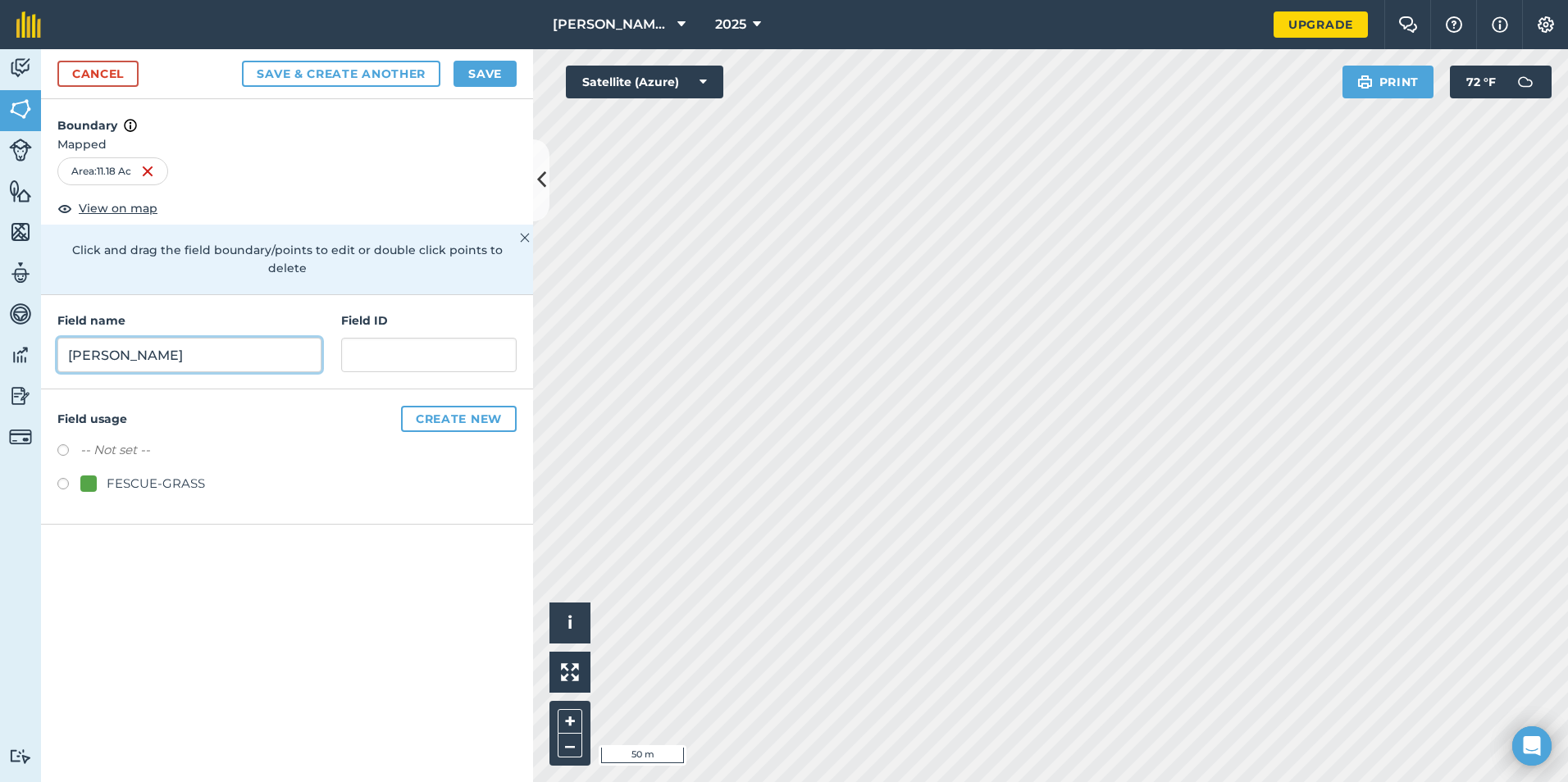
type input "[PERSON_NAME]"
click at [490, 78] on button "Save" at bounding box center [485, 74] width 63 height 26
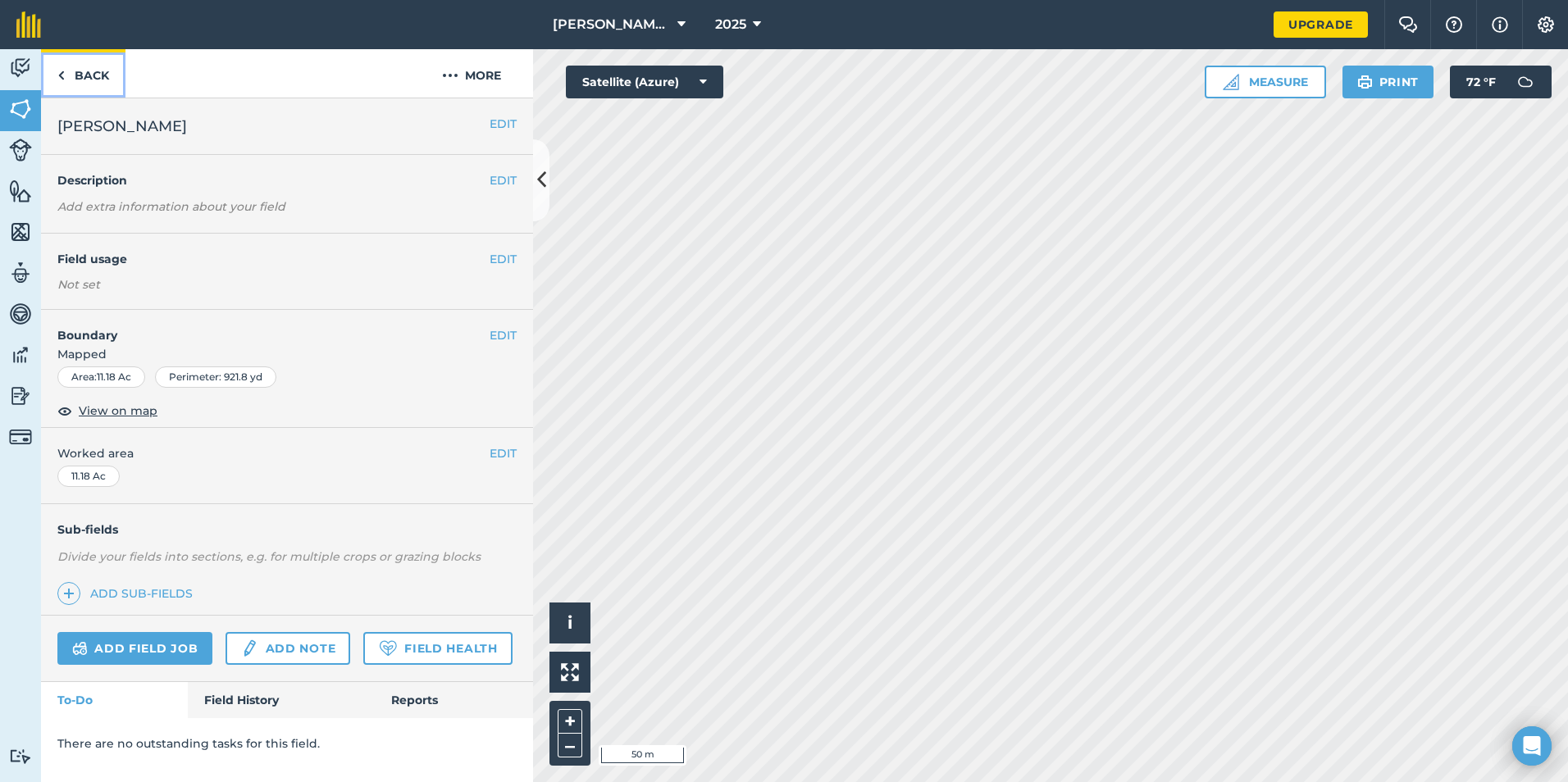
click at [85, 73] on link "Back" at bounding box center [82, 73] width 84 height 48
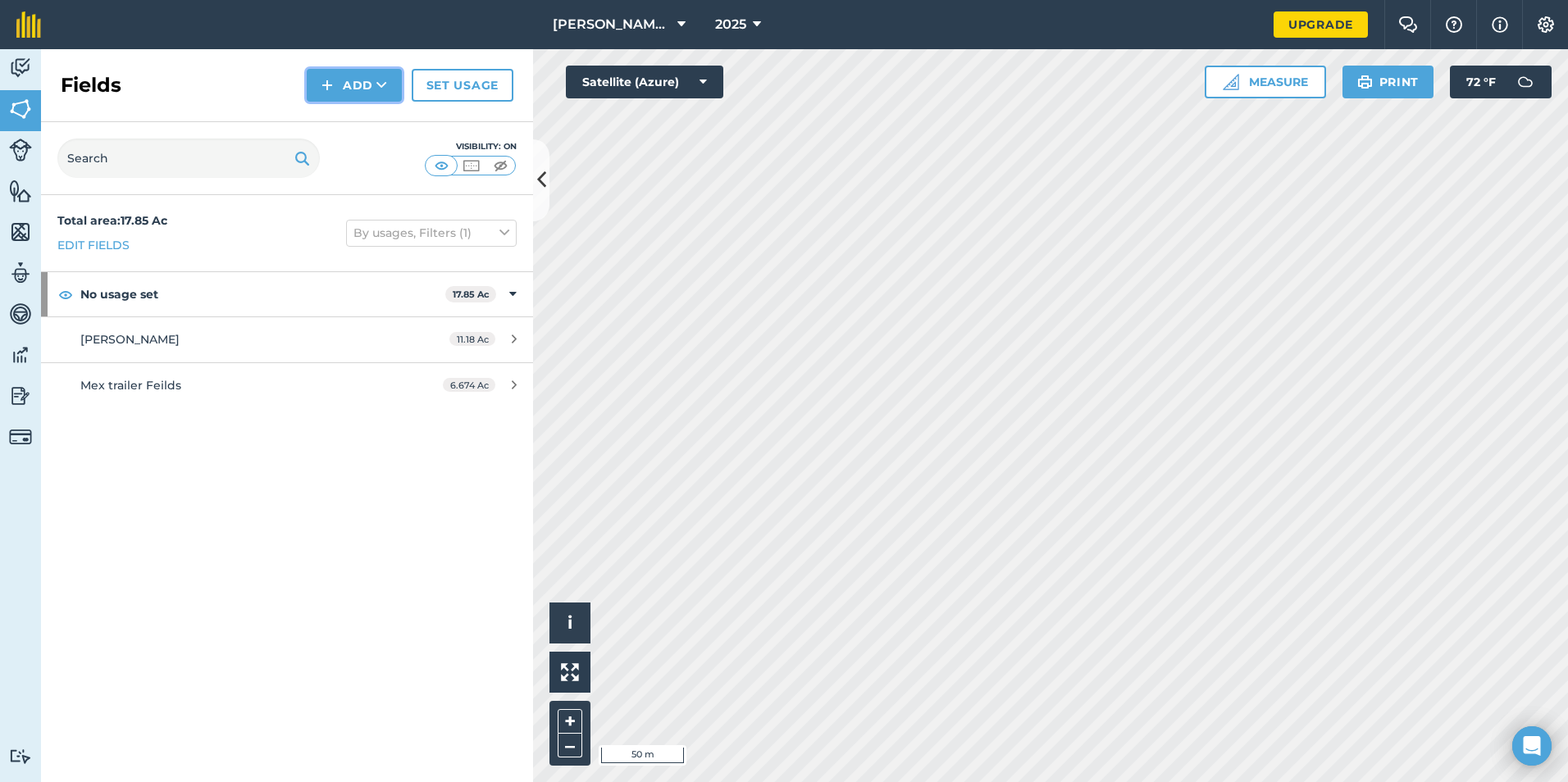
click at [357, 86] on button "Add" at bounding box center [354, 85] width 95 height 32
click at [360, 119] on link "Draw" at bounding box center [354, 122] width 91 height 36
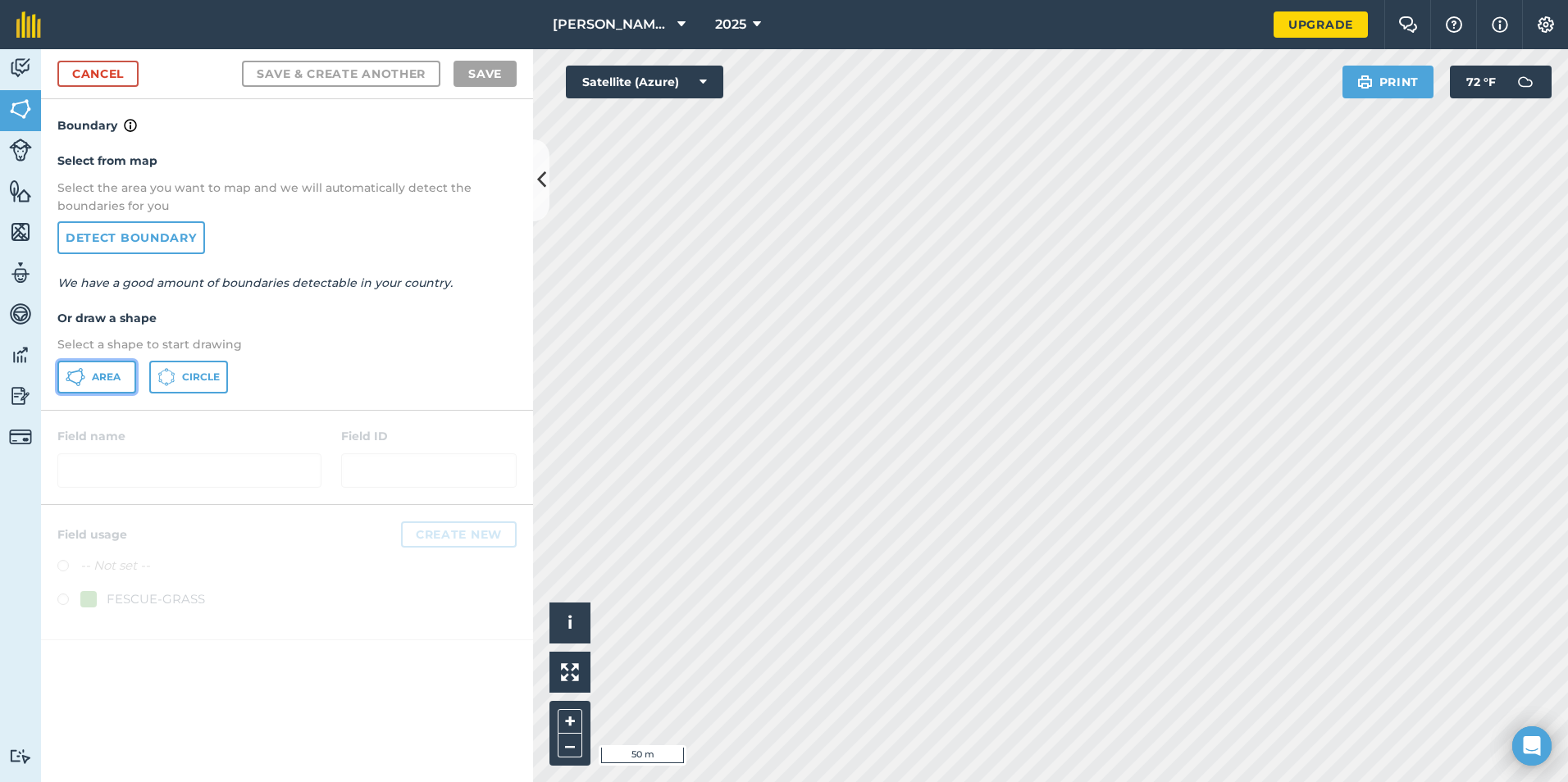
click at [92, 382] on span "Area" at bounding box center [105, 377] width 29 height 13
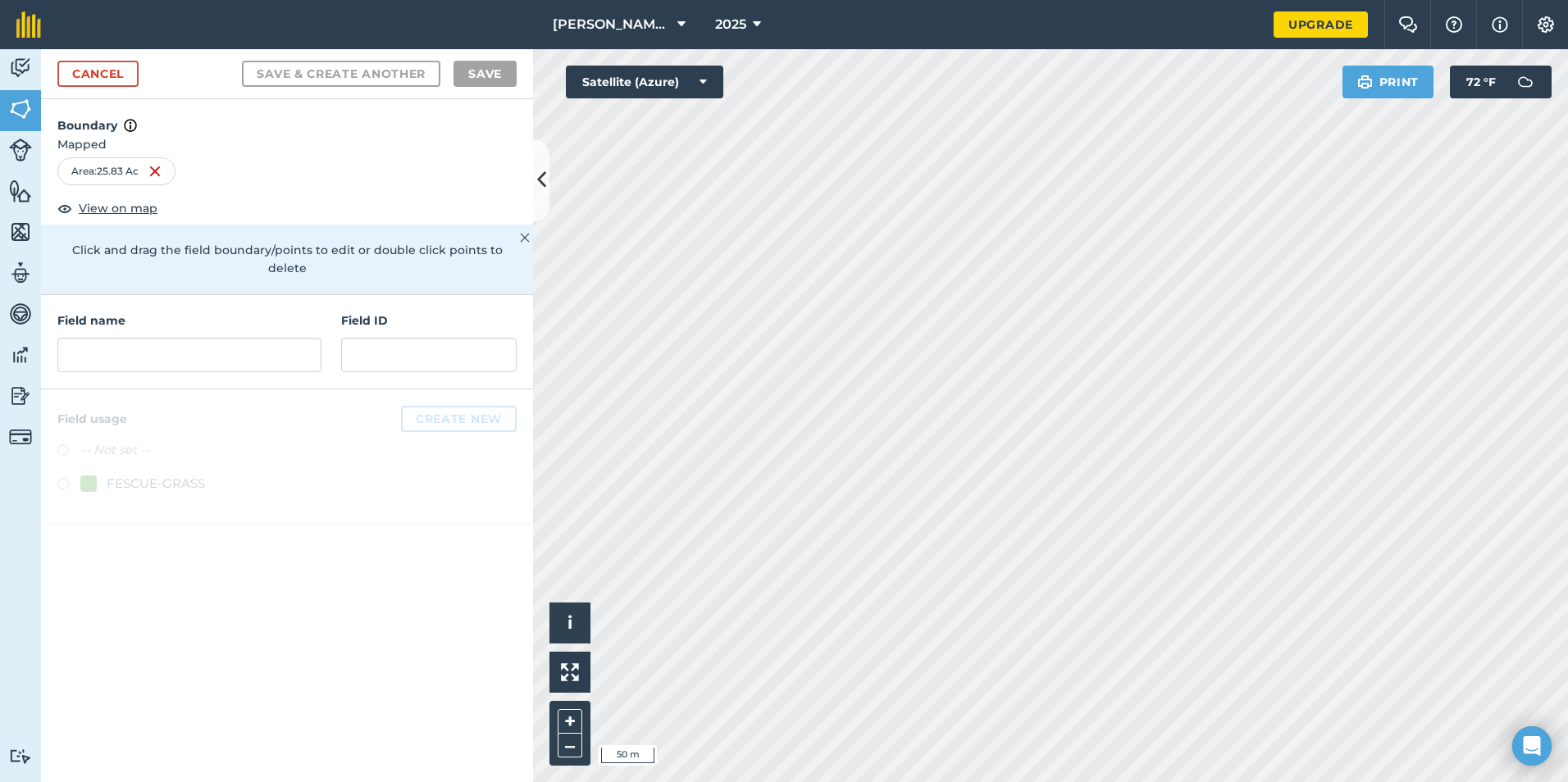
click at [1354, 782] on html "[PERSON_NAME][GEOGRAPHIC_DATA] 2025 Upgrade Farm Chat Help Info Settings Map pr…" at bounding box center [784, 391] width 1568 height 782
click at [104, 342] on input "text" at bounding box center [190, 355] width 264 height 34
click at [109, 338] on input "text" at bounding box center [190, 355] width 264 height 34
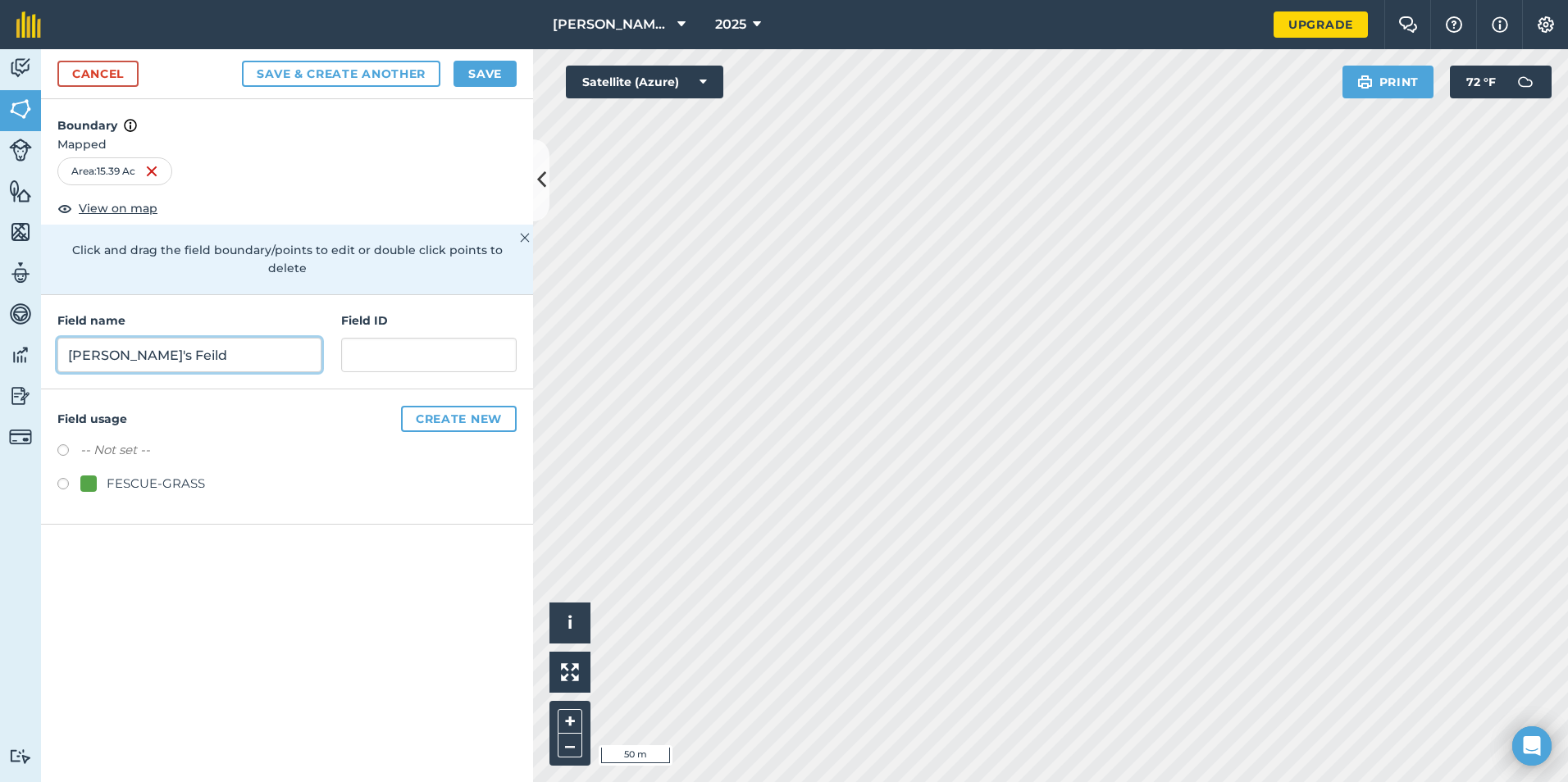
type input "[PERSON_NAME]'s Feild"
click at [151, 474] on div "FESCUE-GRASS" at bounding box center [155, 483] width 98 height 19
radio input "true"
click at [500, 71] on button "Save" at bounding box center [485, 74] width 63 height 26
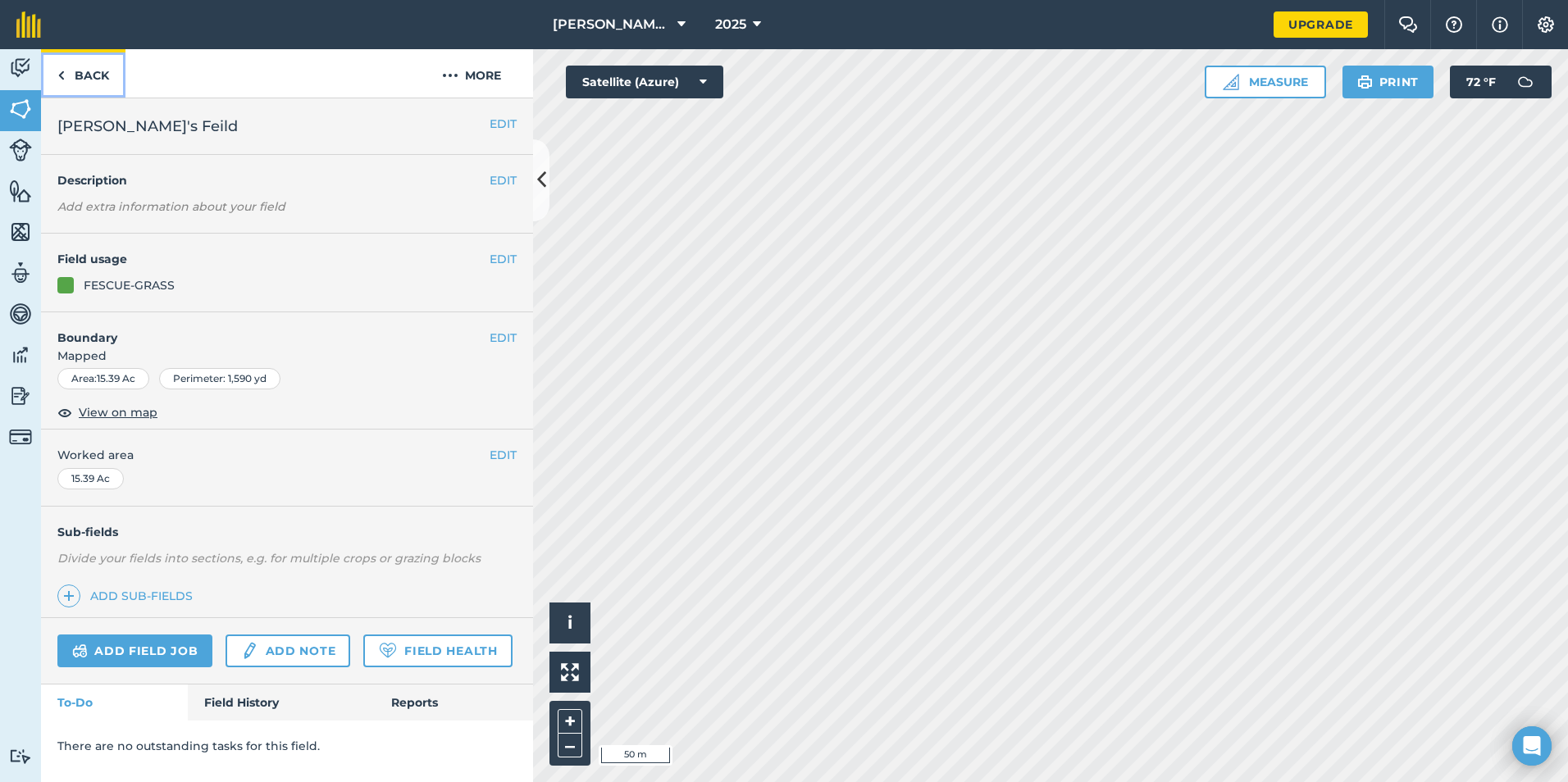
click at [79, 72] on link "Back" at bounding box center [82, 73] width 84 height 48
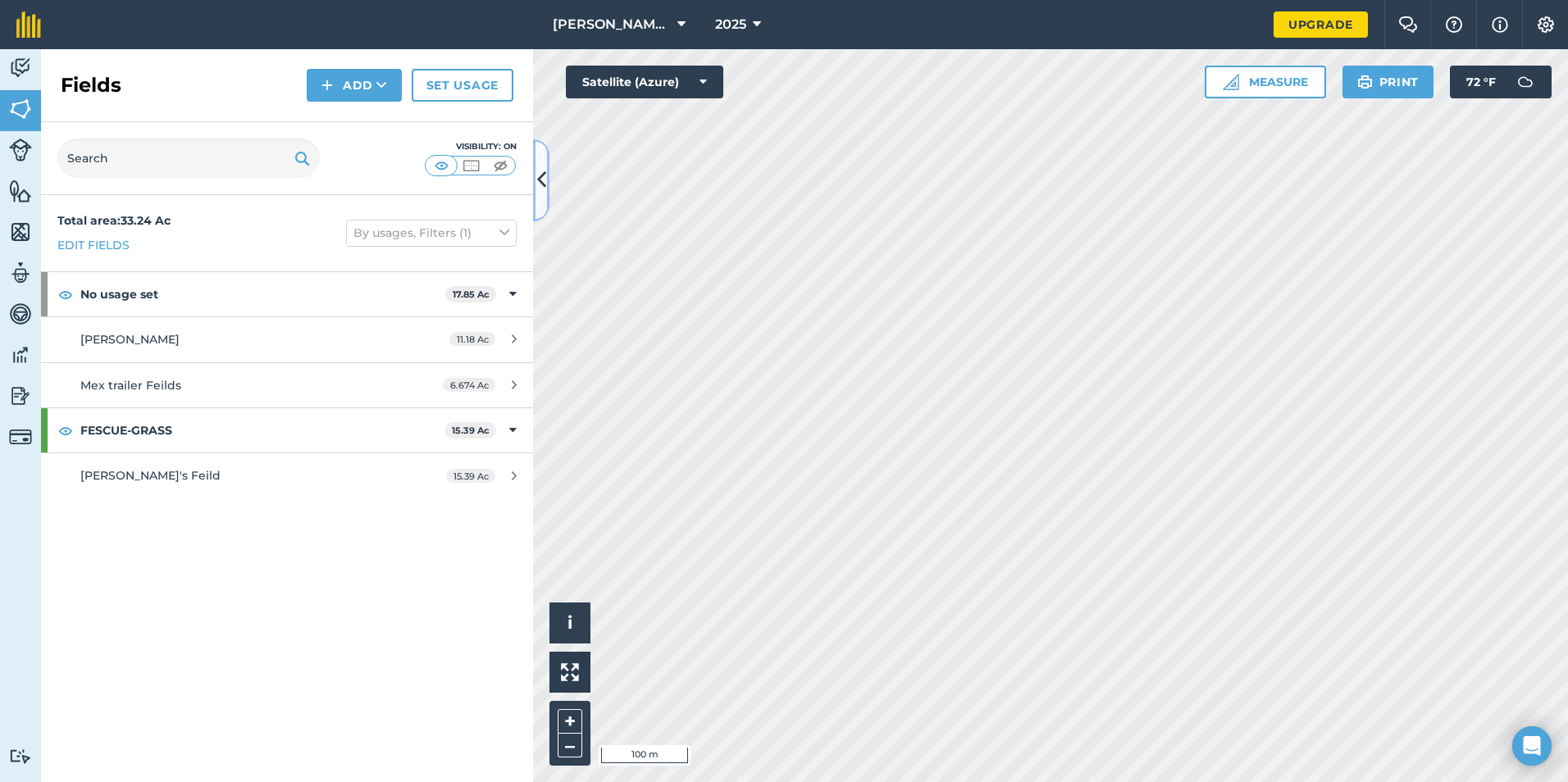
click at [546, 173] on button at bounding box center [542, 180] width 17 height 82
